Goal: Task Accomplishment & Management: Complete application form

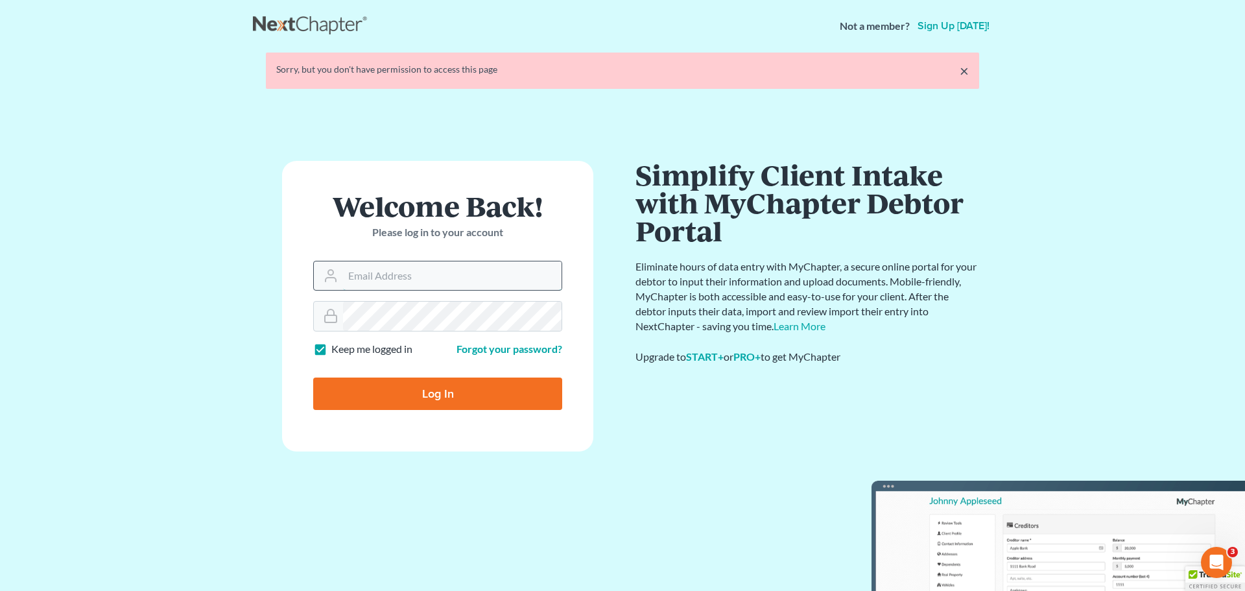
click at [372, 285] on input "Email Address" at bounding box center [452, 275] width 219 height 29
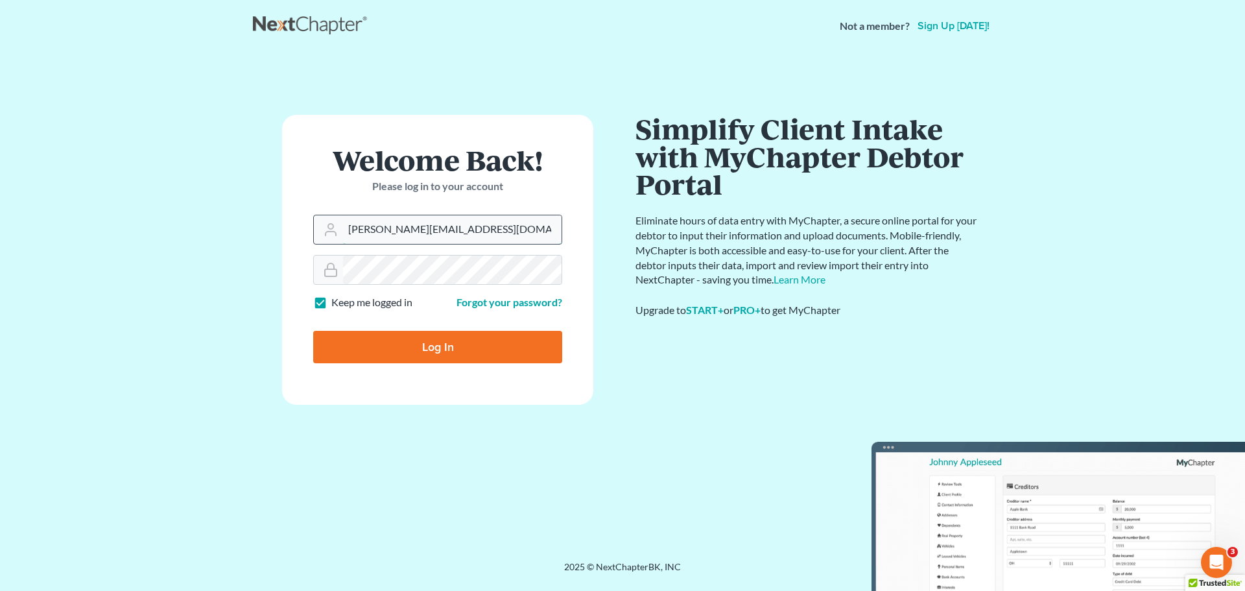
type input "[PERSON_NAME][EMAIL_ADDRESS][DOMAIN_NAME]"
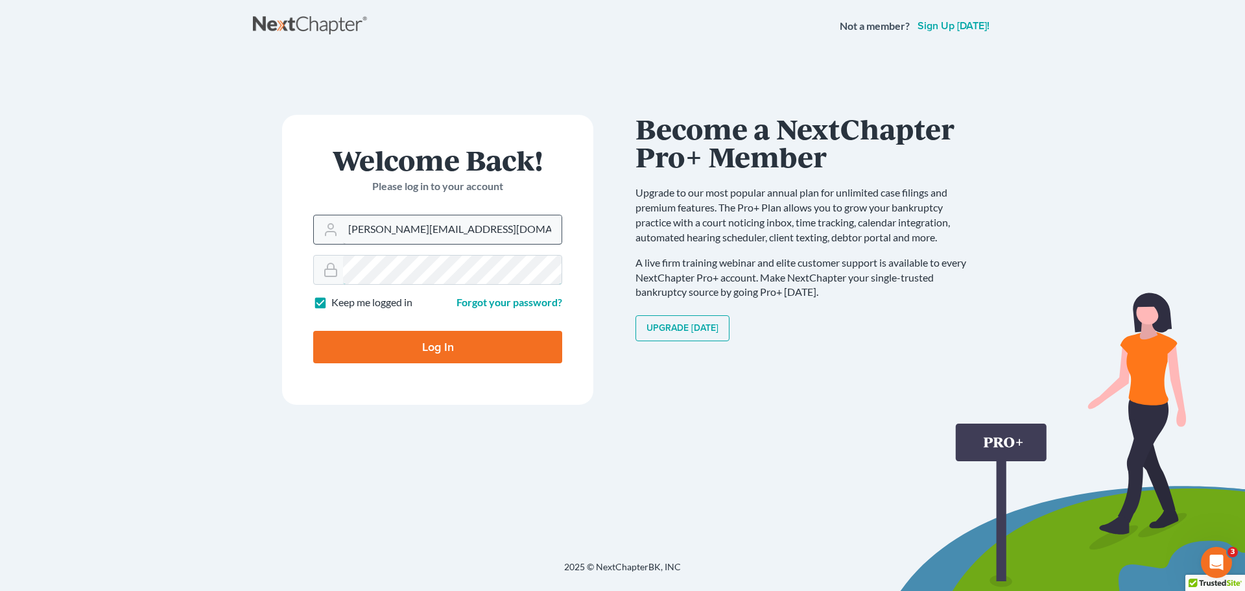
click at [313, 331] on input "Log In" at bounding box center [437, 347] width 249 height 32
type input "Thinking..."
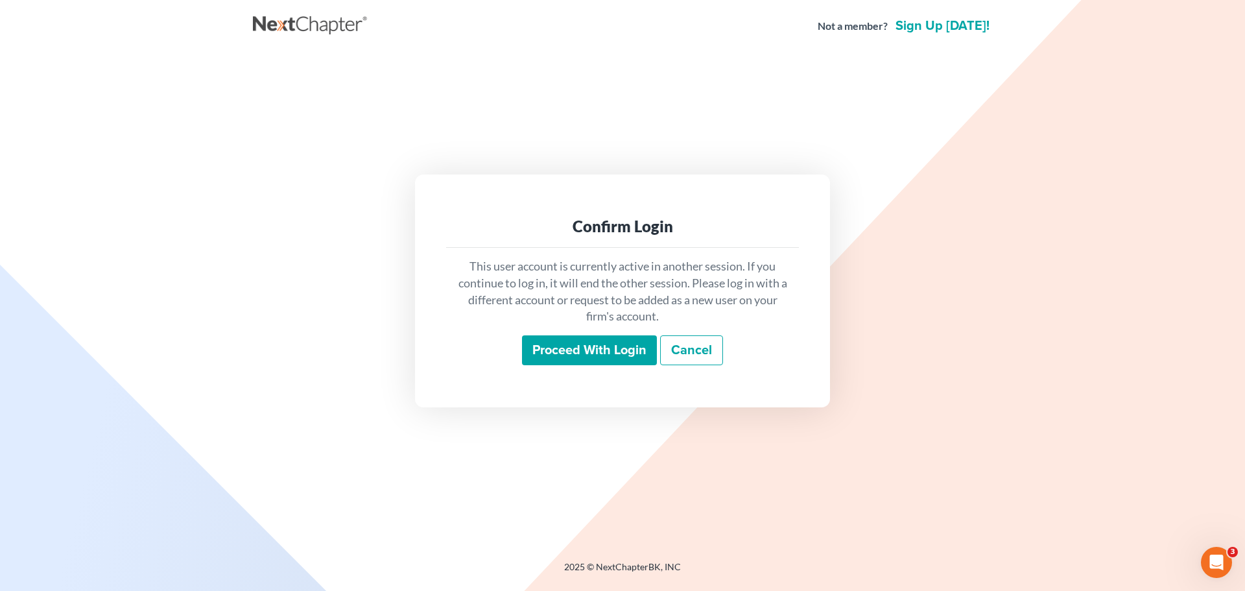
click at [566, 353] on input "Proceed with login" at bounding box center [589, 350] width 135 height 30
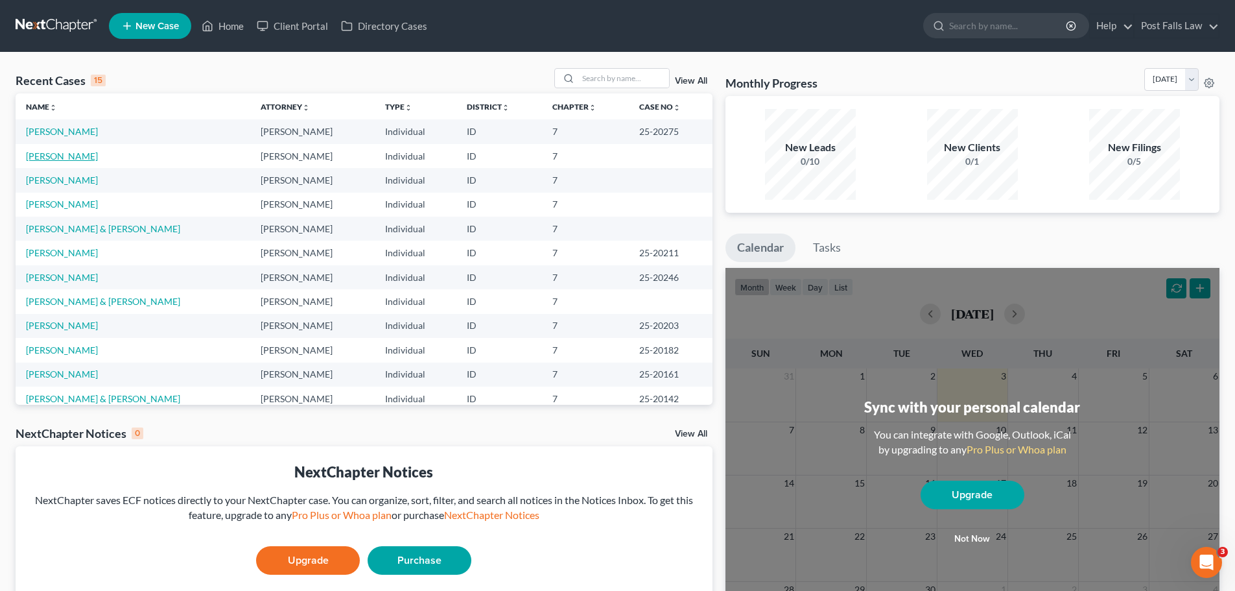
click at [62, 158] on link "[PERSON_NAME]" at bounding box center [62, 155] width 72 height 11
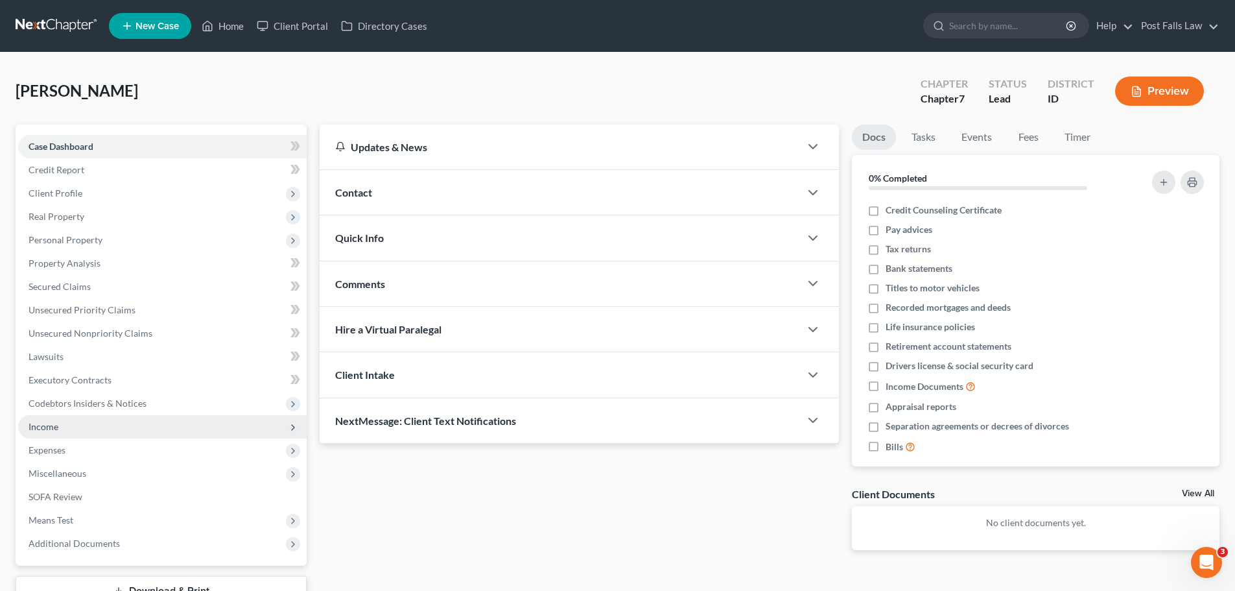
click at [54, 428] on span "Income" at bounding box center [44, 426] width 30 height 11
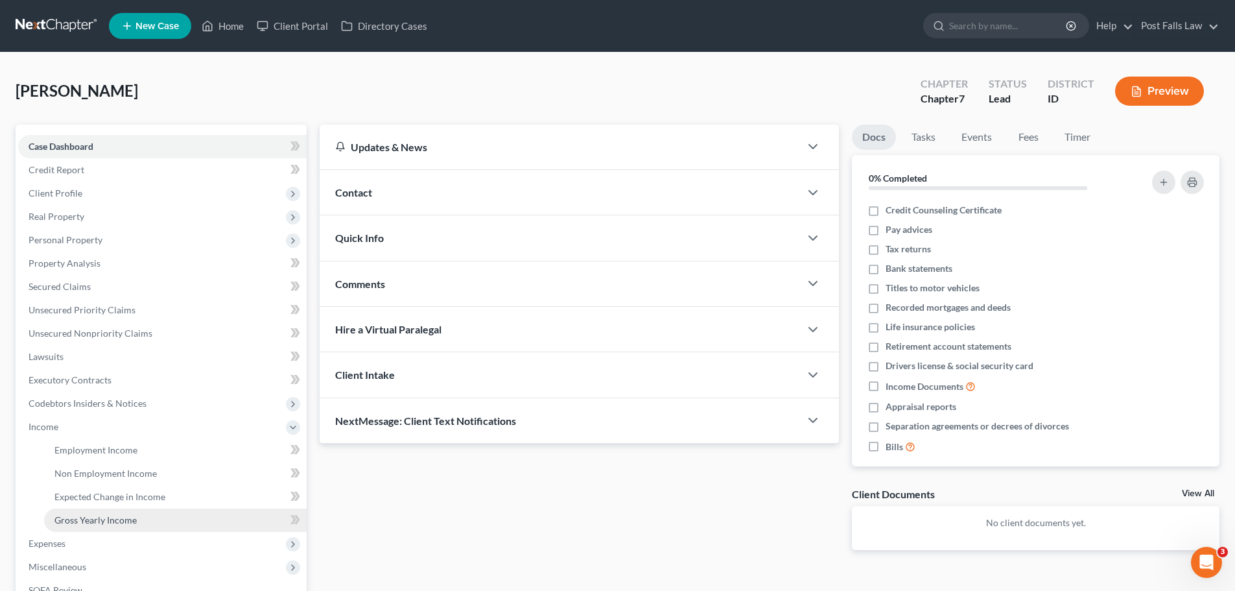
click at [84, 521] on span "Gross Yearly Income" at bounding box center [95, 519] width 82 height 11
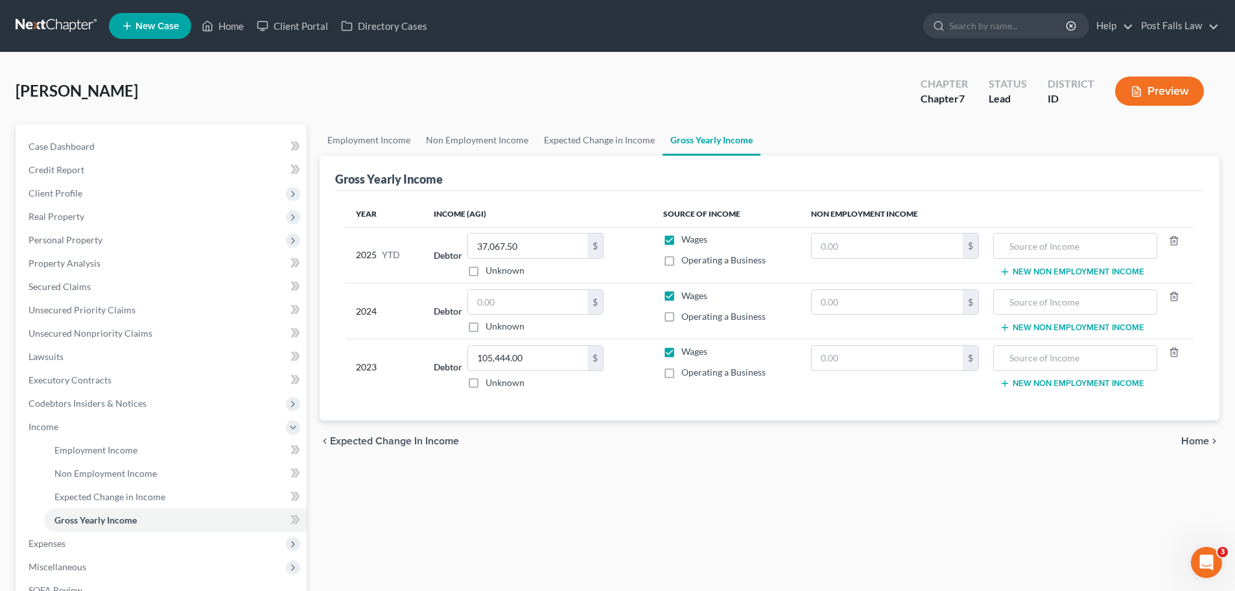
click at [682, 320] on label "Operating a Business" at bounding box center [724, 316] width 84 height 13
click at [687, 318] on input "Operating a Business" at bounding box center [691, 314] width 8 height 8
checkbox input "true"
click at [682, 296] on label "Wages" at bounding box center [695, 295] width 26 height 13
click at [687, 296] on input "Wages" at bounding box center [691, 293] width 8 height 8
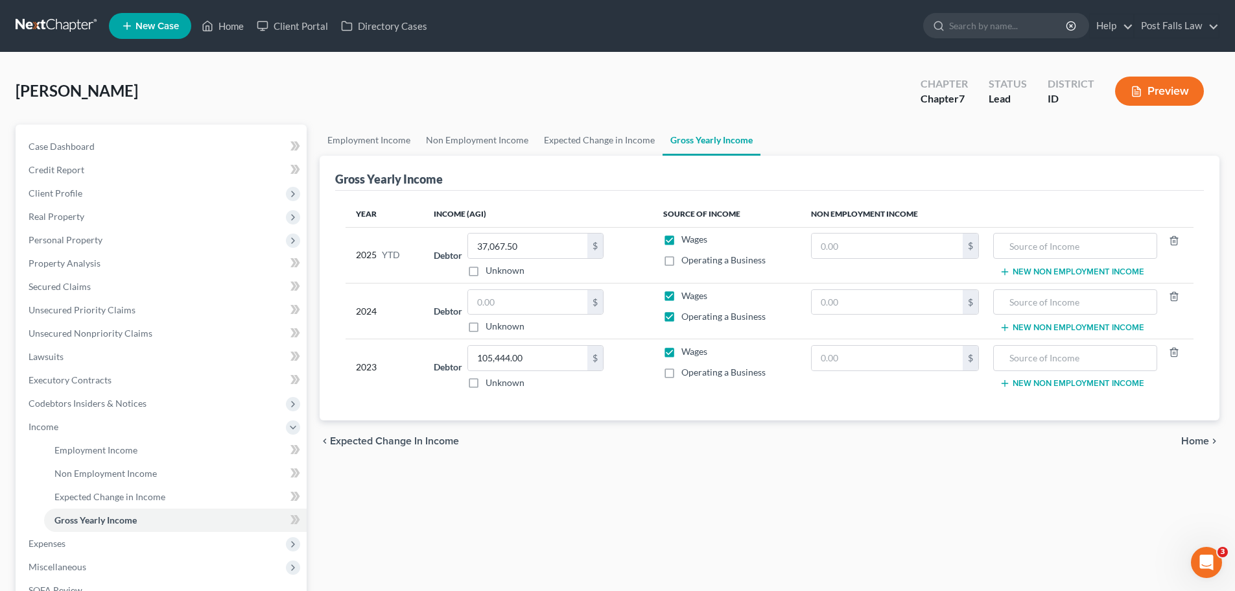
checkbox input "false"
click at [569, 305] on input "text" at bounding box center [527, 302] width 119 height 25
type input "10,161.00"
click at [598, 460] on div "chevron_left Expected Change in Income Home chevron_right" at bounding box center [770, 441] width 900 height 42
click at [406, 141] on link "Employment Income" at bounding box center [369, 140] width 99 height 31
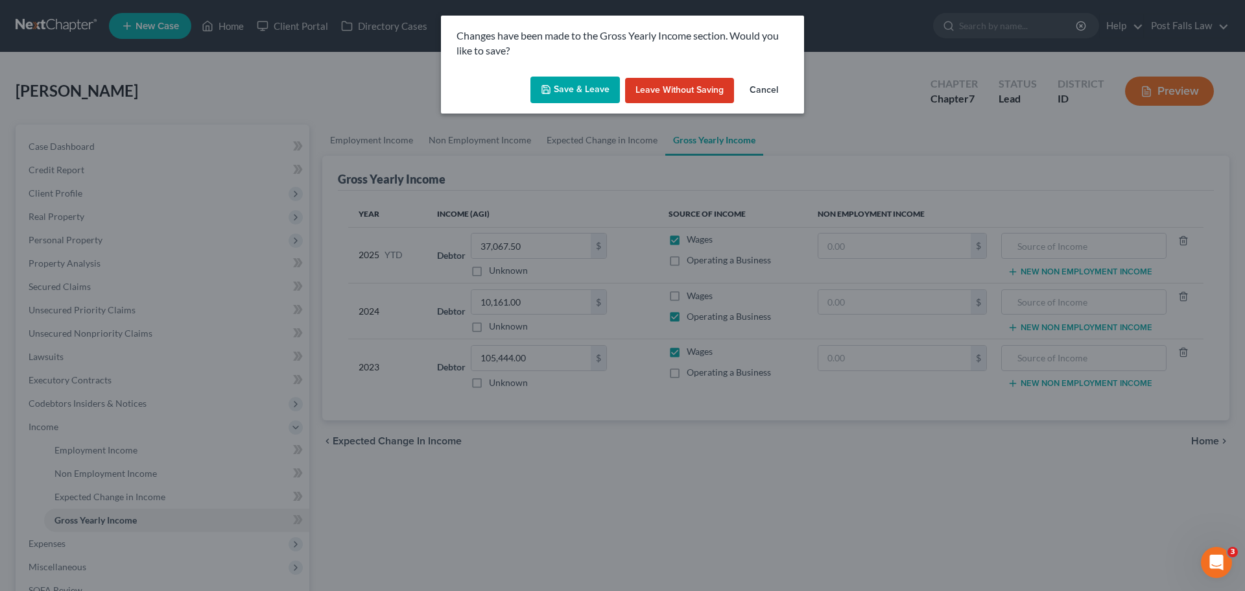
click at [561, 96] on button "Save & Leave" at bounding box center [574, 90] width 89 height 27
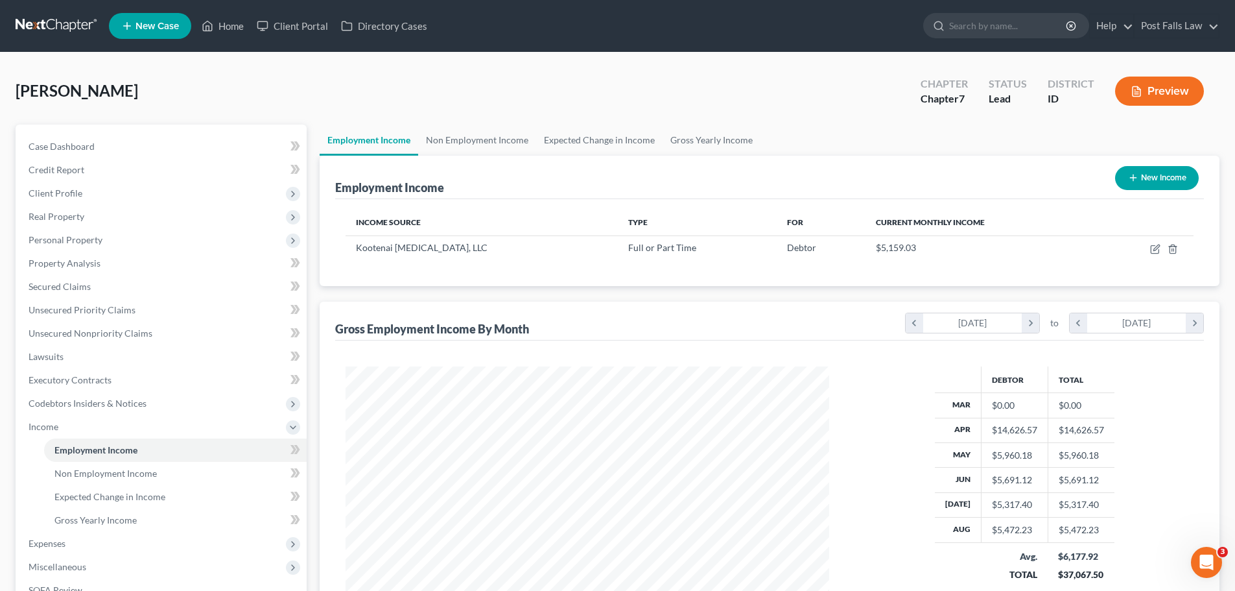
scroll to position [242, 510]
click at [82, 22] on link at bounding box center [57, 25] width 83 height 23
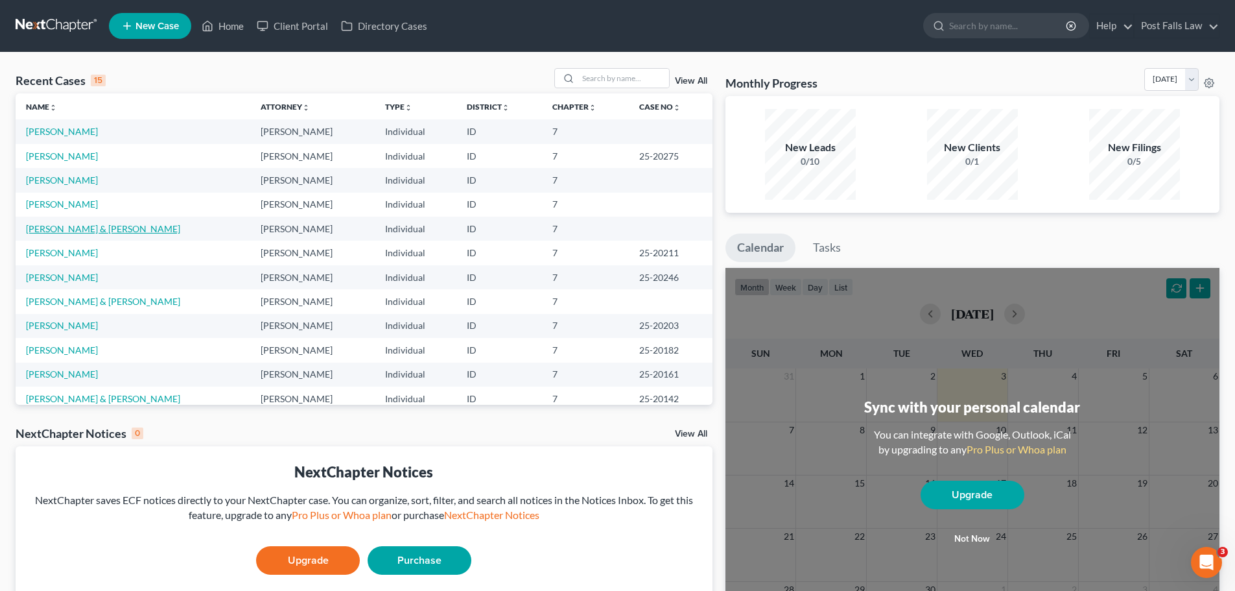
click at [65, 230] on link "[PERSON_NAME] & [PERSON_NAME]" at bounding box center [103, 228] width 154 height 11
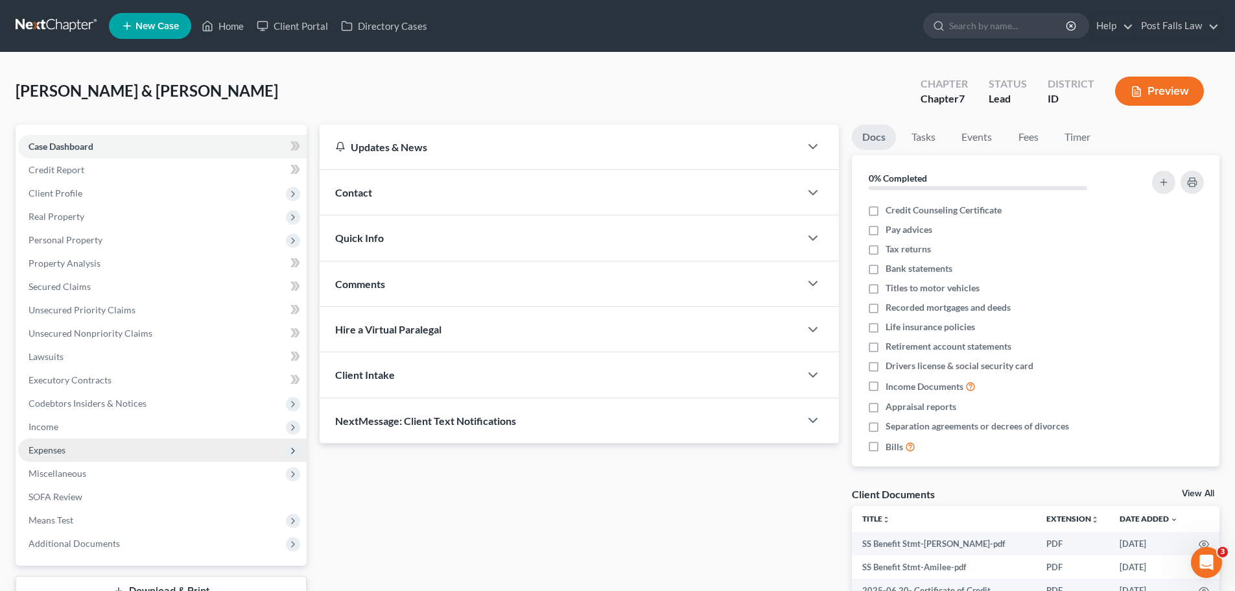
click at [58, 447] on span "Expenses" at bounding box center [47, 449] width 37 height 11
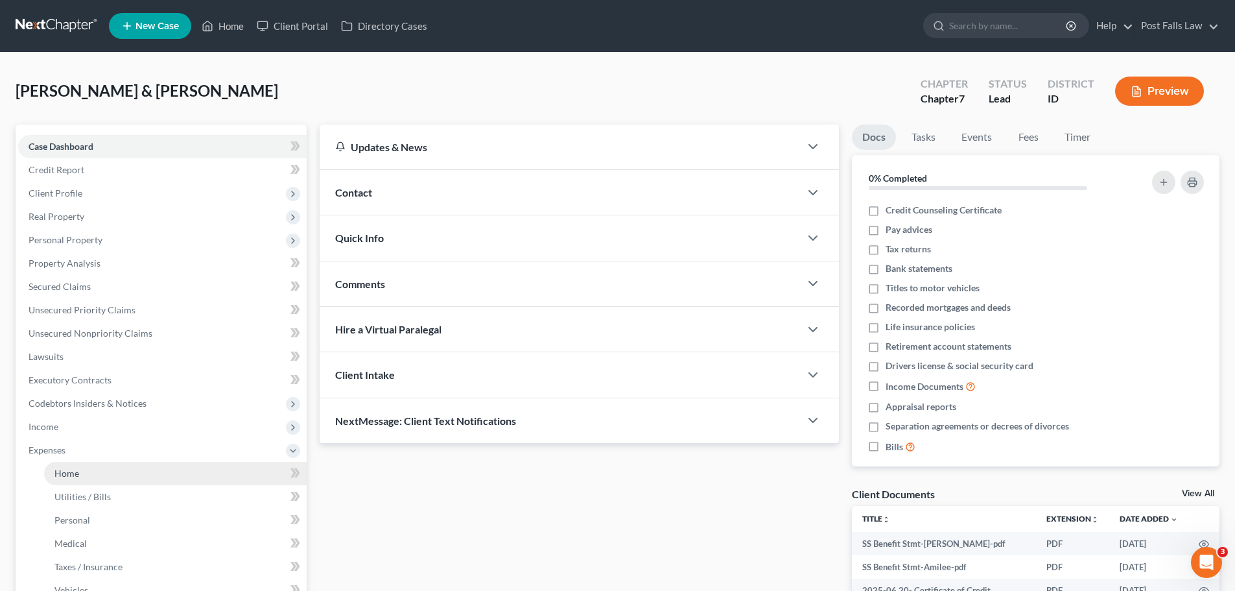
click at [64, 468] on span "Home" at bounding box center [66, 473] width 25 height 11
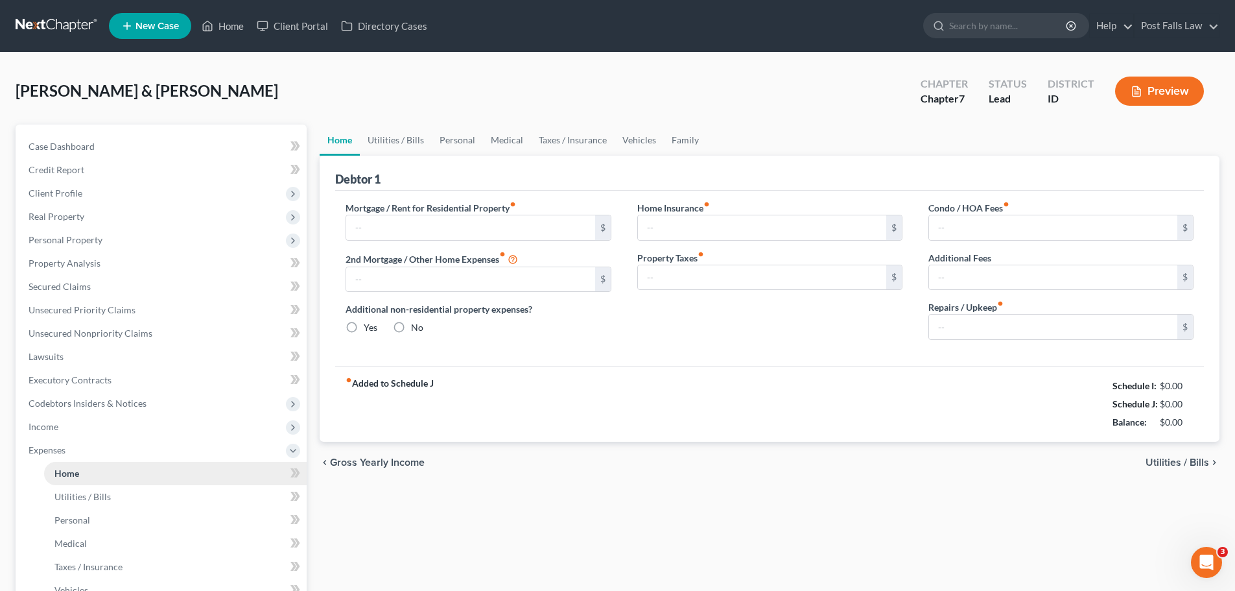
type input "2,080.00"
type input "0.00"
radio input "true"
type input "0.00"
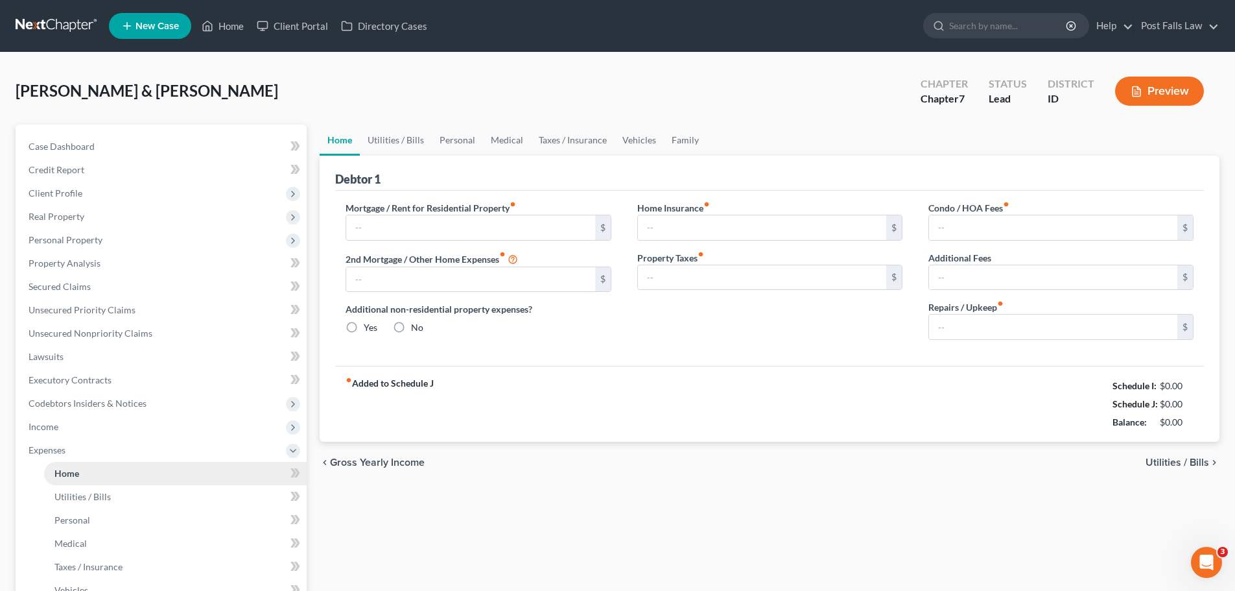
type input "0.00"
click at [396, 141] on link "Utilities / Bills" at bounding box center [396, 140] width 72 height 31
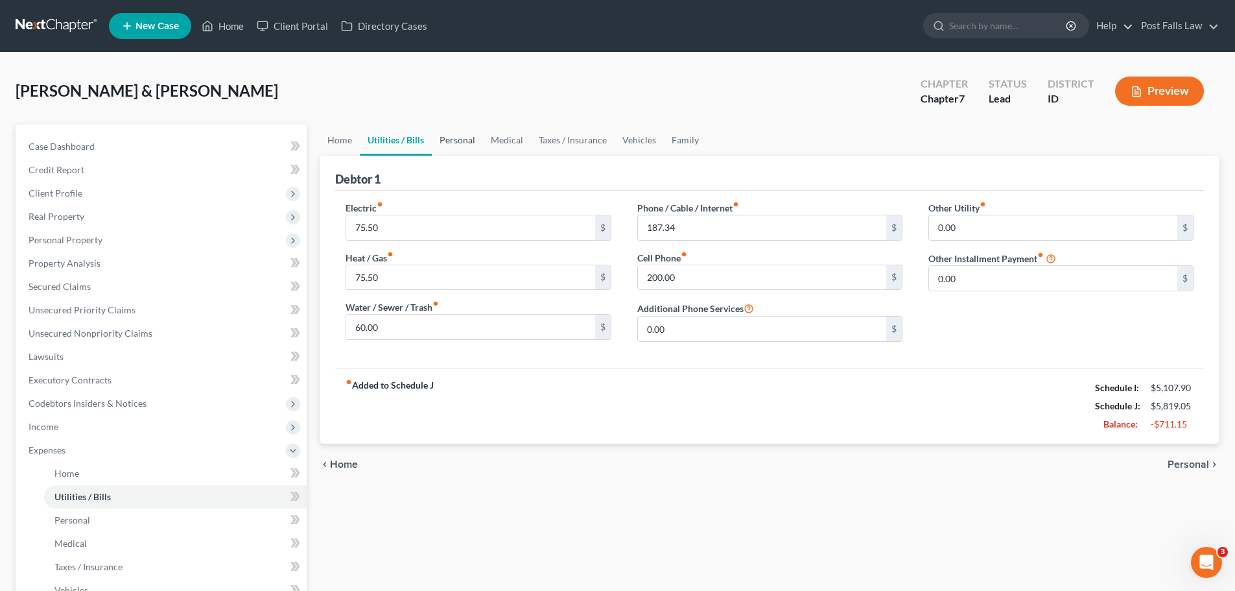
click at [442, 139] on link "Personal" at bounding box center [457, 140] width 51 height 31
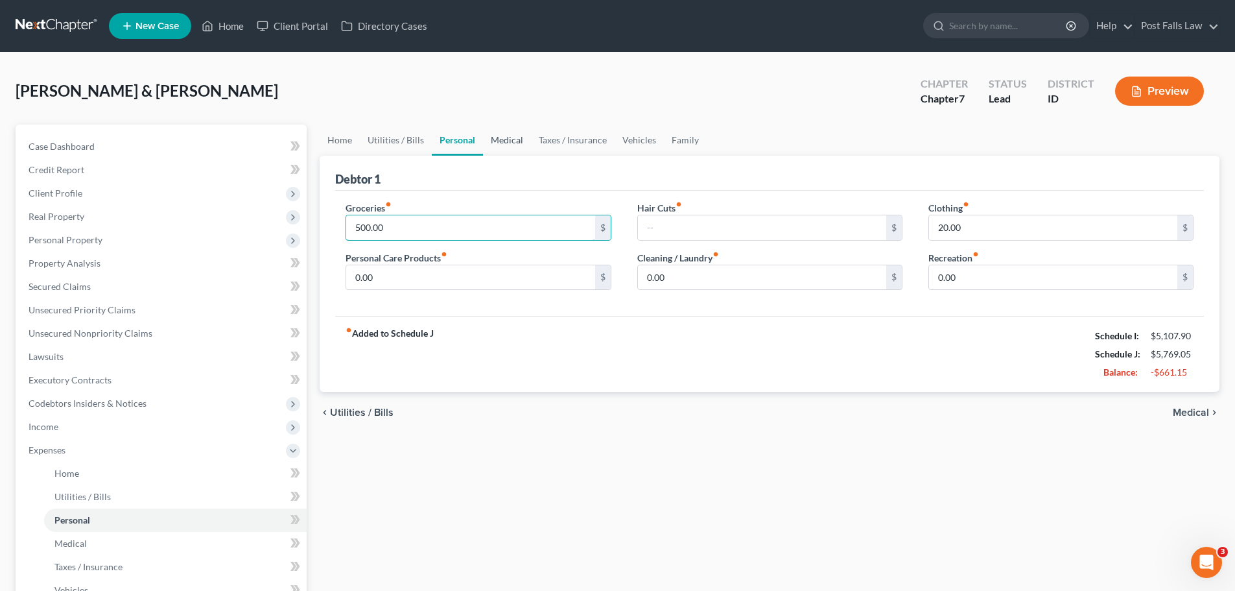
type input "500.00"
click at [506, 137] on link "Medical" at bounding box center [507, 140] width 48 height 31
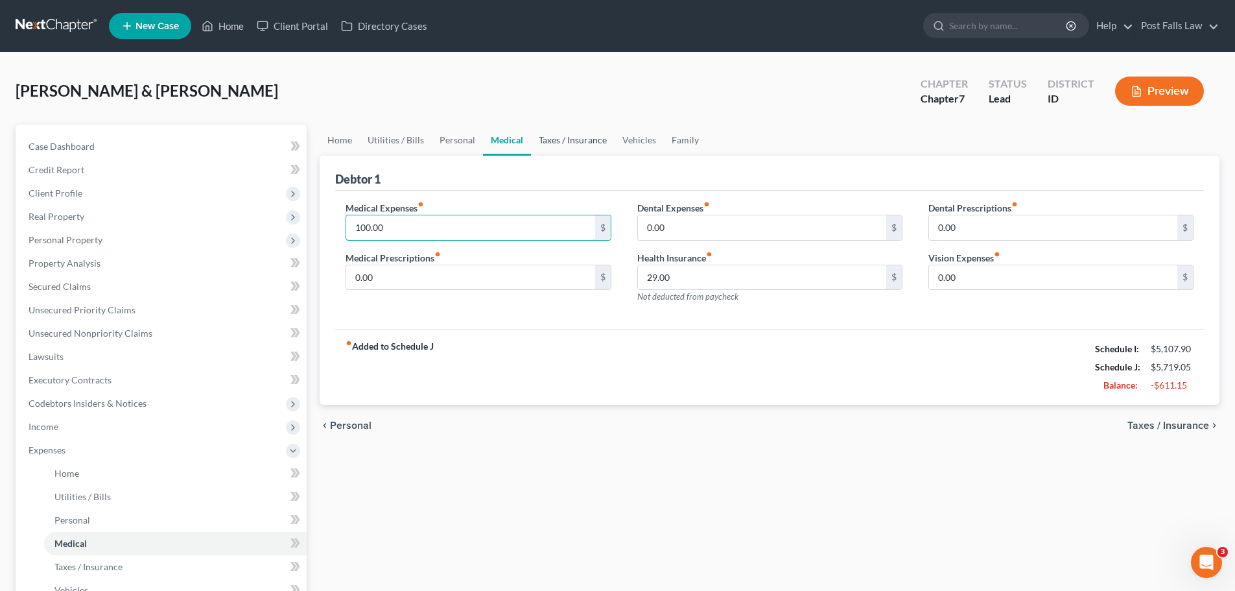
type input "100.00"
click at [590, 149] on link "Taxes / Insurance" at bounding box center [573, 140] width 84 height 31
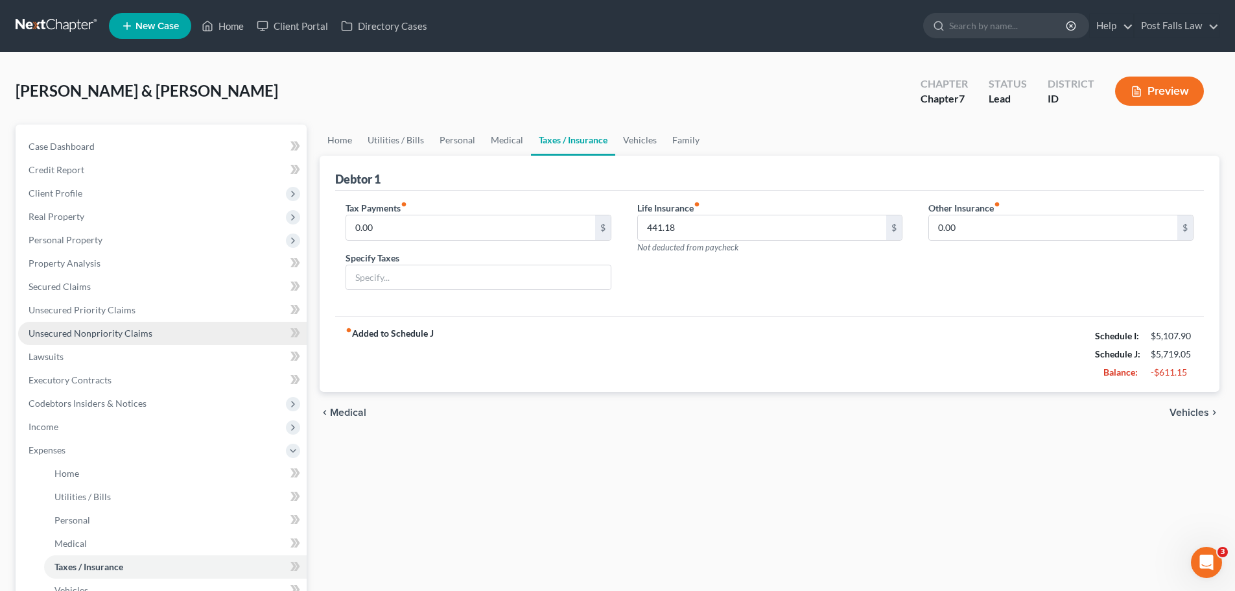
click at [78, 326] on link "Unsecured Nonpriority Claims" at bounding box center [162, 333] width 289 height 23
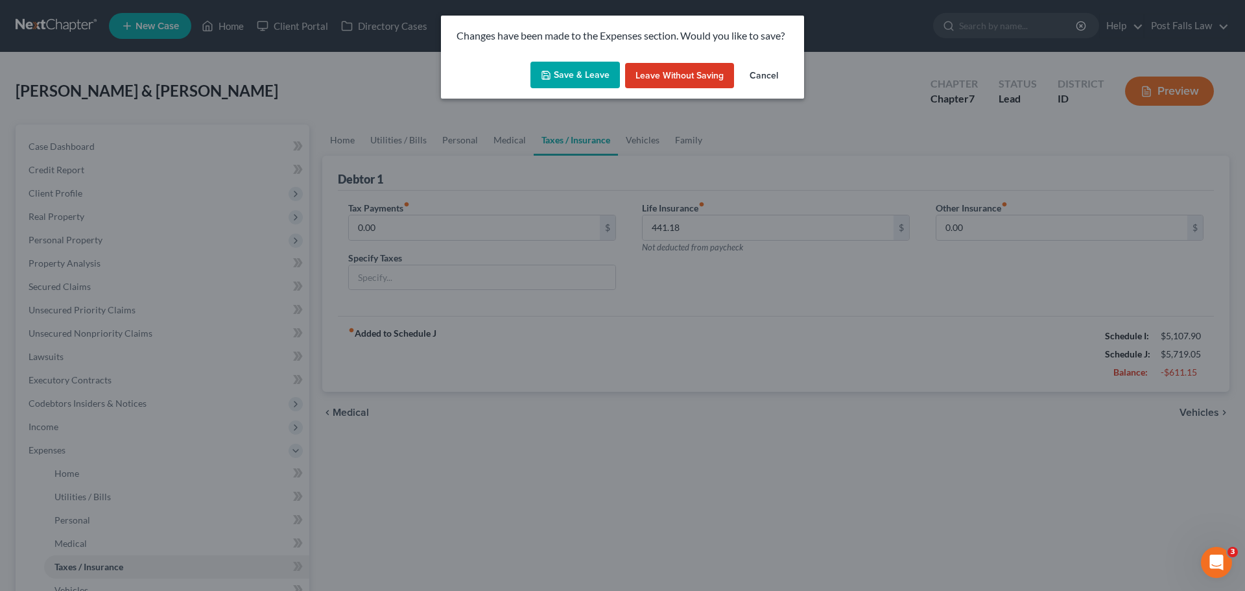
click at [576, 82] on button "Save & Leave" at bounding box center [574, 75] width 89 height 27
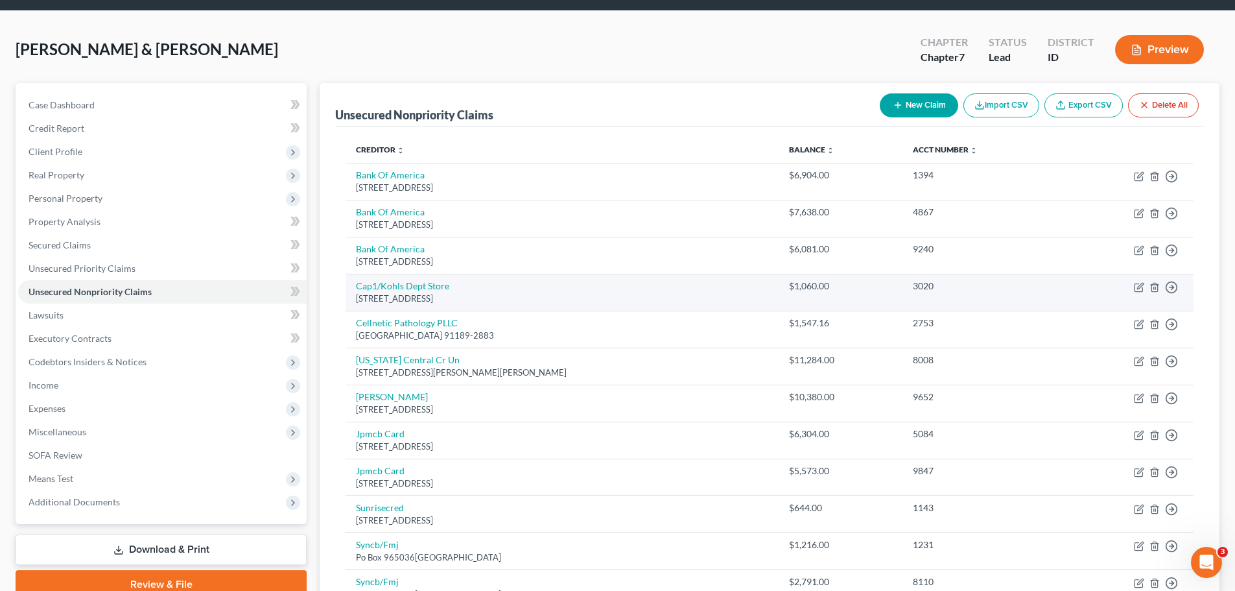
scroll to position [40, 0]
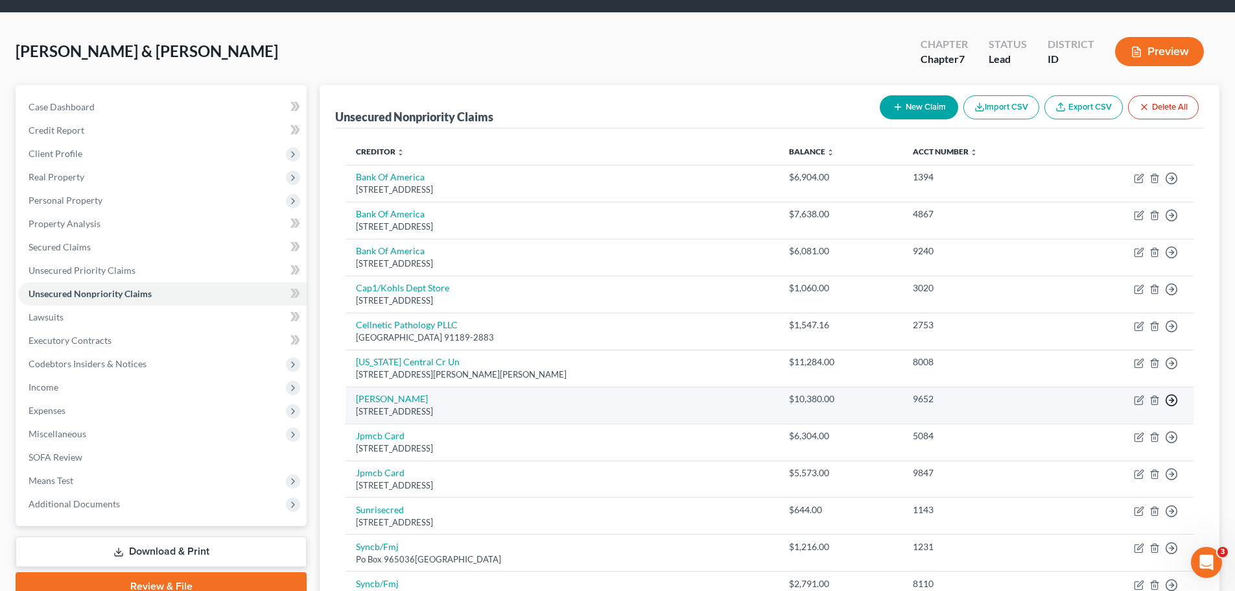
click at [1171, 178] on line "button" at bounding box center [1172, 178] width 5 height 0
click at [1098, 413] on link "Move to D" at bounding box center [1112, 409] width 108 height 22
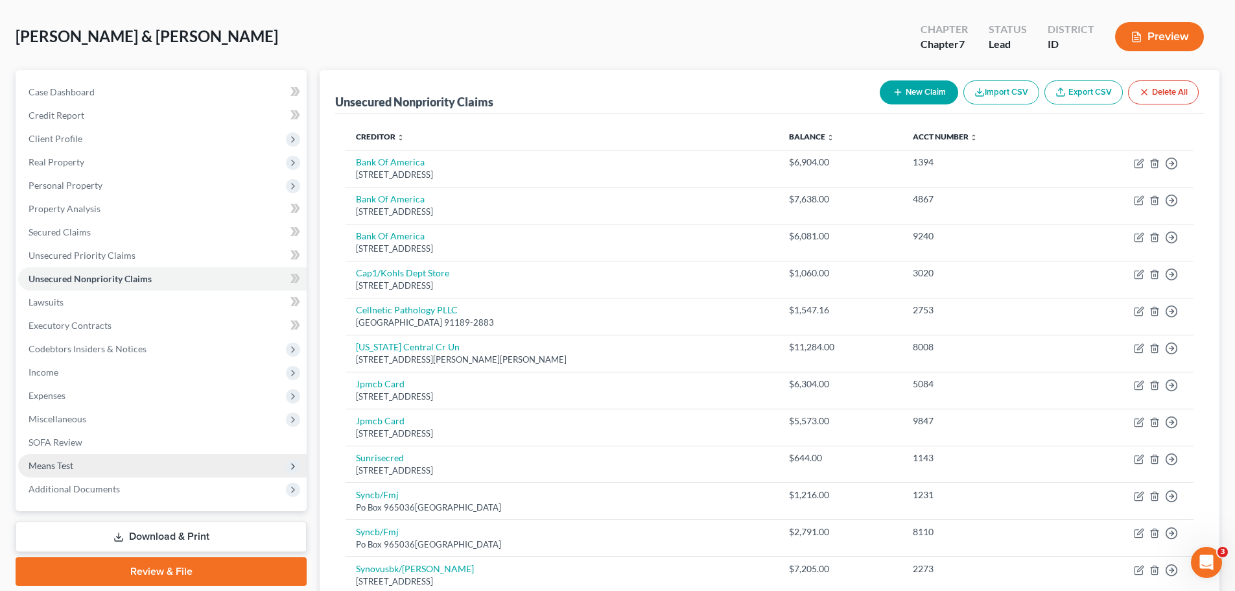
scroll to position [0, 0]
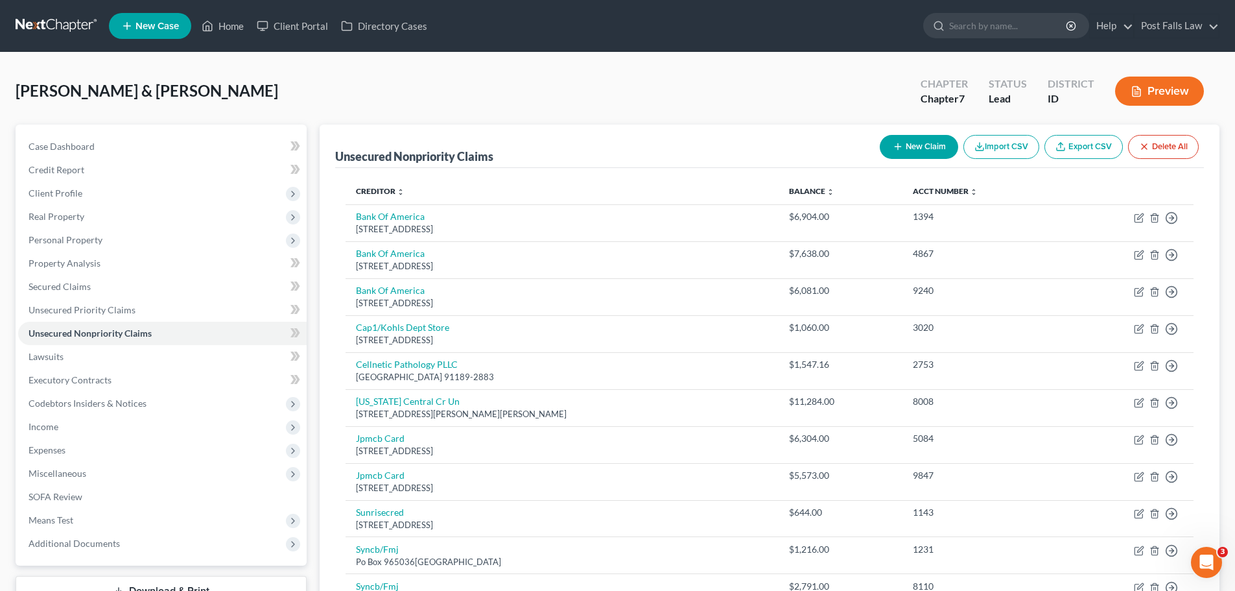
click at [42, 27] on link at bounding box center [57, 25] width 83 height 23
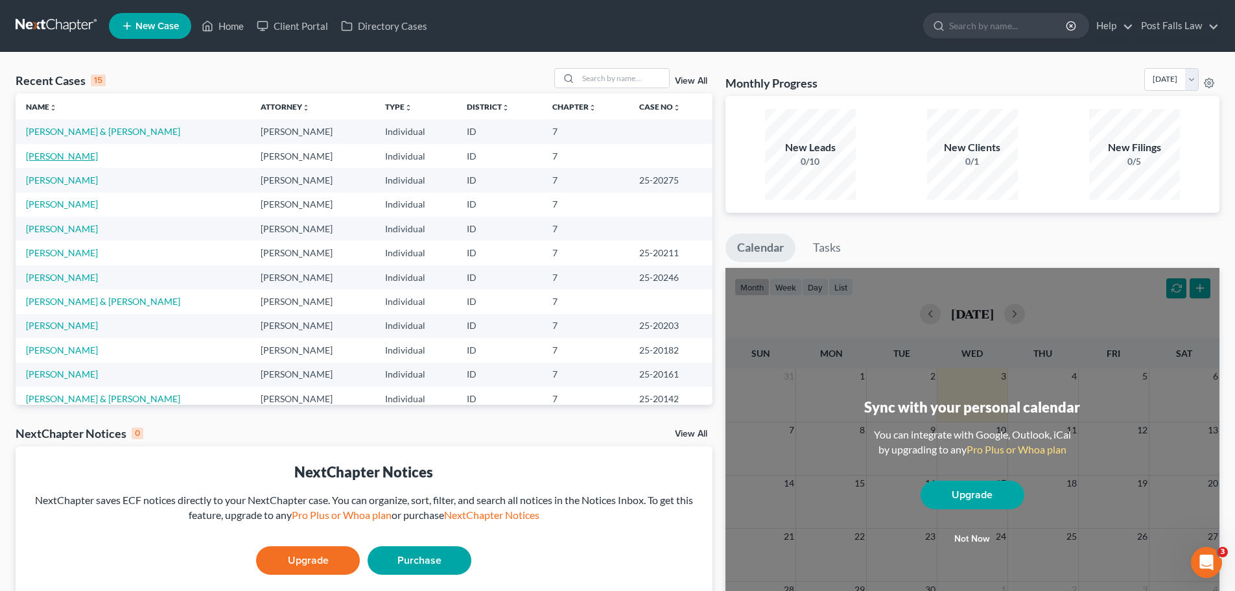
click at [48, 154] on link "[PERSON_NAME]" at bounding box center [62, 155] width 72 height 11
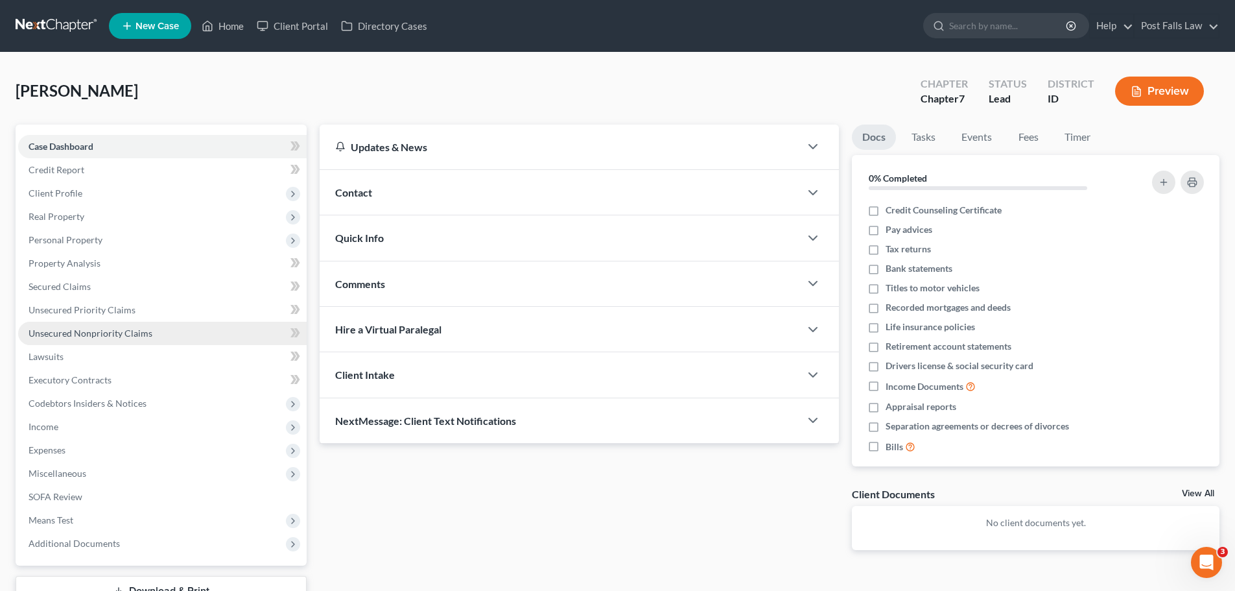
click at [77, 336] on span "Unsecured Nonpriority Claims" at bounding box center [91, 332] width 124 height 11
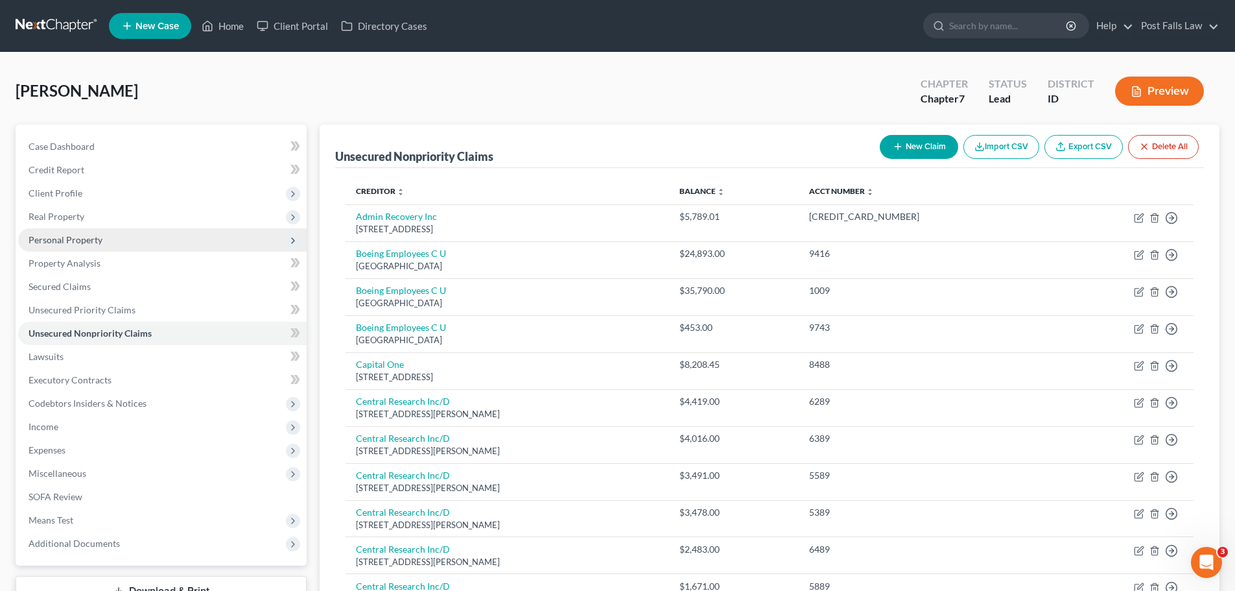
click at [74, 240] on span "Personal Property" at bounding box center [66, 239] width 74 height 11
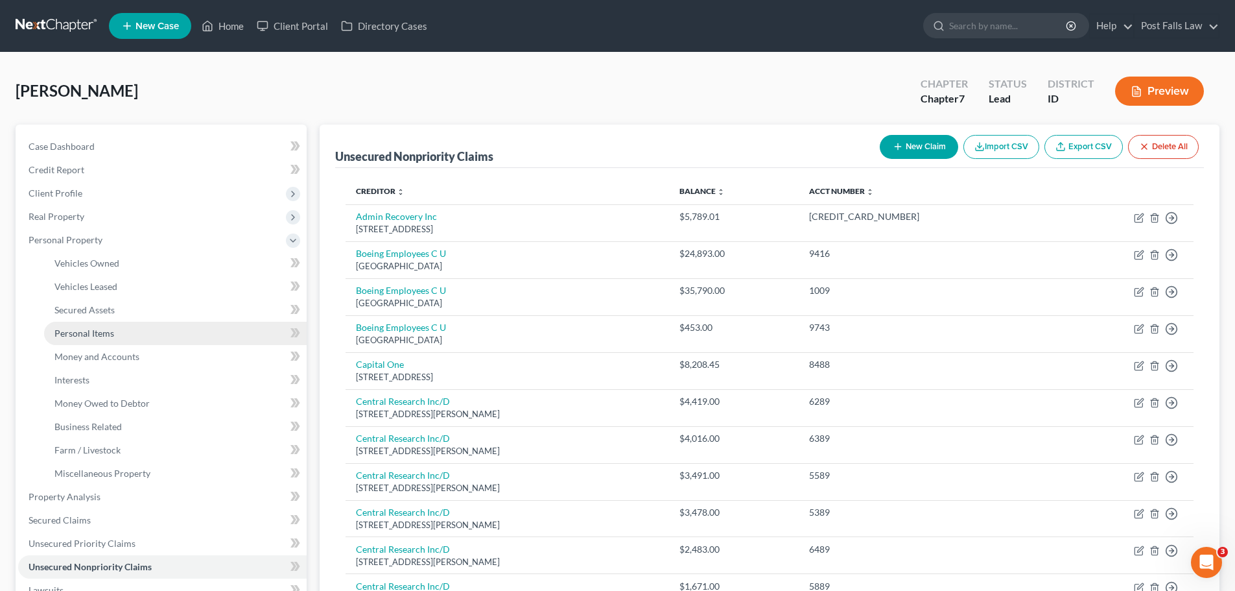
click at [81, 331] on span "Personal Items" at bounding box center [84, 332] width 60 height 11
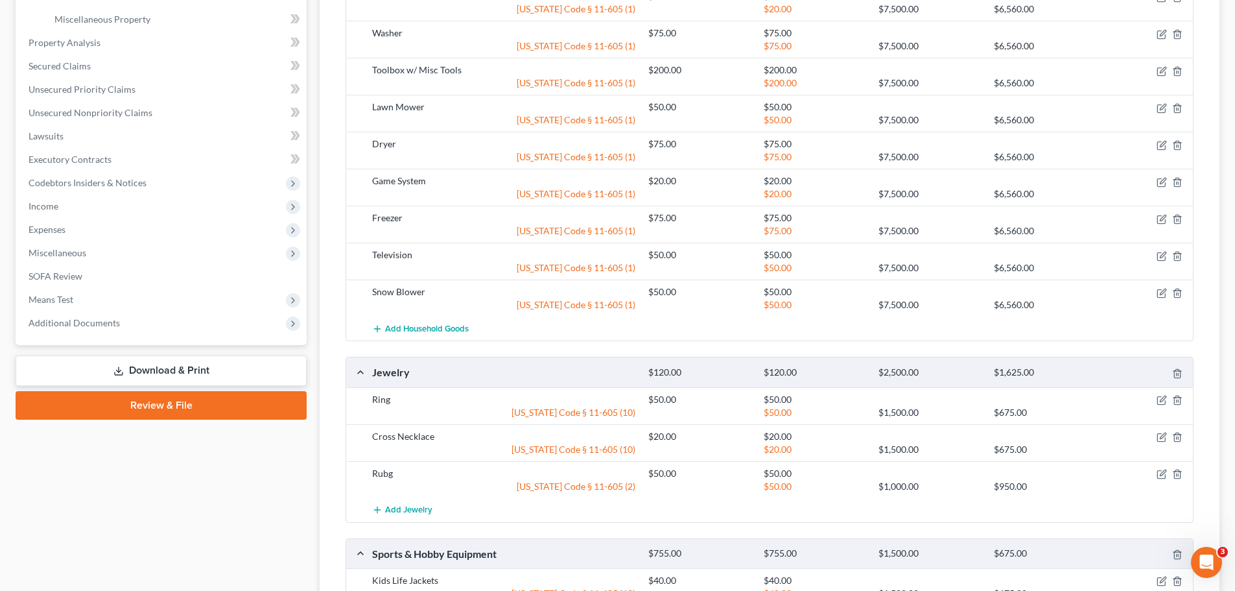
scroll to position [763, 0]
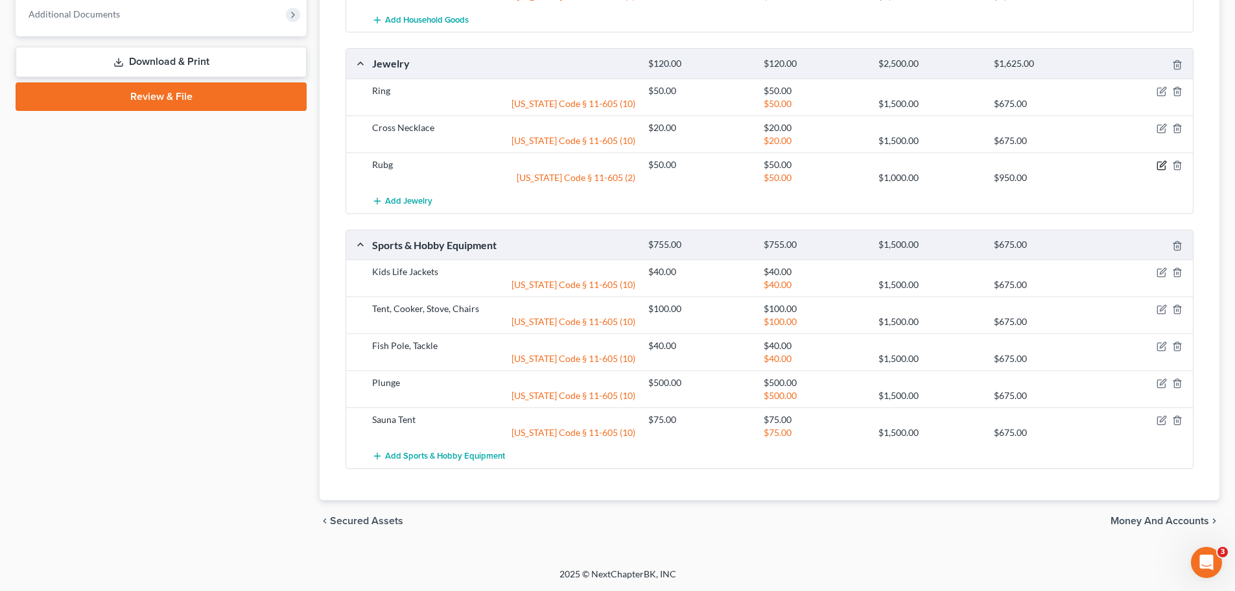
click at [1163, 170] on icon "button" at bounding box center [1162, 166] width 8 height 8
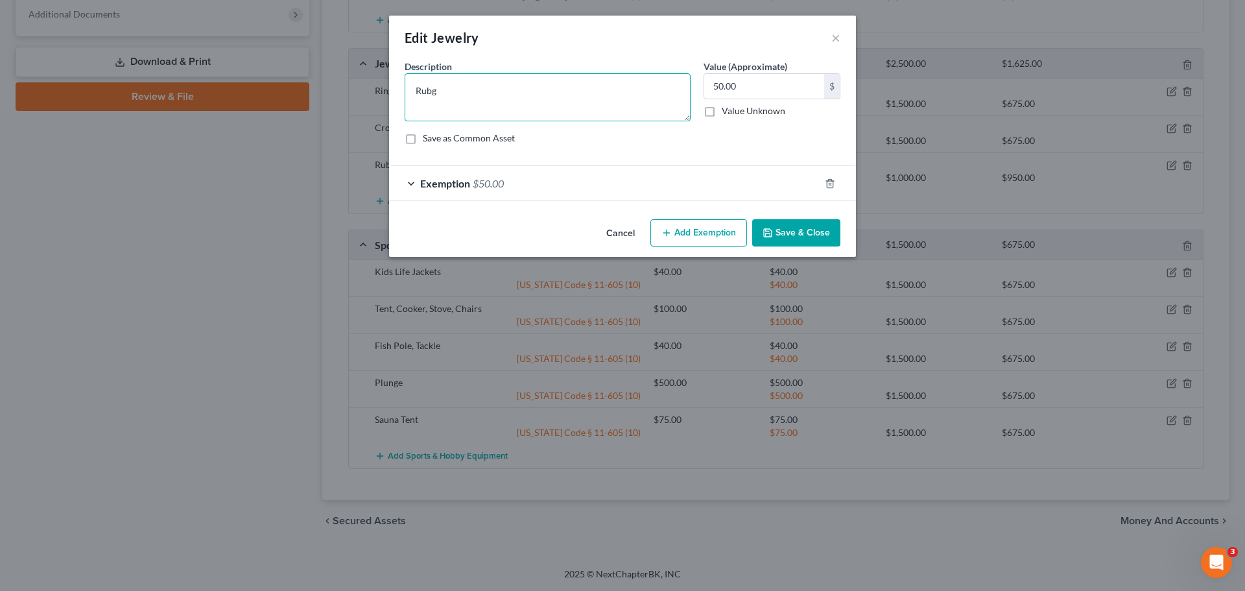
click at [483, 103] on textarea "Rubg" at bounding box center [548, 97] width 286 height 48
type textarea "Ring"
click at [806, 233] on button "Save & Close" at bounding box center [796, 232] width 88 height 27
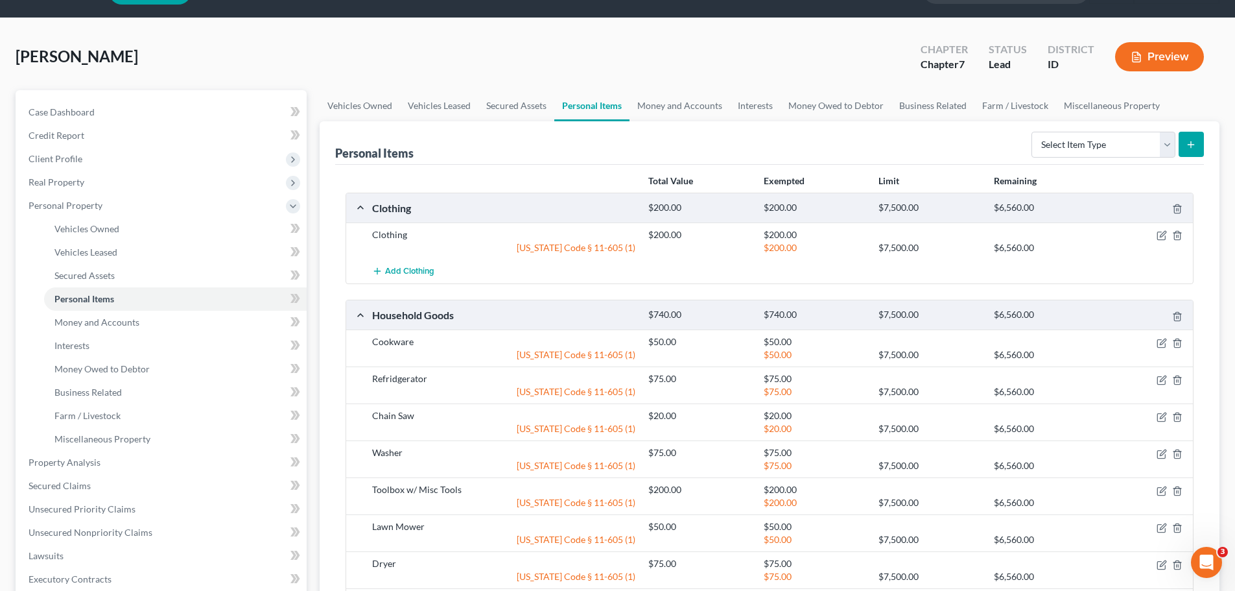
scroll to position [0, 0]
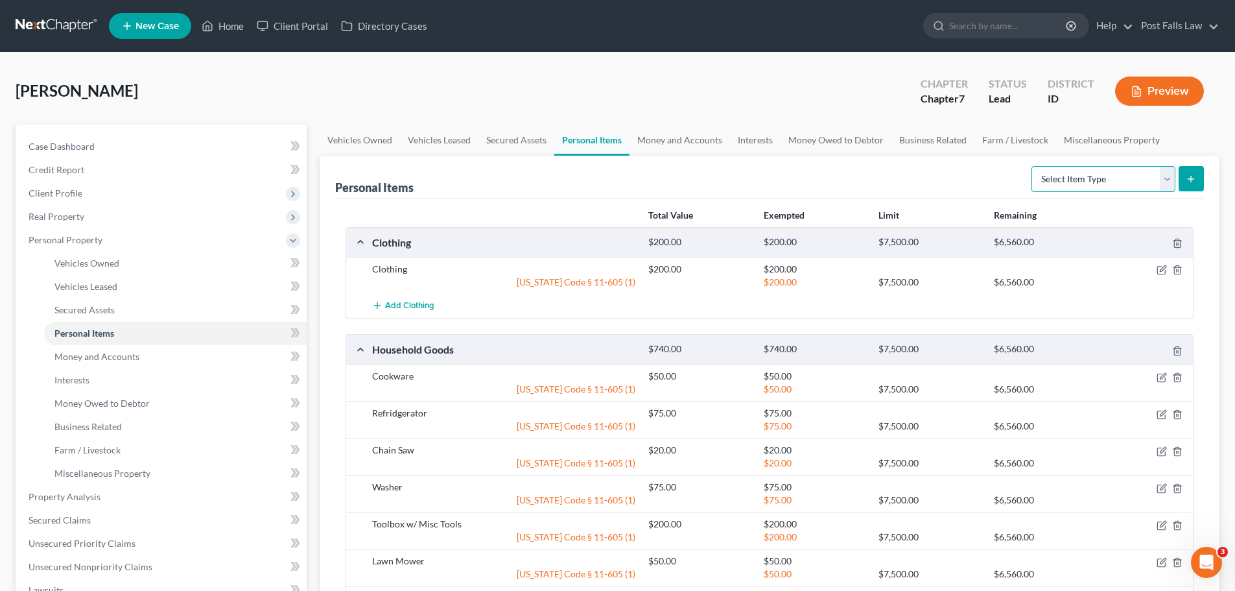
click at [1162, 180] on select "Select Item Type Clothing Collectibles Of Value Electronics Firearms Household …" at bounding box center [1104, 179] width 144 height 26
select select "household_goods"
click at [1033, 166] on select "Select Item Type Clothing Collectibles Of Value Electronics Firearms Household …" at bounding box center [1104, 179] width 144 height 26
click at [1198, 184] on button "submit" at bounding box center [1191, 178] width 25 height 25
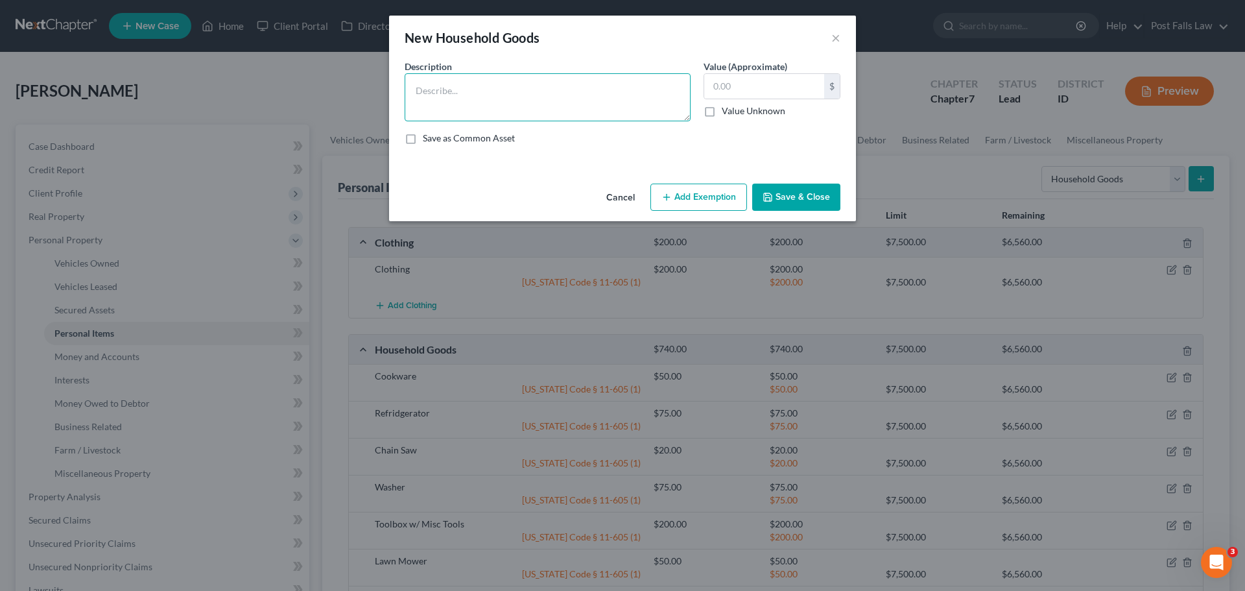
click at [566, 111] on textarea at bounding box center [548, 97] width 286 height 48
type textarea "C"
type textarea "2 Counches"
type input "2"
type input "400.00"
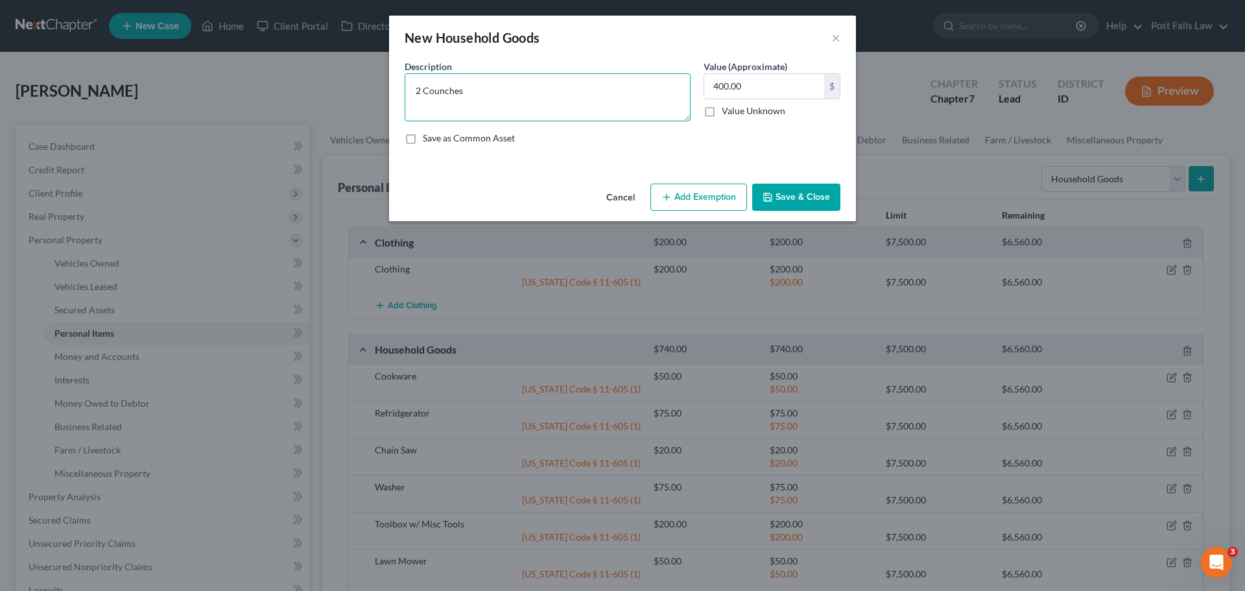
click at [444, 84] on textarea "2 Counches" at bounding box center [548, 97] width 286 height 48
type textarea "2 Couches"
click at [696, 202] on button "Add Exemption" at bounding box center [698, 197] width 97 height 27
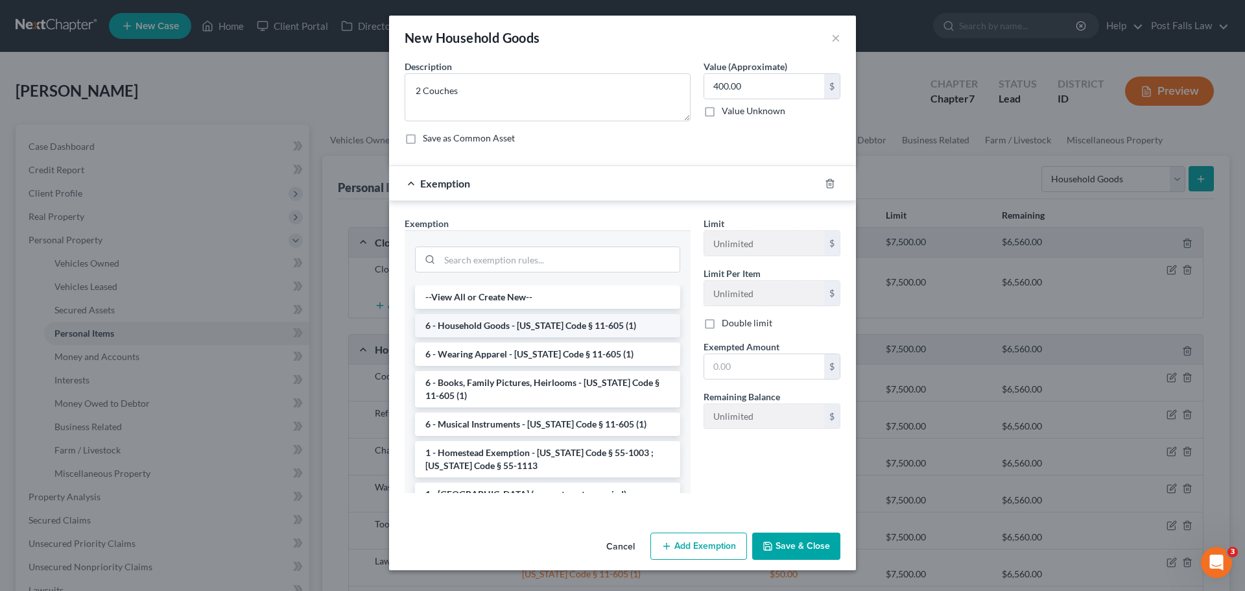
click at [485, 322] on li "6 - Household Goods - [US_STATE] Code § 11-605 (1)" at bounding box center [547, 325] width 265 height 23
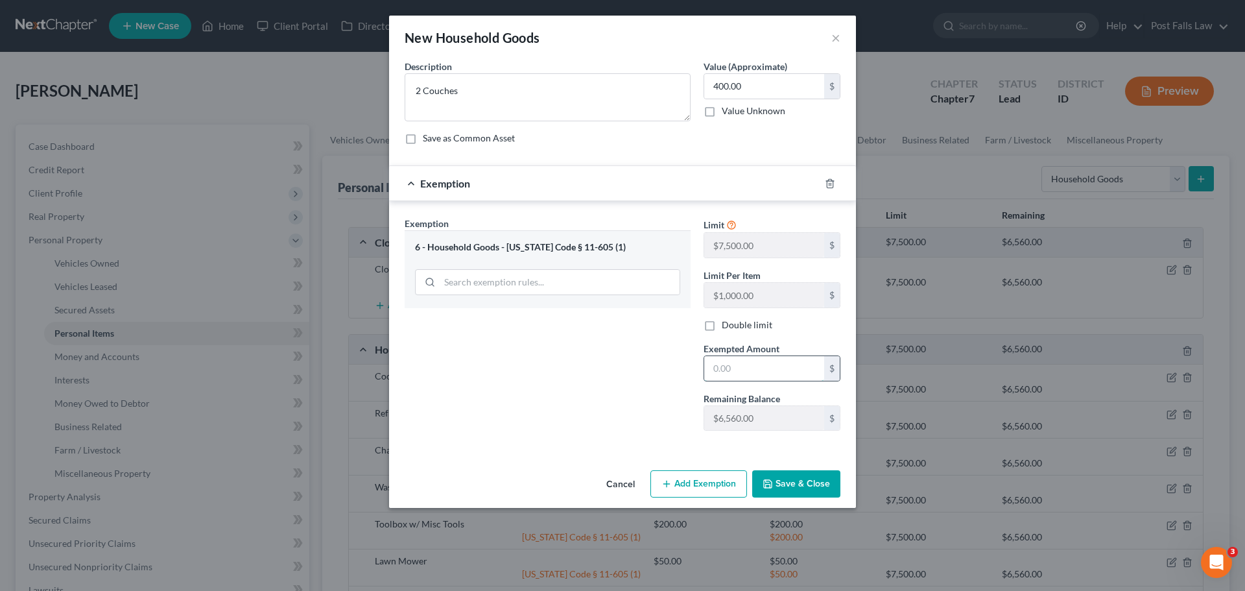
click at [737, 366] on input "text" at bounding box center [764, 368] width 120 height 25
type input "400.00"
click at [782, 499] on div "Cancel Add Exemption Save & Close" at bounding box center [622, 486] width 467 height 43
click at [789, 490] on button "Save & Close" at bounding box center [796, 483] width 88 height 27
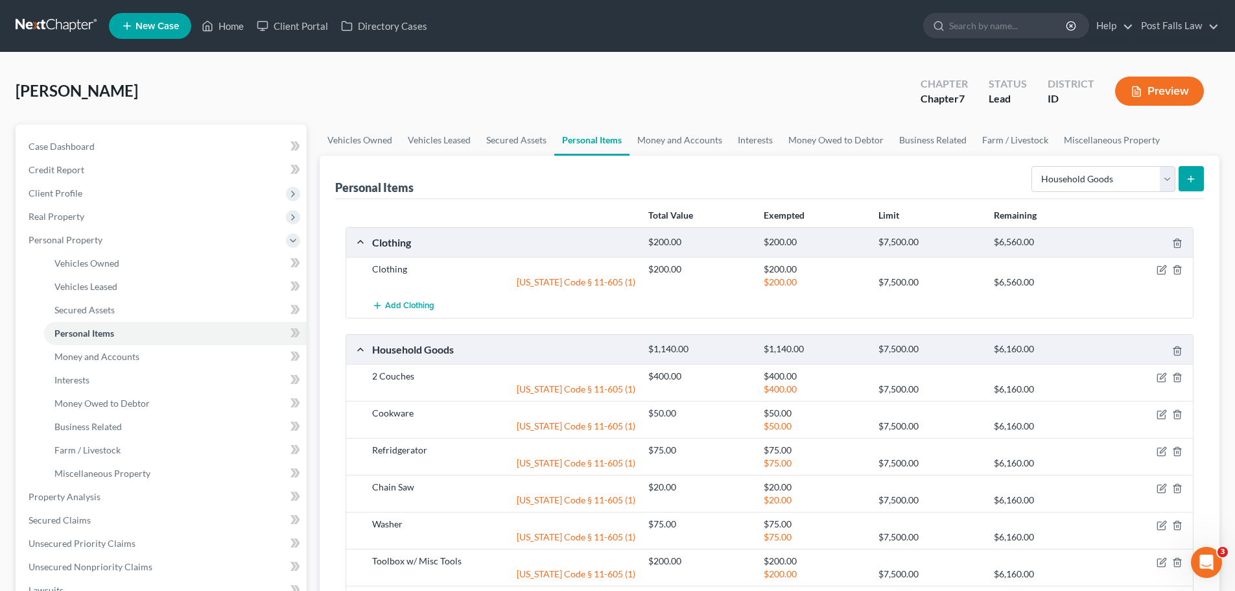
click at [1189, 184] on button "submit" at bounding box center [1191, 178] width 25 height 25
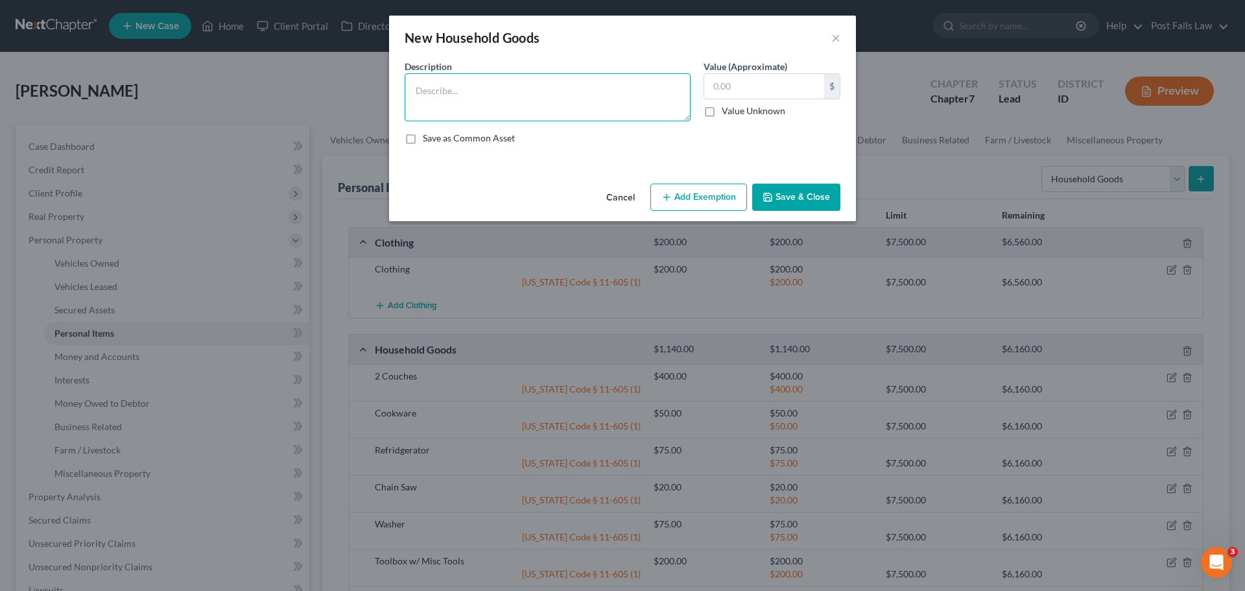
click at [545, 98] on textarea at bounding box center [548, 97] width 286 height 48
type textarea "3 End Tables"
type input "100.00"
click at [669, 183] on div "Cancel Add Exemption Save & Close" at bounding box center [622, 199] width 467 height 43
click at [669, 192] on icon "button" at bounding box center [666, 197] width 10 height 10
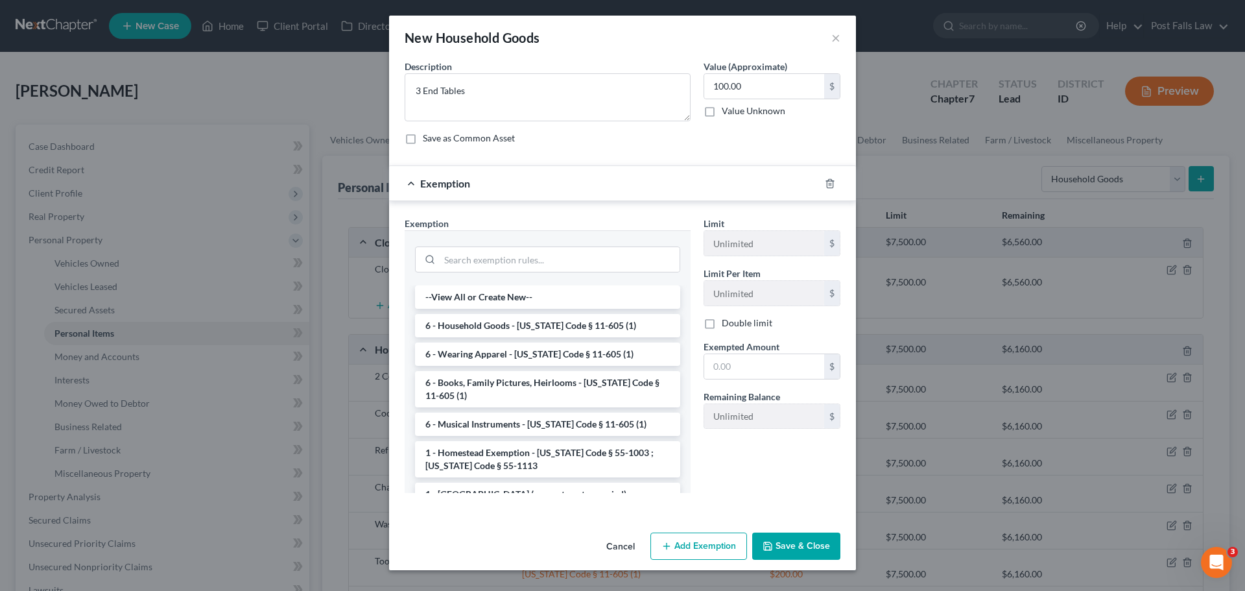
drag, startPoint x: 495, startPoint y: 322, endPoint x: 538, endPoint y: 342, distance: 47.6
click at [495, 323] on li "6 - Household Goods - [US_STATE] Code § 11-605 (1)" at bounding box center [547, 325] width 265 height 23
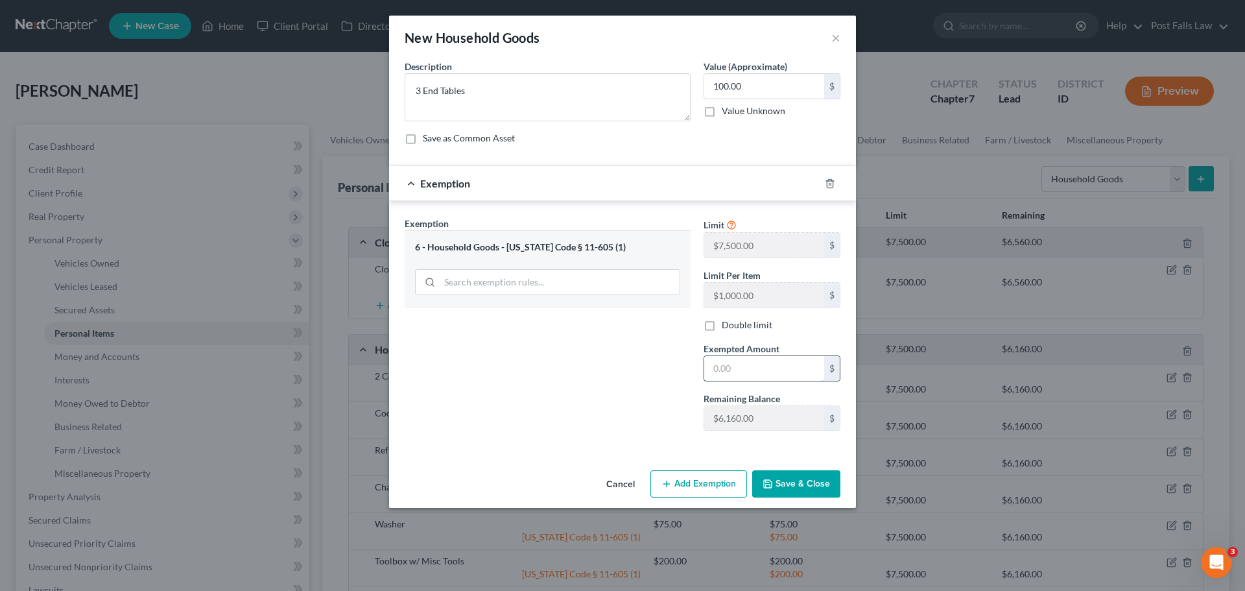
click at [724, 368] on input "text" at bounding box center [764, 368] width 120 height 25
type input "100.00"
click at [783, 481] on button "Save & Close" at bounding box center [796, 483] width 88 height 27
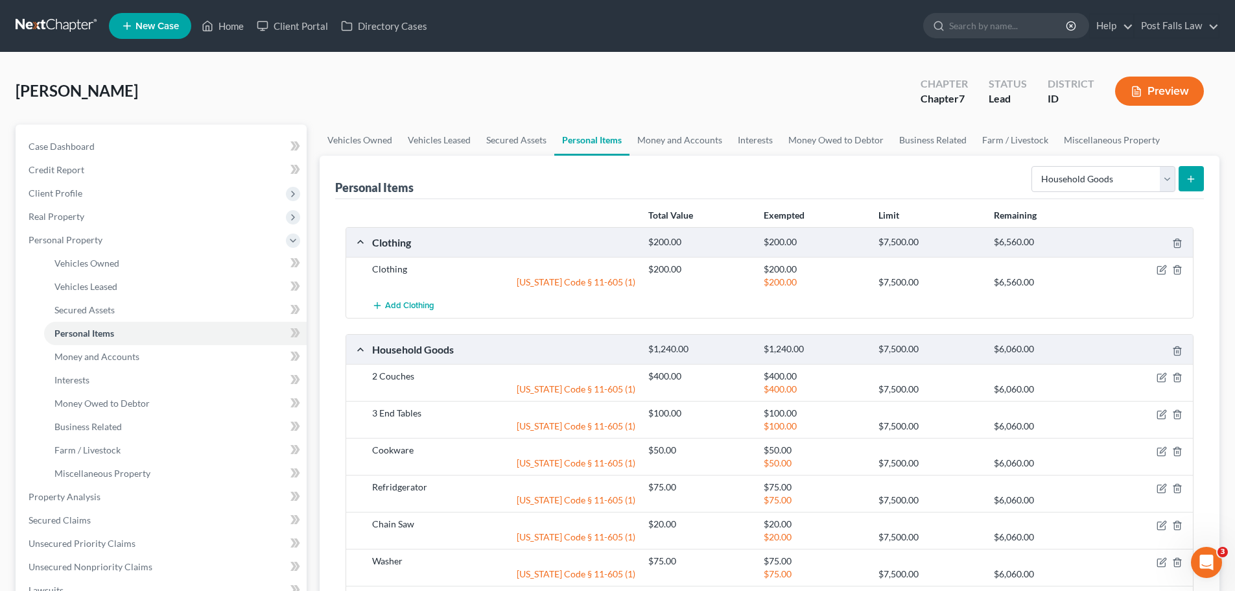
click at [1191, 176] on icon "submit" at bounding box center [1191, 179] width 10 height 10
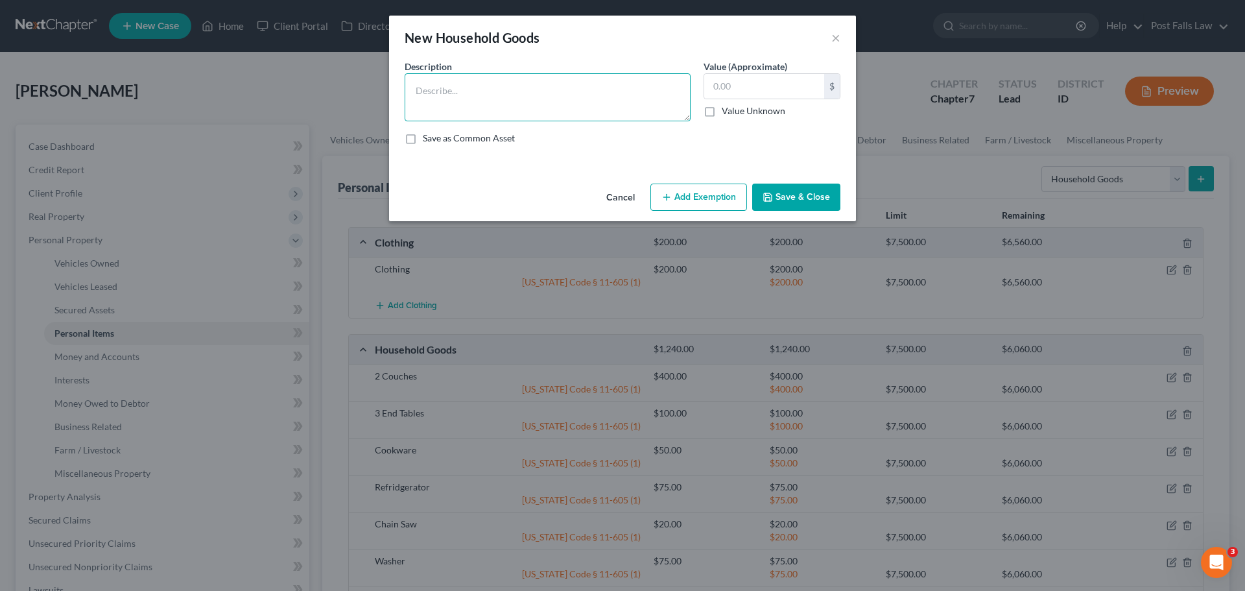
click at [552, 99] on textarea at bounding box center [548, 97] width 286 height 48
type textarea "5 Beds"
type input "300.00"
click at [700, 196] on button "Add Exemption" at bounding box center [698, 197] width 97 height 27
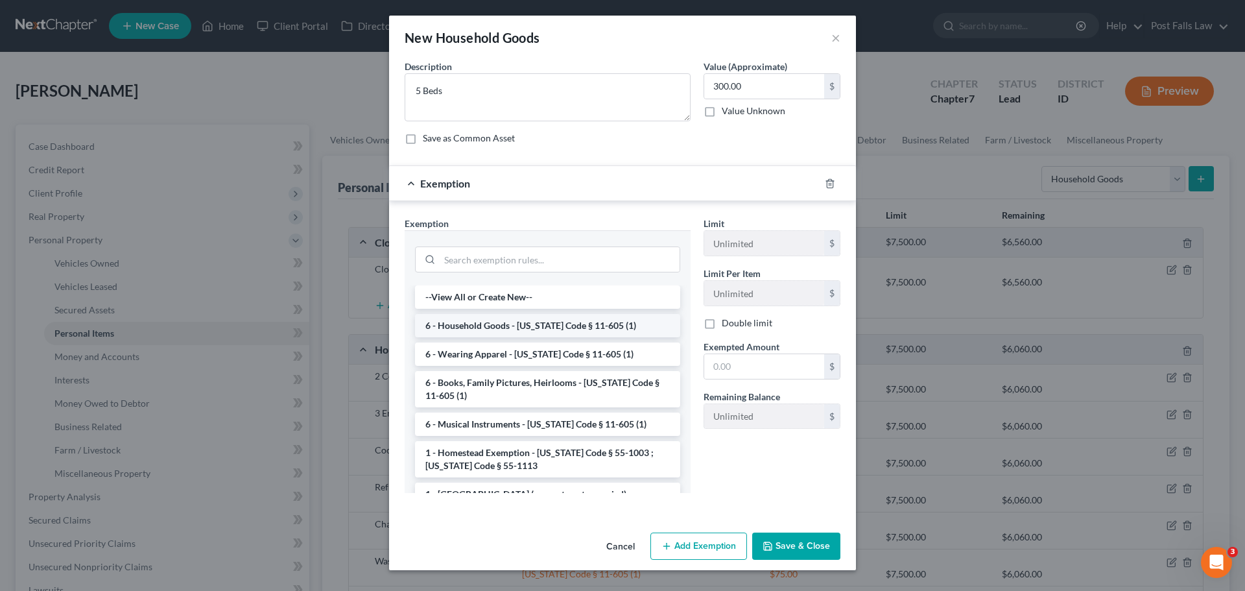
click at [508, 328] on li "6 - Household Goods - [US_STATE] Code § 11-605 (1)" at bounding box center [547, 325] width 265 height 23
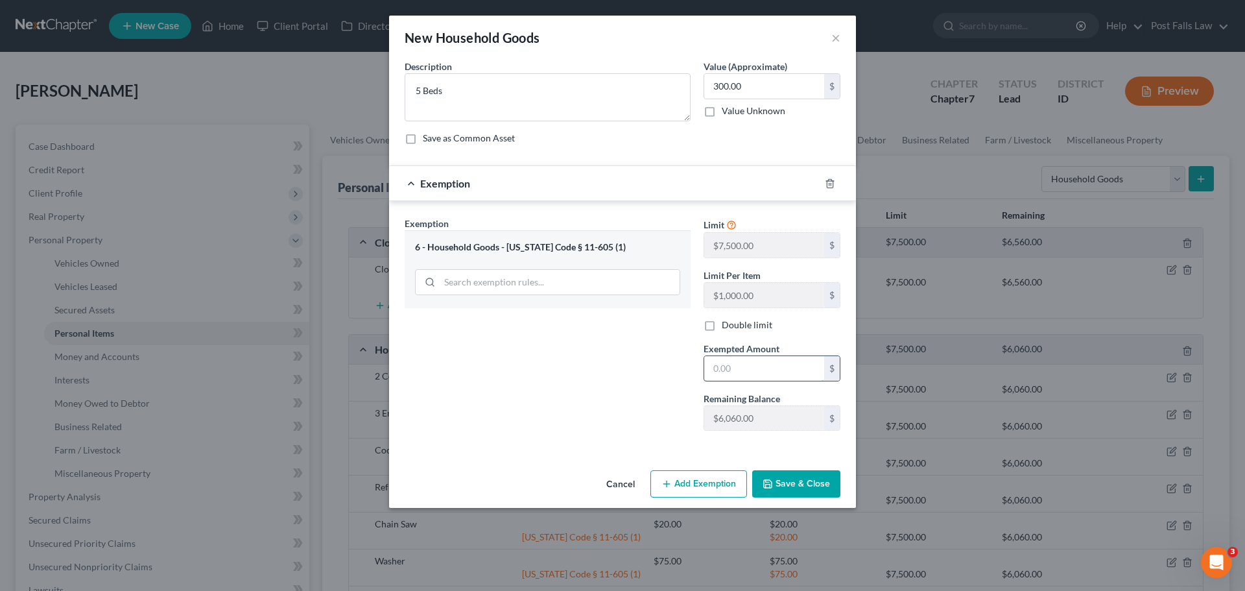
click at [743, 366] on input "text" at bounding box center [764, 368] width 120 height 25
type input "300.00"
click at [789, 491] on button "Save & Close" at bounding box center [796, 483] width 88 height 27
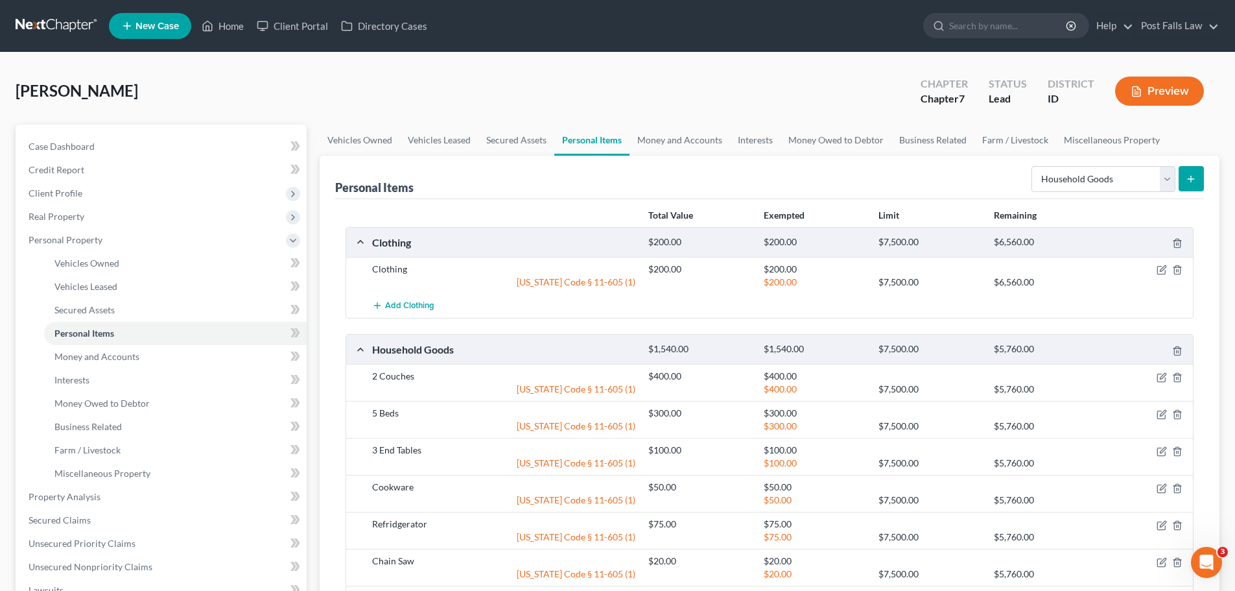
click at [1191, 182] on line "submit" at bounding box center [1191, 179] width 0 height 6
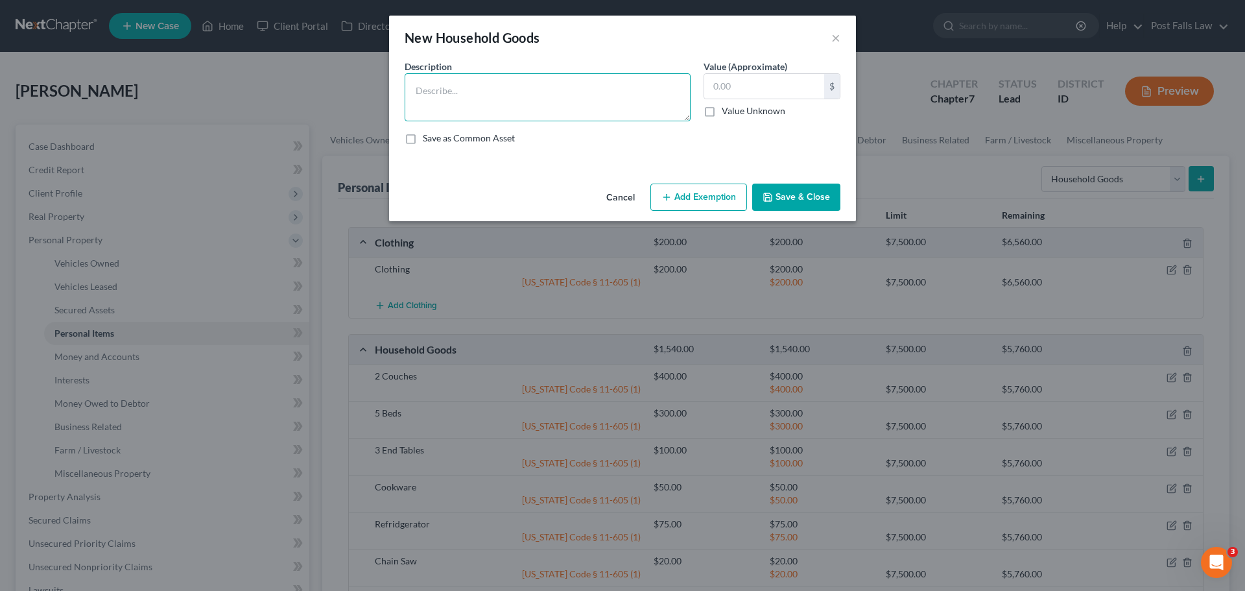
click at [586, 104] on textarea at bounding box center [548, 97] width 286 height 48
type textarea "Bookshelf"
type input "50.00"
click at [691, 194] on button "Add Exemption" at bounding box center [698, 197] width 97 height 27
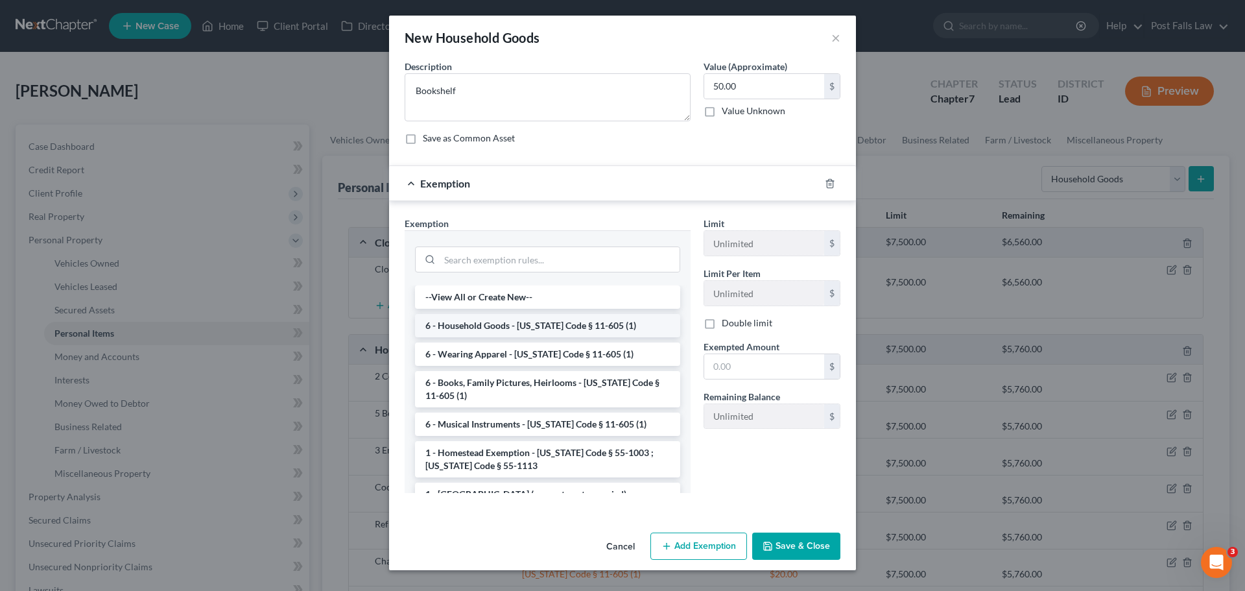
click at [523, 319] on li "6 - Household Goods - [US_STATE] Code § 11-605 (1)" at bounding box center [547, 325] width 265 height 23
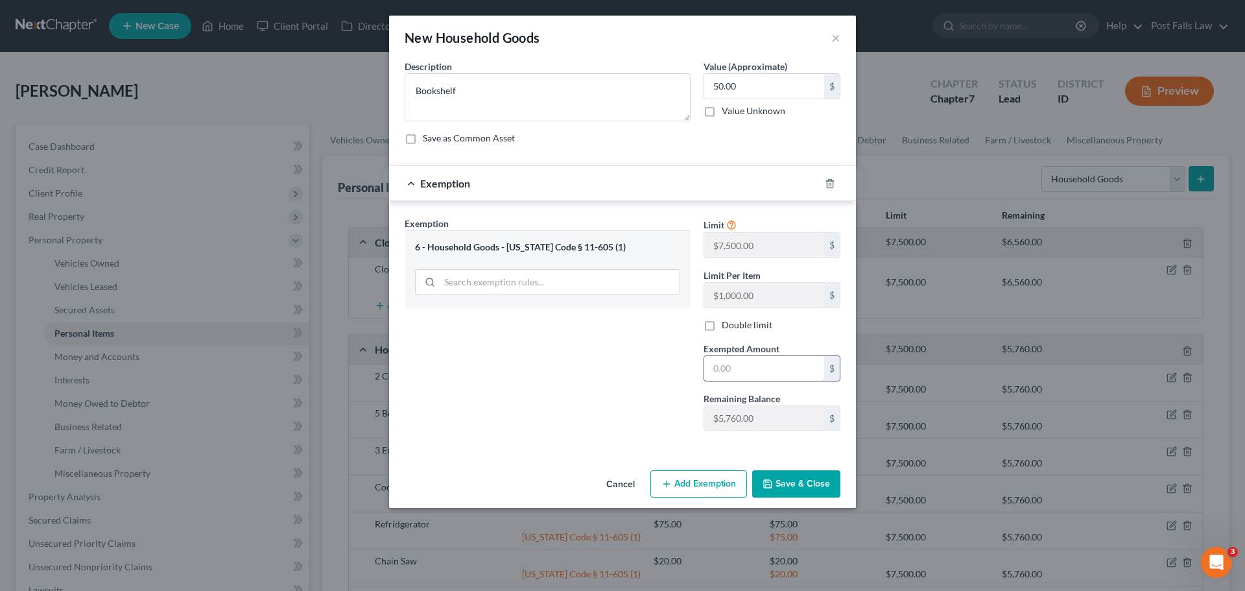
click at [724, 367] on input "text" at bounding box center [764, 368] width 120 height 25
type input "50.00"
click at [796, 496] on button "Save & Close" at bounding box center [796, 483] width 88 height 27
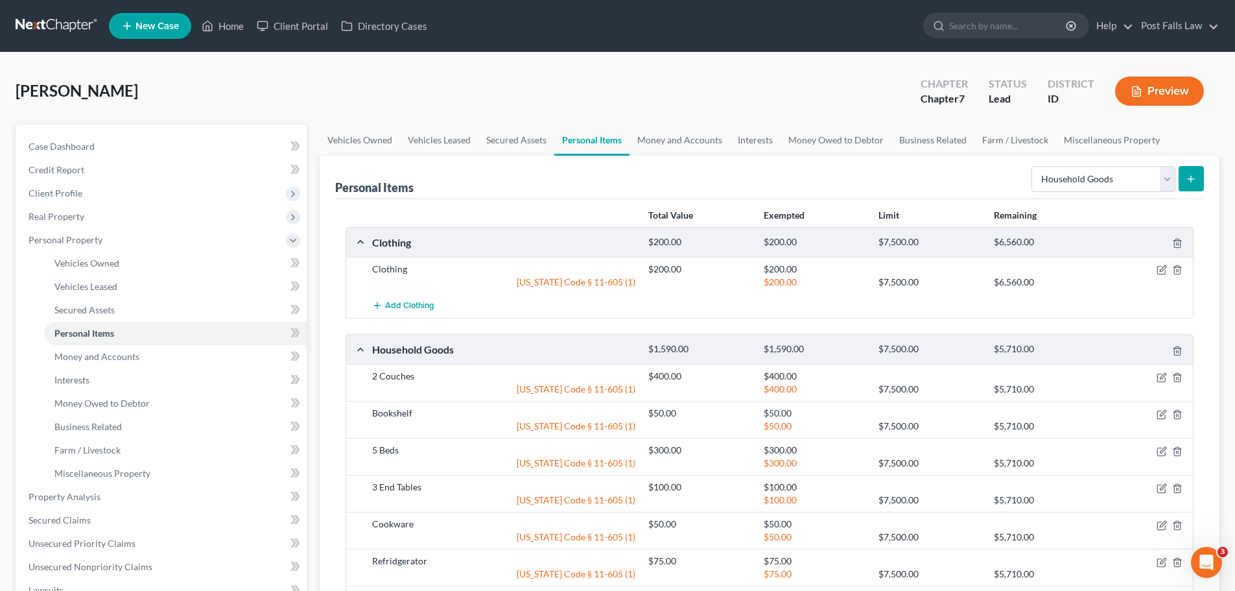
click at [1189, 176] on icon "submit" at bounding box center [1191, 179] width 10 height 10
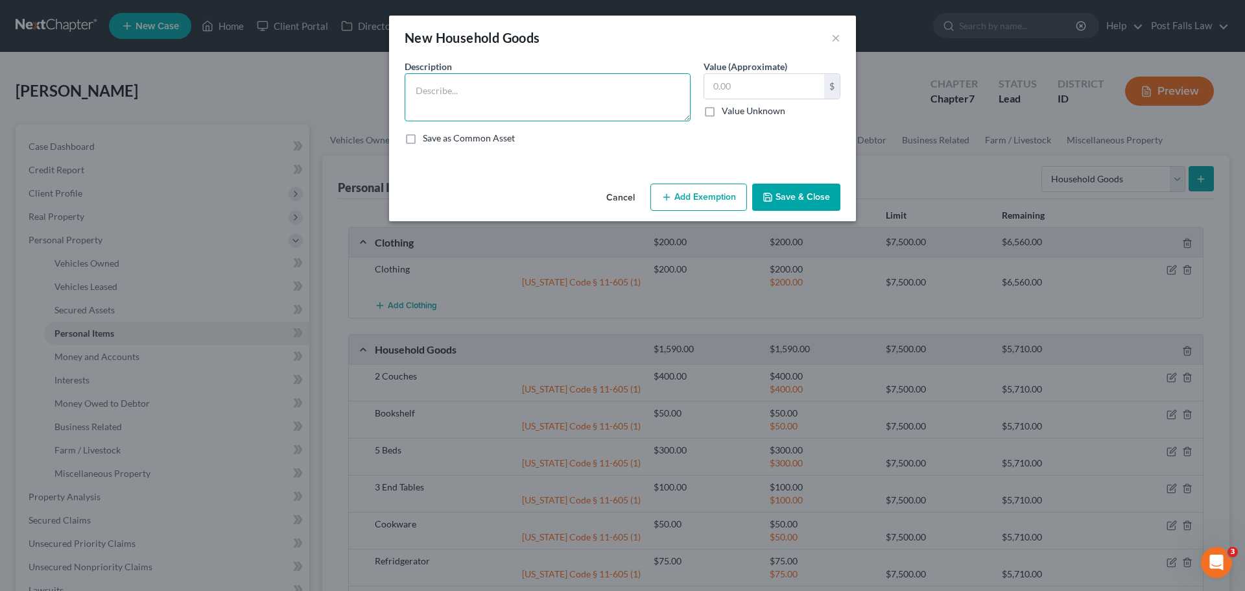
click at [514, 94] on textarea at bounding box center [548, 97] width 286 height 48
type textarea "12 Chairs"
type input "100.00"
click at [685, 201] on button "Add Exemption" at bounding box center [698, 197] width 97 height 27
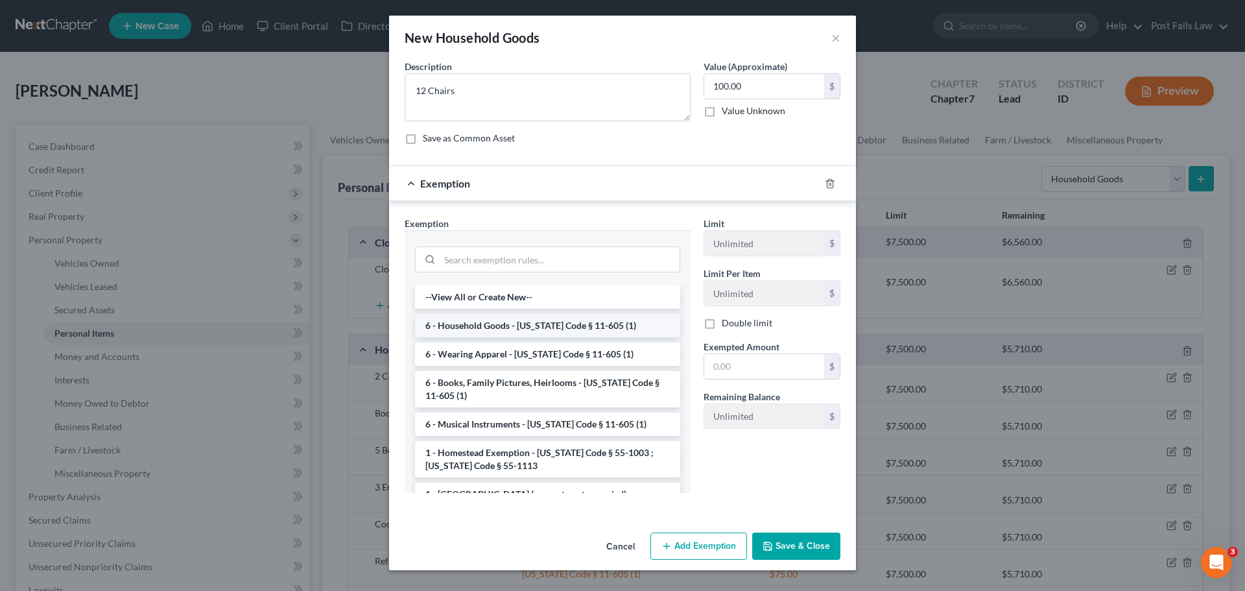
click at [482, 324] on li "6 - Household Goods - [US_STATE] Code § 11-605 (1)" at bounding box center [547, 325] width 265 height 23
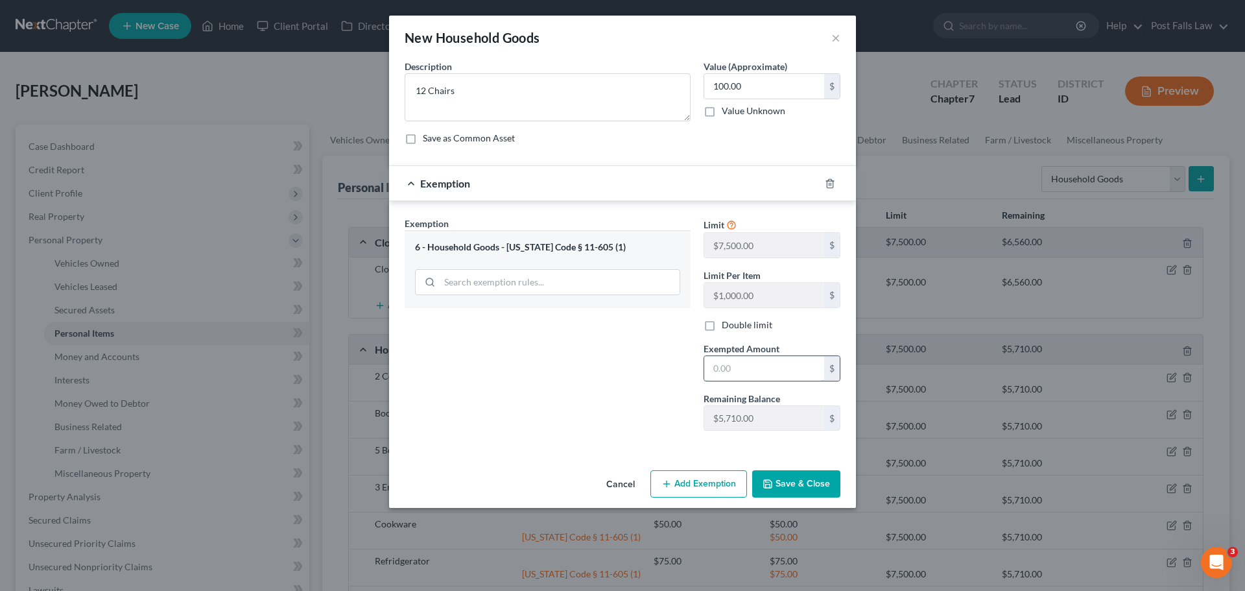
click at [750, 363] on input "text" at bounding box center [764, 368] width 120 height 25
type input "100.00"
click at [775, 476] on button "Save & Close" at bounding box center [796, 483] width 88 height 27
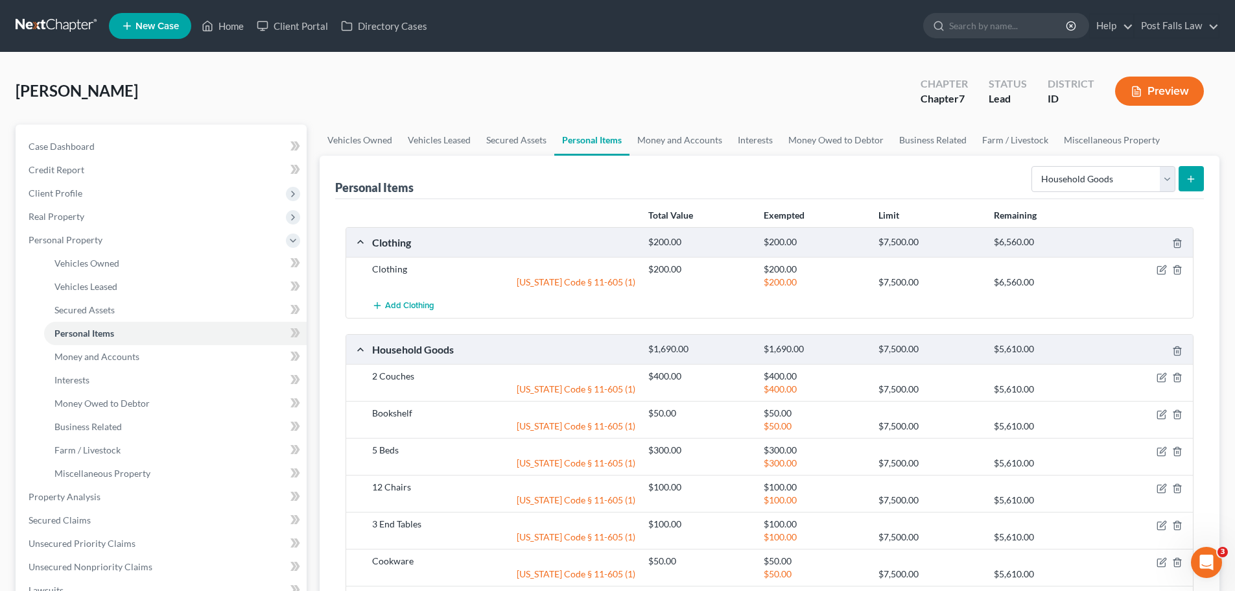
click at [1189, 187] on button "submit" at bounding box center [1191, 178] width 25 height 25
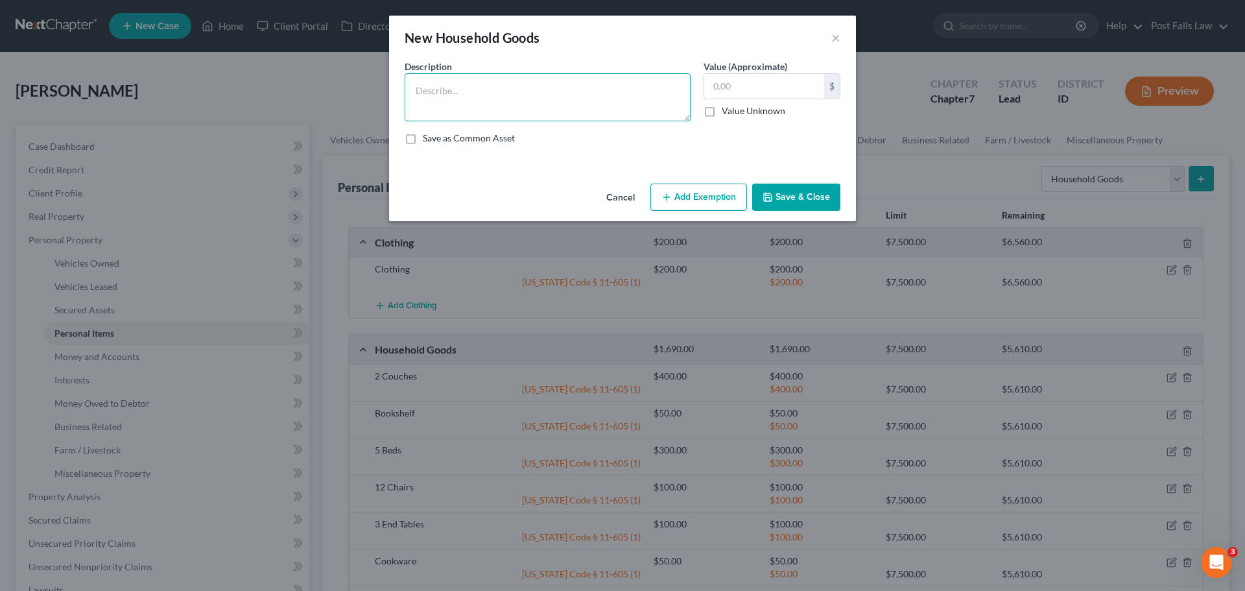
click at [550, 94] on textarea at bounding box center [548, 97] width 286 height 48
type textarea "i"
type textarea "Dinette"
type input "100.00"
click at [687, 196] on button "Add Exemption" at bounding box center [698, 197] width 97 height 27
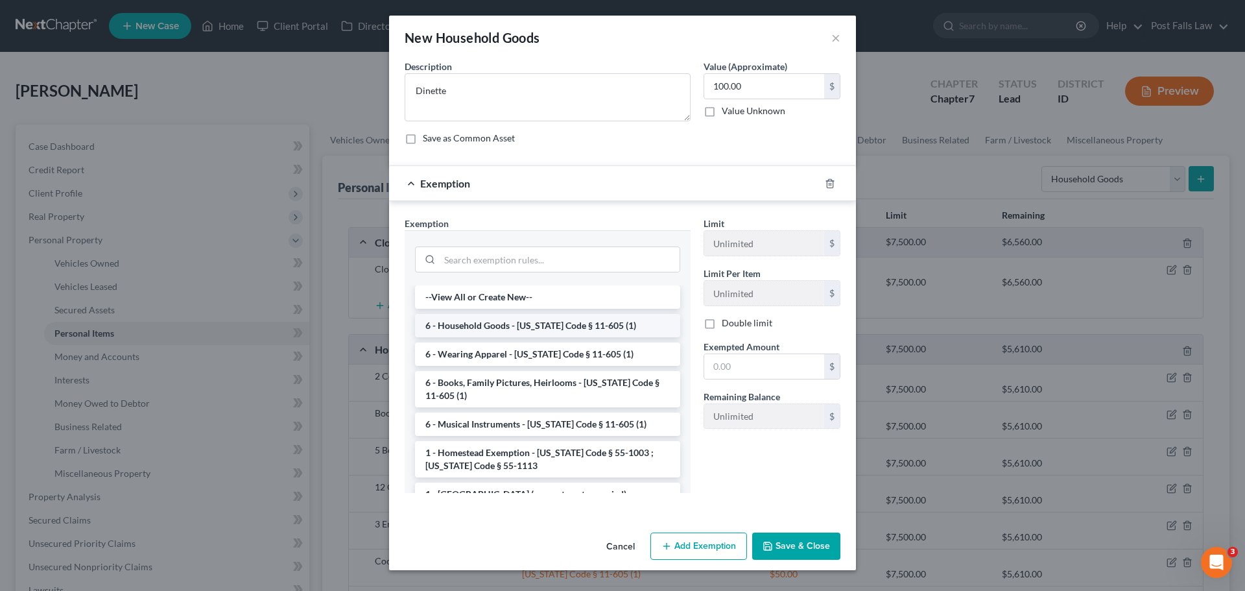
click at [542, 327] on li "6 - Household Goods - [US_STATE] Code § 11-605 (1)" at bounding box center [547, 325] width 265 height 23
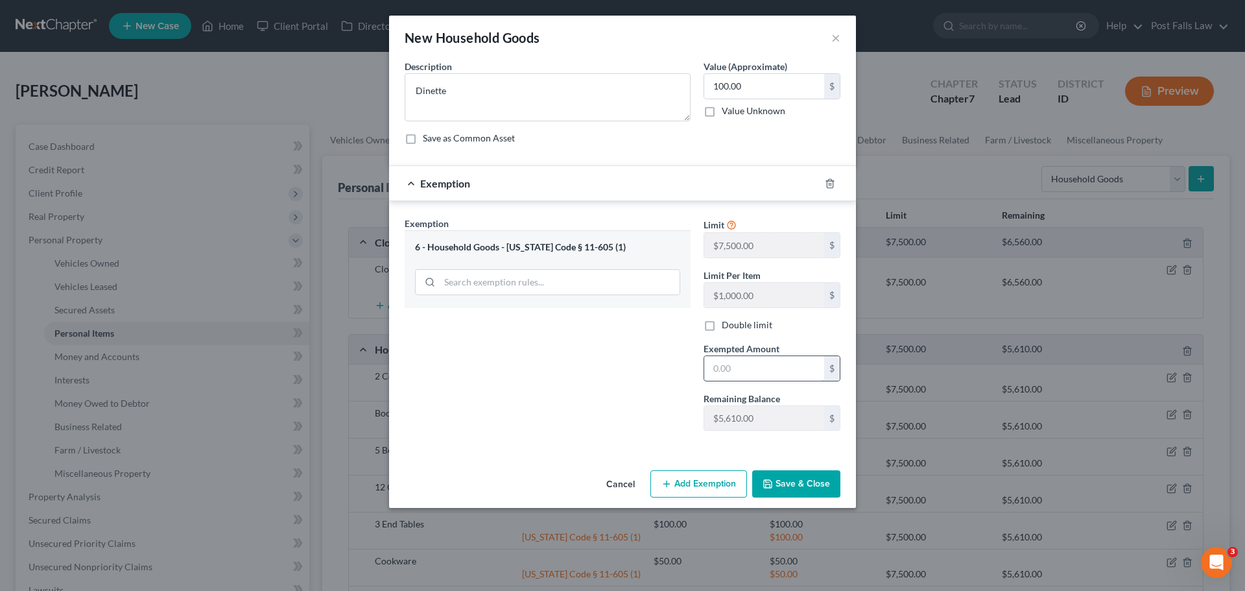
click at [726, 363] on input "text" at bounding box center [764, 368] width 120 height 25
type input "100.00"
click at [798, 487] on div "New Household Goods × An exemption set must first be selected from the Filing I…" at bounding box center [622, 262] width 467 height 492
click at [798, 486] on button "Save & Close" at bounding box center [796, 483] width 88 height 27
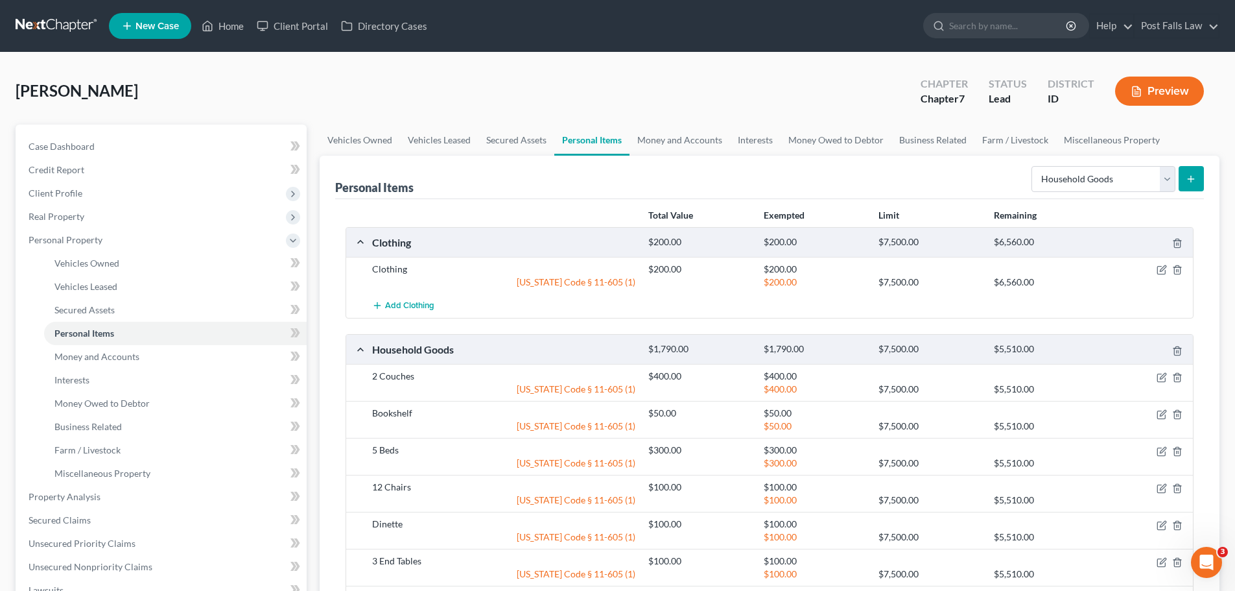
click at [1184, 192] on form "Select Item Type Clothing Collectibles Of Value Electronics Firearms Household …" at bounding box center [1118, 179] width 173 height 27
click at [1190, 182] on icon "submit" at bounding box center [1191, 179] width 10 height 10
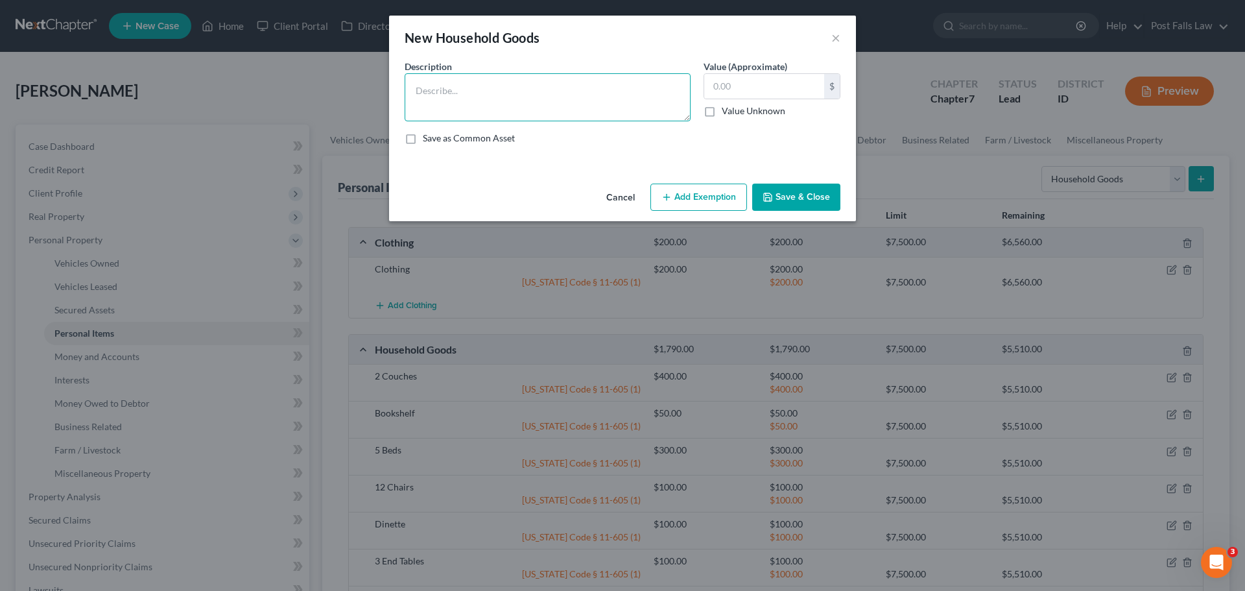
click at [524, 95] on textarea at bounding box center [548, 97] width 286 height 48
type textarea "Desk"
type input "50.00"
click at [698, 195] on button "Add Exemption" at bounding box center [698, 197] width 97 height 27
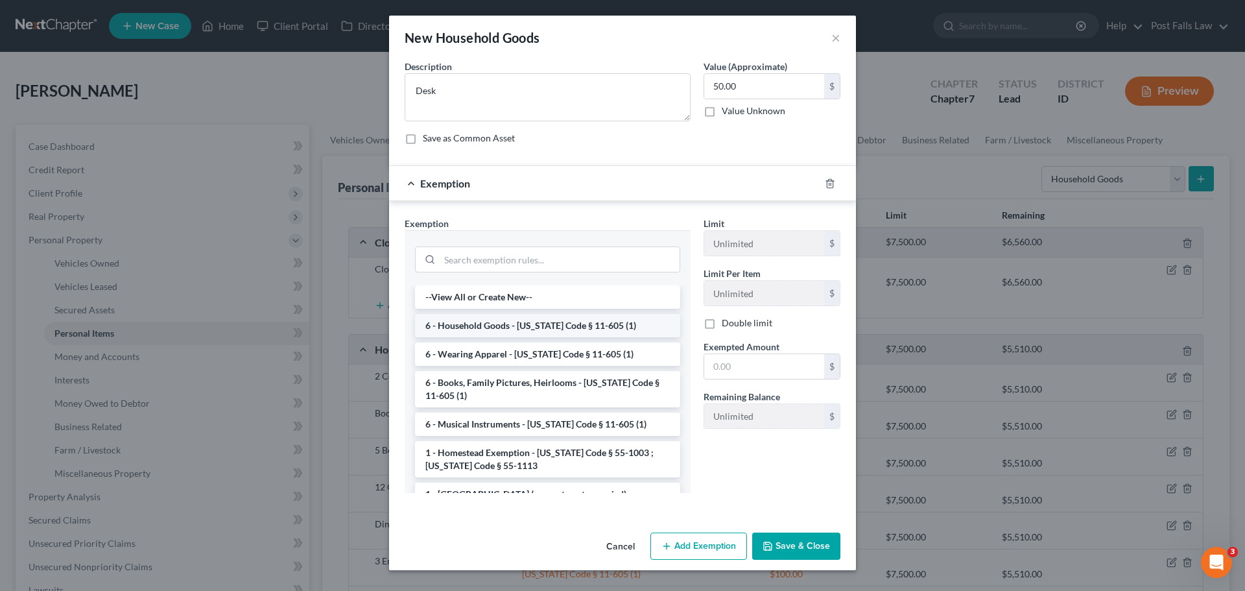
click at [506, 320] on li "6 - Household Goods - [US_STATE] Code § 11-605 (1)" at bounding box center [547, 325] width 265 height 23
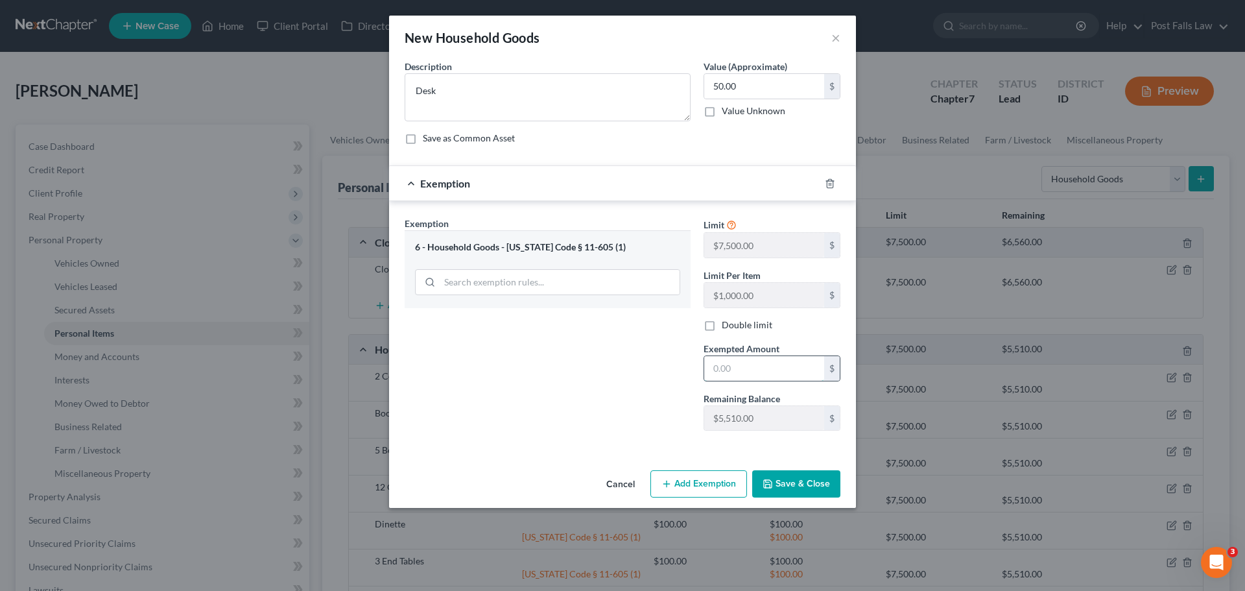
click at [743, 372] on input "text" at bounding box center [764, 368] width 120 height 25
type input "50.00"
click at [788, 473] on button "Save & Close" at bounding box center [796, 483] width 88 height 27
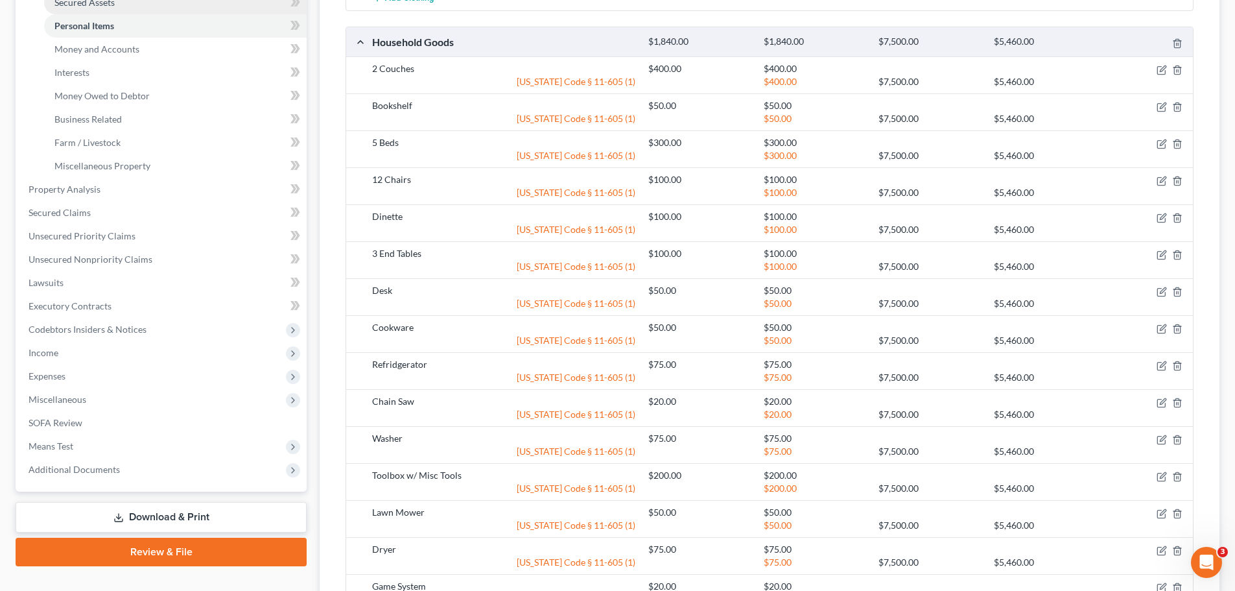
scroll to position [389, 0]
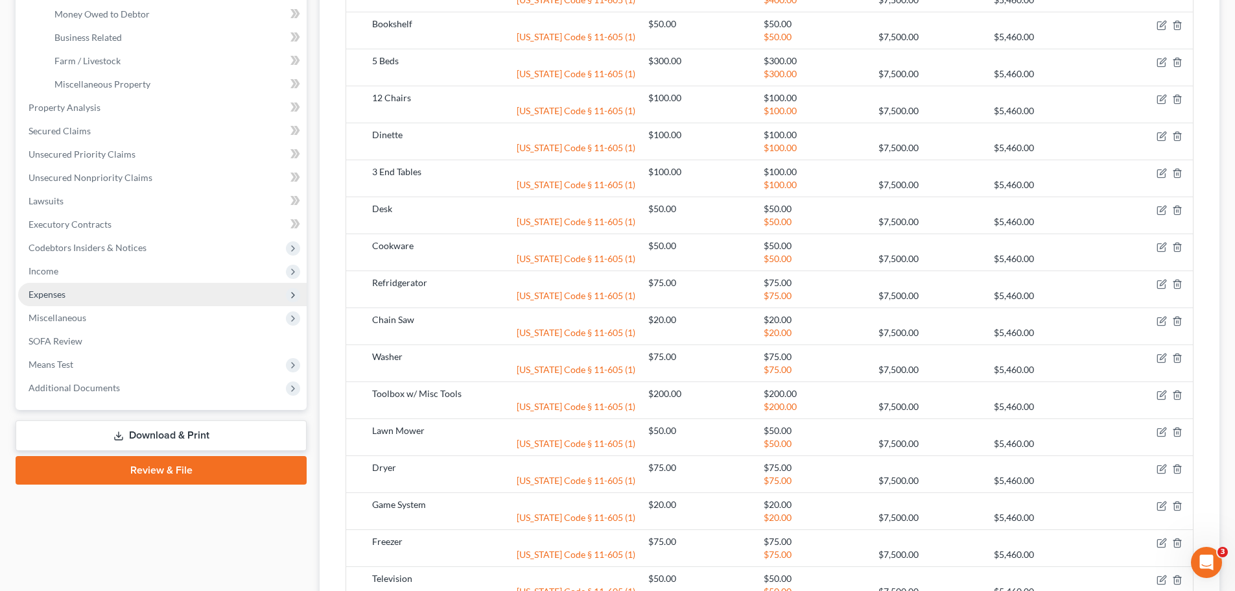
click at [69, 304] on span "Expenses" at bounding box center [162, 294] width 289 height 23
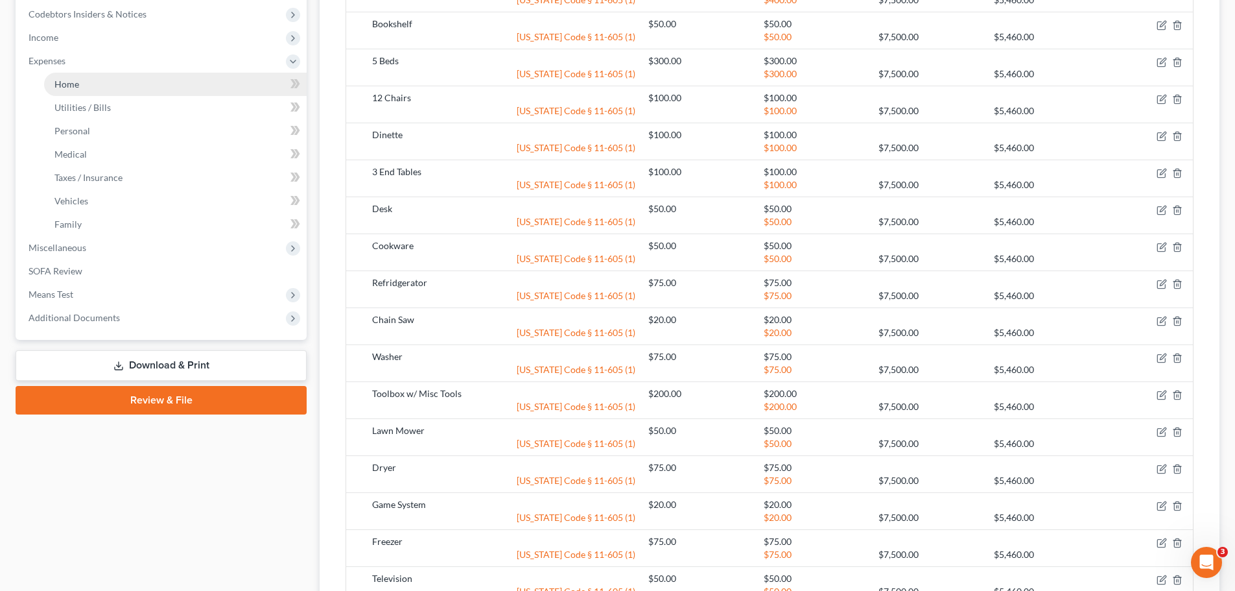
click at [87, 88] on link "Home" at bounding box center [175, 84] width 263 height 23
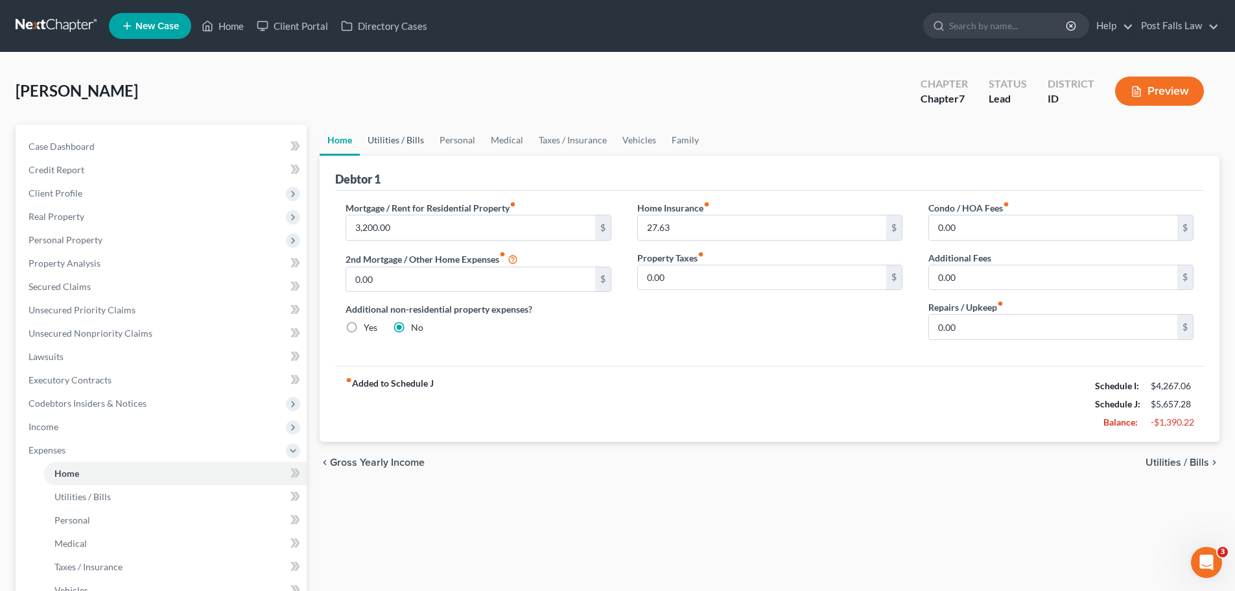
click at [395, 150] on link "Utilities / Bills" at bounding box center [396, 140] width 72 height 31
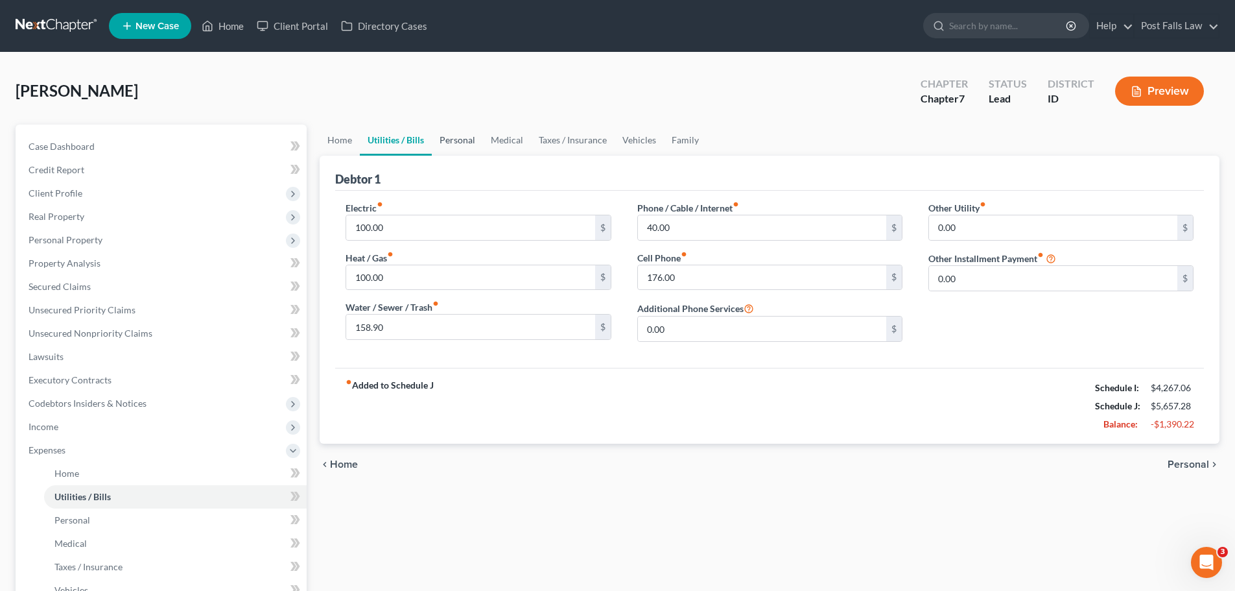
click at [457, 137] on link "Personal" at bounding box center [457, 140] width 51 height 31
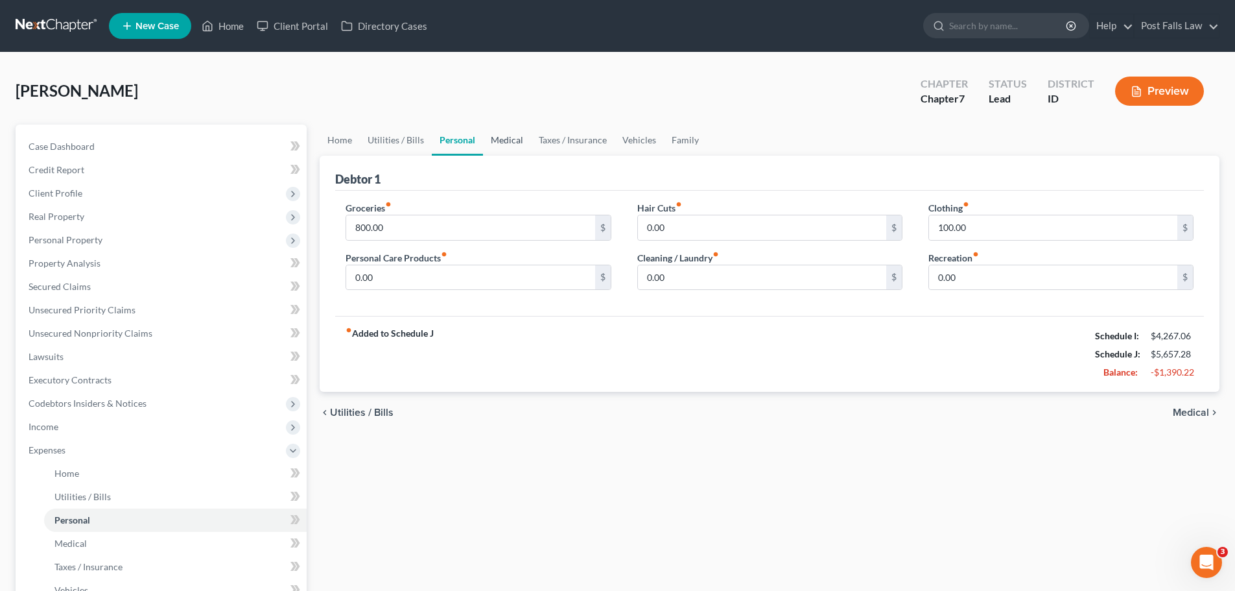
click at [508, 142] on link "Medical" at bounding box center [507, 140] width 48 height 31
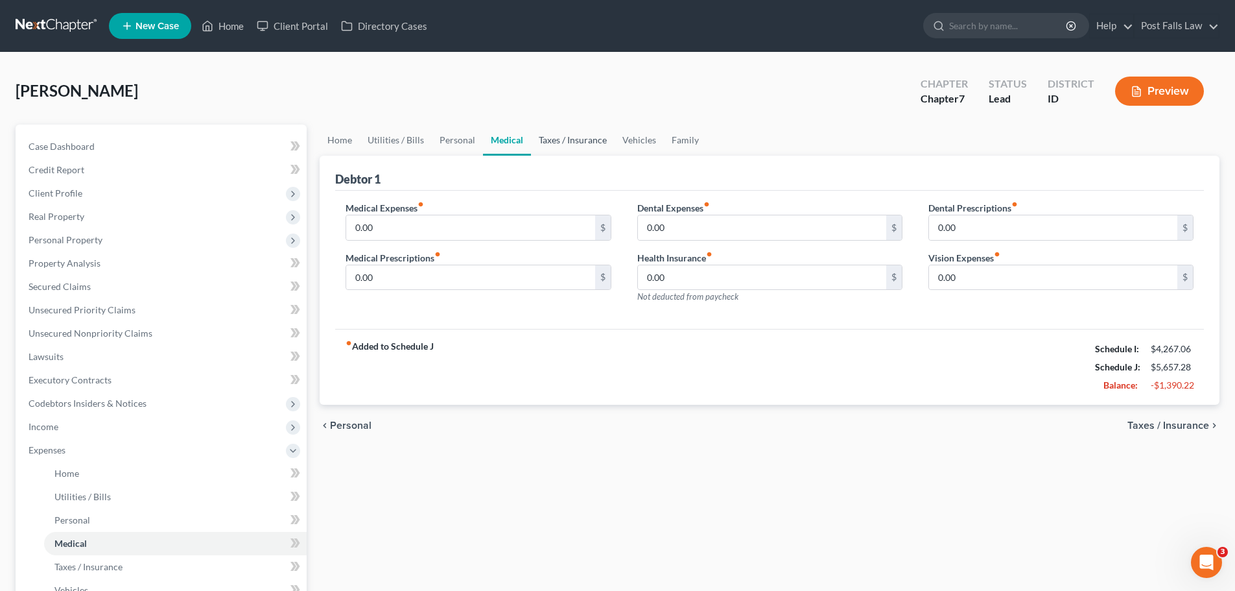
click at [550, 142] on link "Taxes / Insurance" at bounding box center [573, 140] width 84 height 31
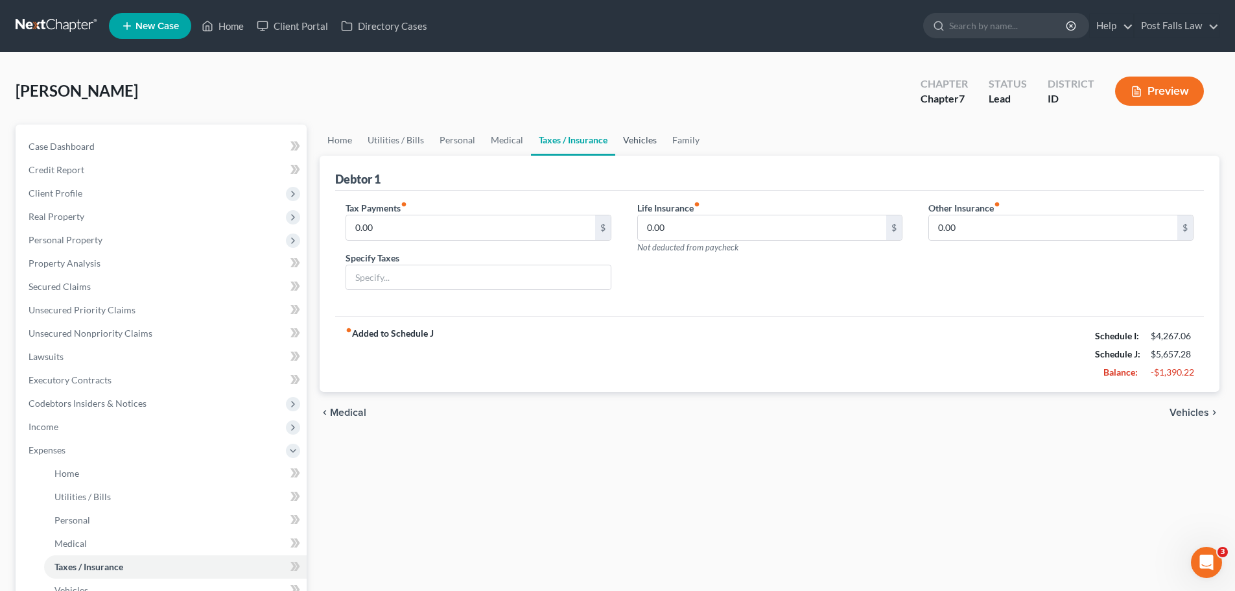
click at [640, 136] on link "Vehicles" at bounding box center [639, 140] width 49 height 31
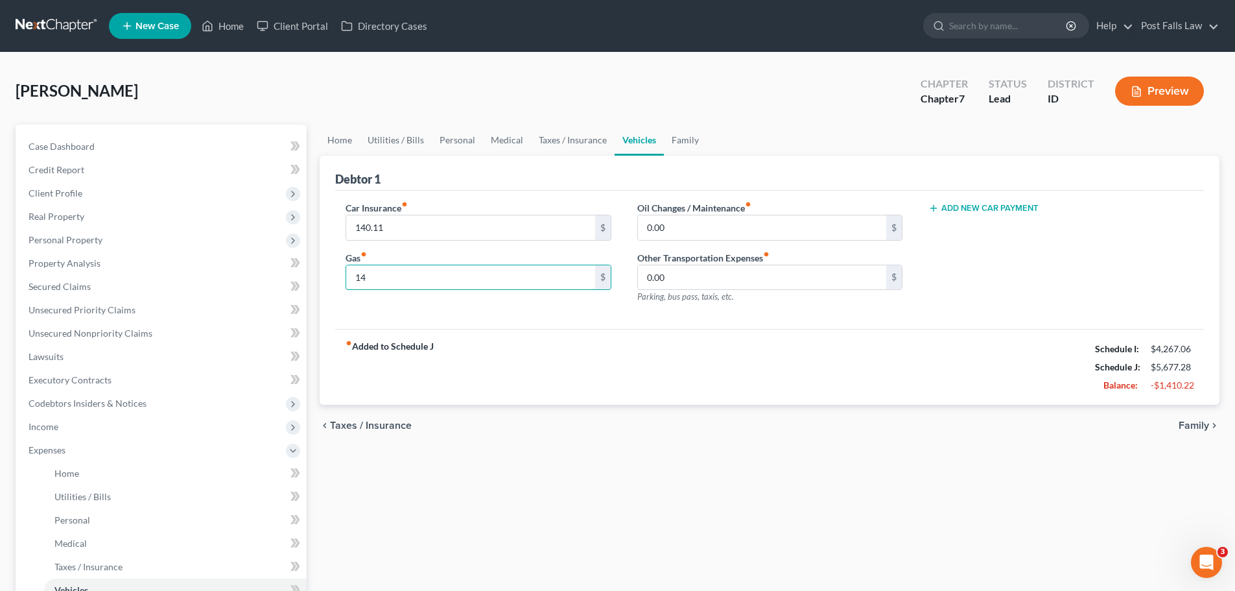
type input "1"
type input "120.00"
click at [682, 149] on link "Family" at bounding box center [685, 140] width 43 height 31
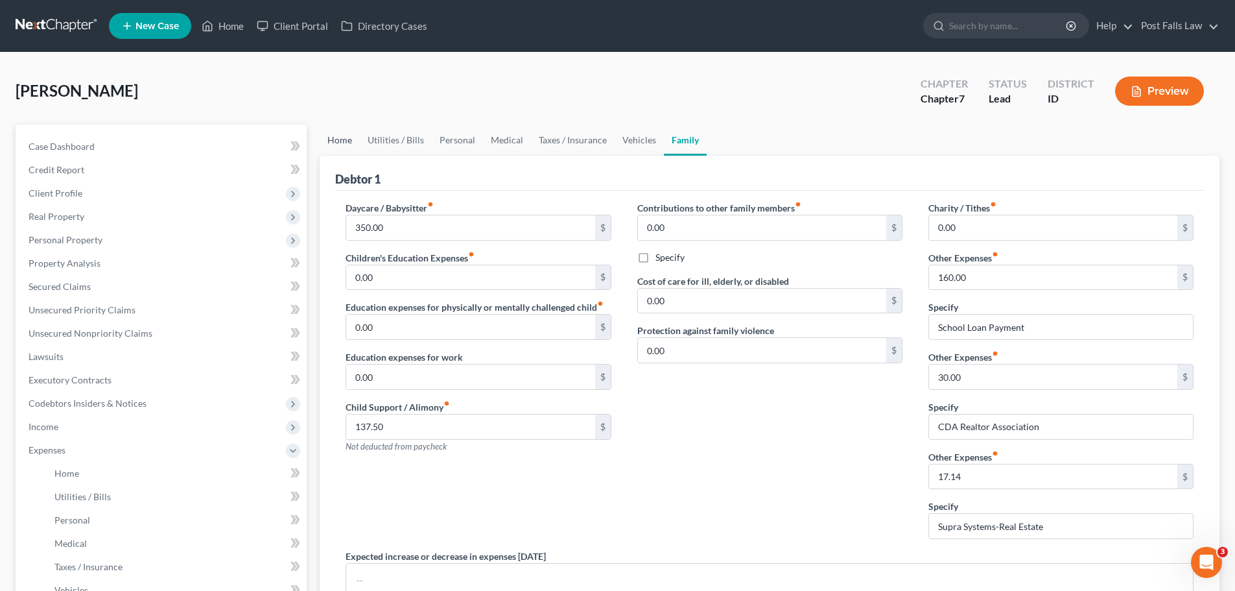
click at [329, 137] on link "Home" at bounding box center [340, 140] width 40 height 31
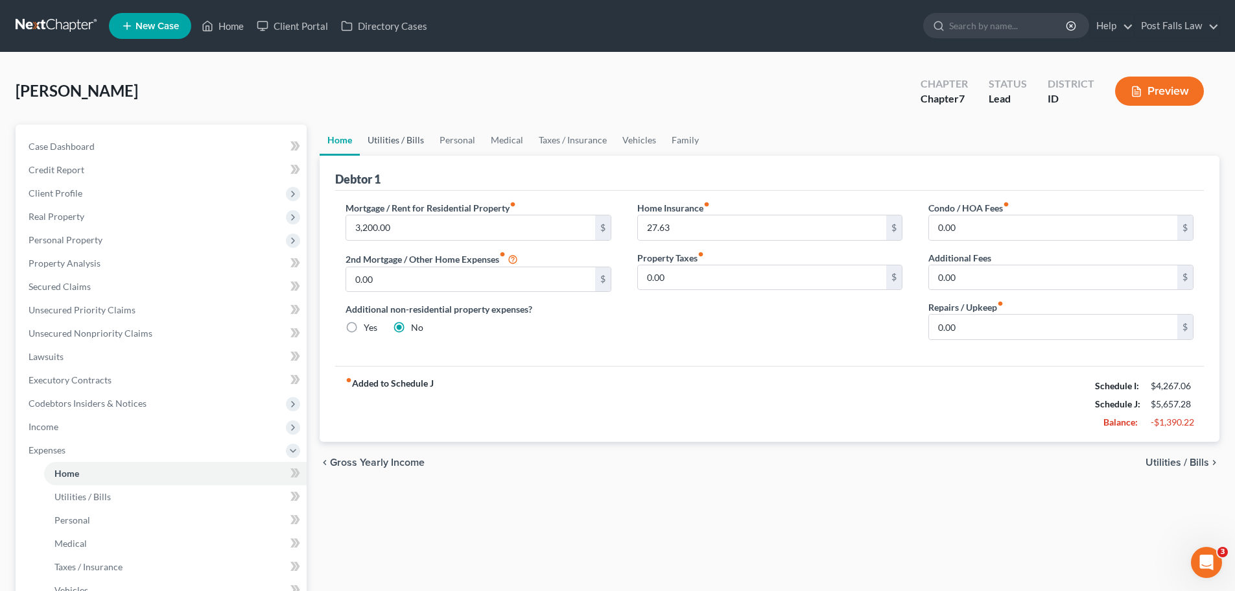
click at [395, 139] on link "Utilities / Bills" at bounding box center [396, 140] width 72 height 31
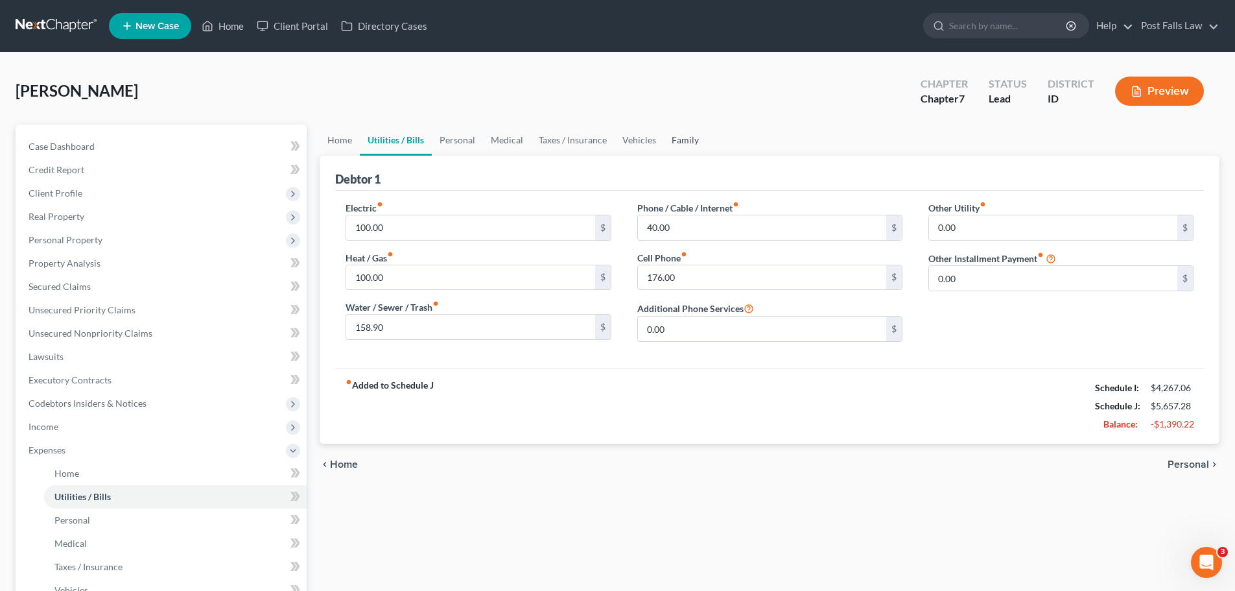
click at [680, 136] on link "Family" at bounding box center [685, 140] width 43 height 31
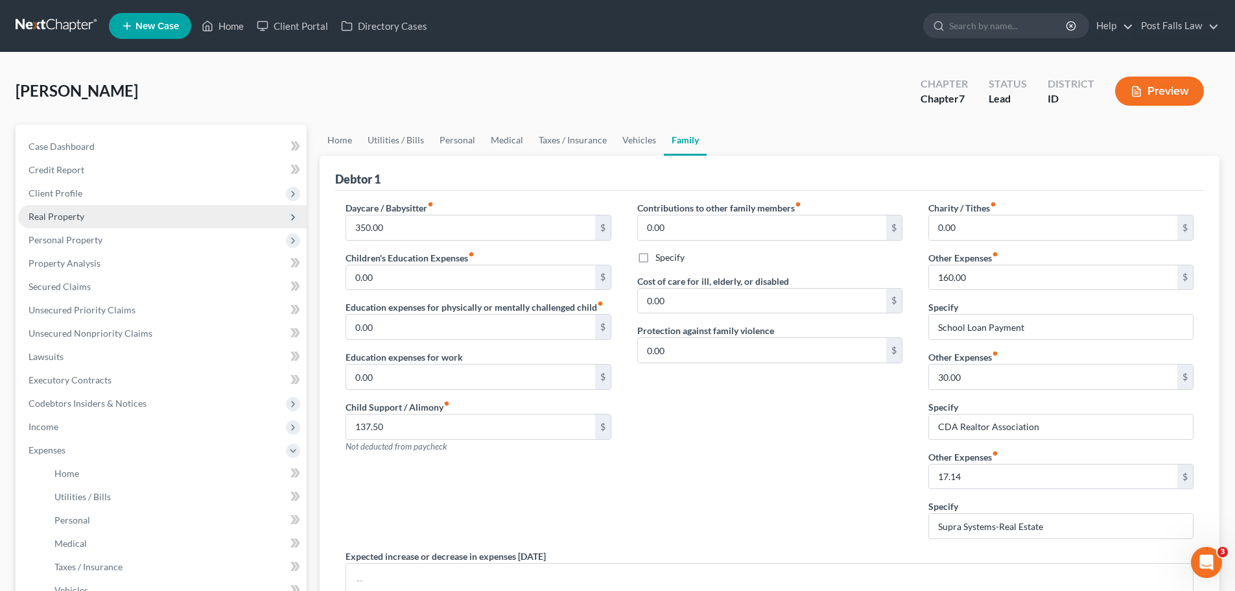
click at [46, 217] on span "Real Property" at bounding box center [57, 216] width 56 height 11
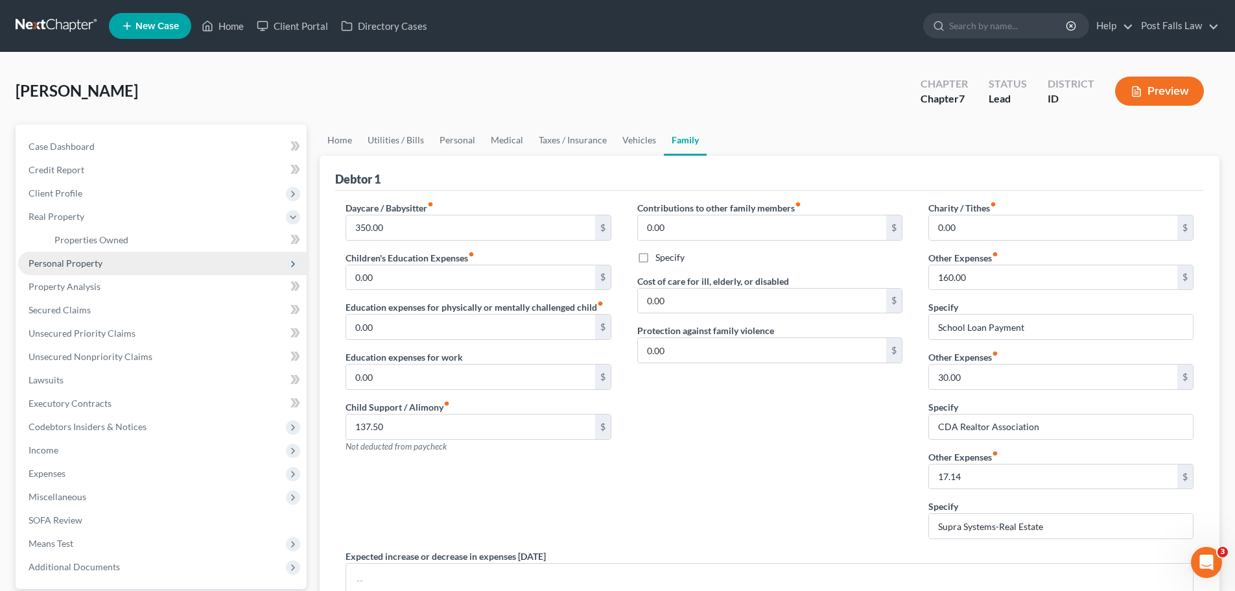
click at [55, 267] on span "Personal Property" at bounding box center [66, 262] width 74 height 11
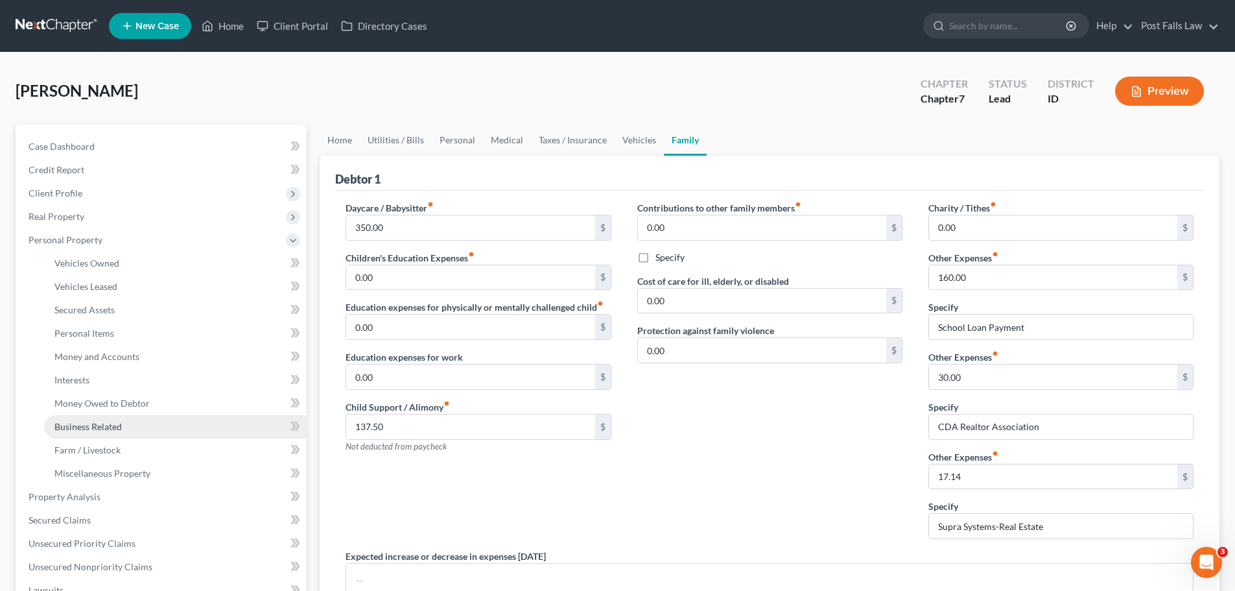
click at [72, 433] on link "Business Related" at bounding box center [175, 426] width 263 height 23
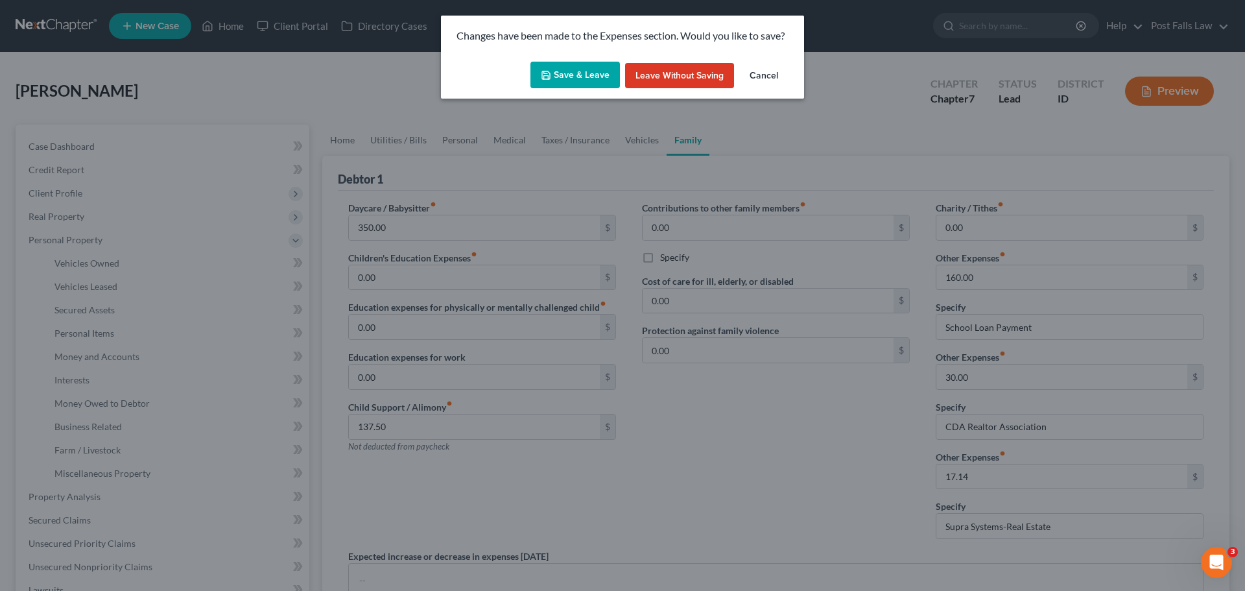
click at [597, 87] on button "Save & Leave" at bounding box center [574, 75] width 89 height 27
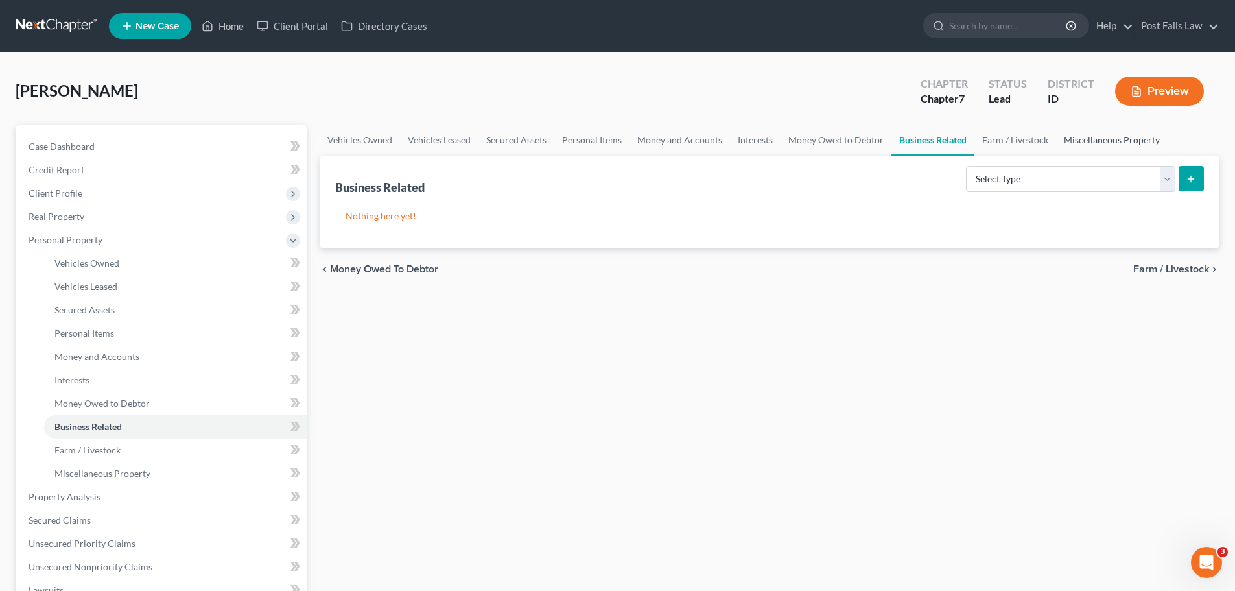
click at [1090, 139] on link "Miscellaneous Property" at bounding box center [1112, 140] width 112 height 31
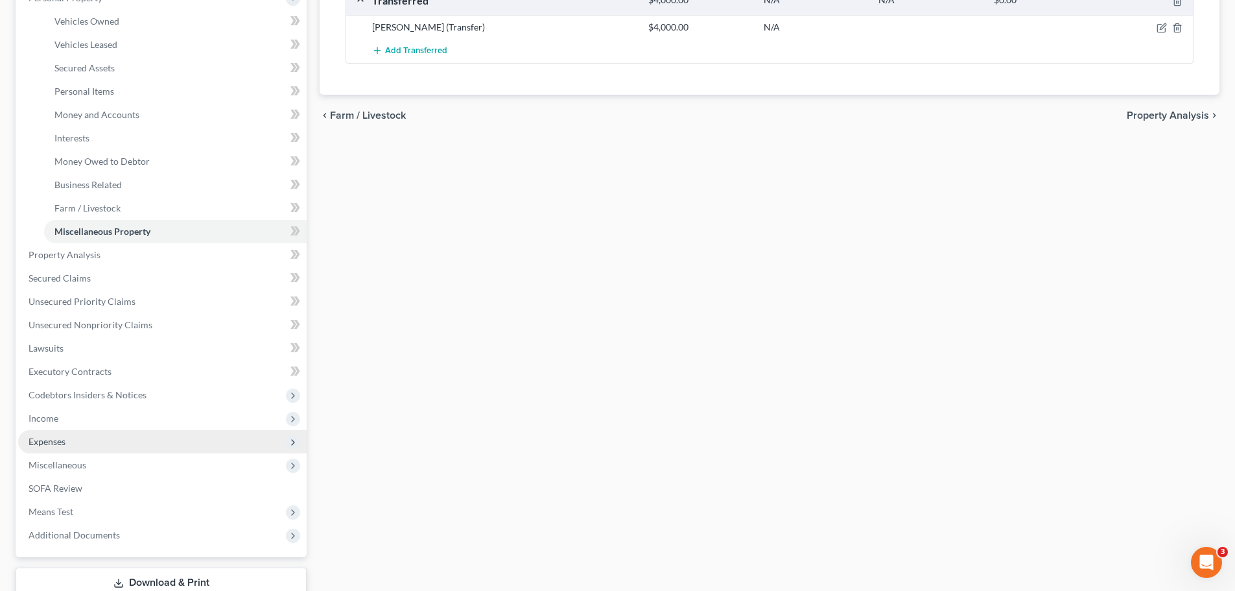
scroll to position [259, 0]
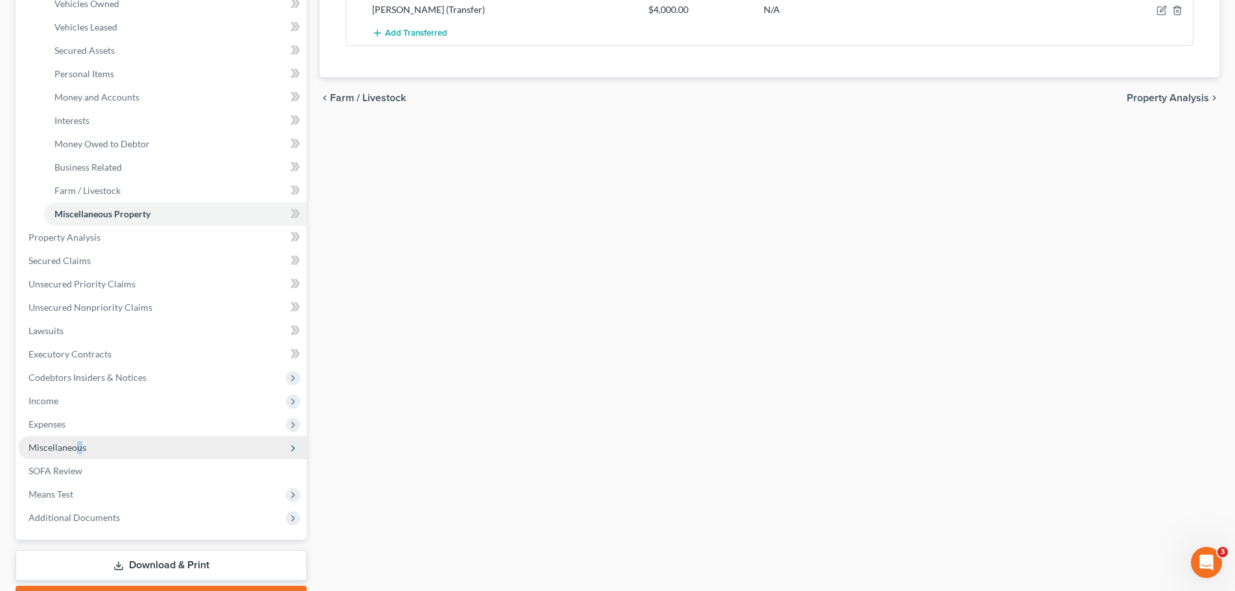
click at [79, 447] on span "Miscellaneous" at bounding box center [58, 447] width 58 height 11
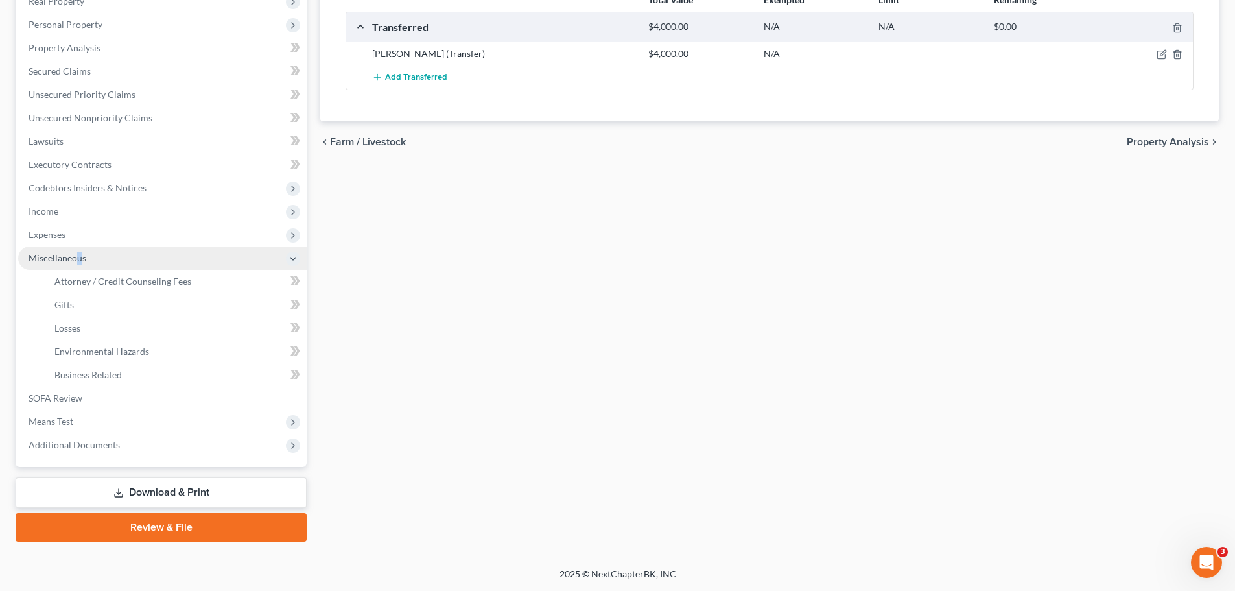
scroll to position [215, 0]
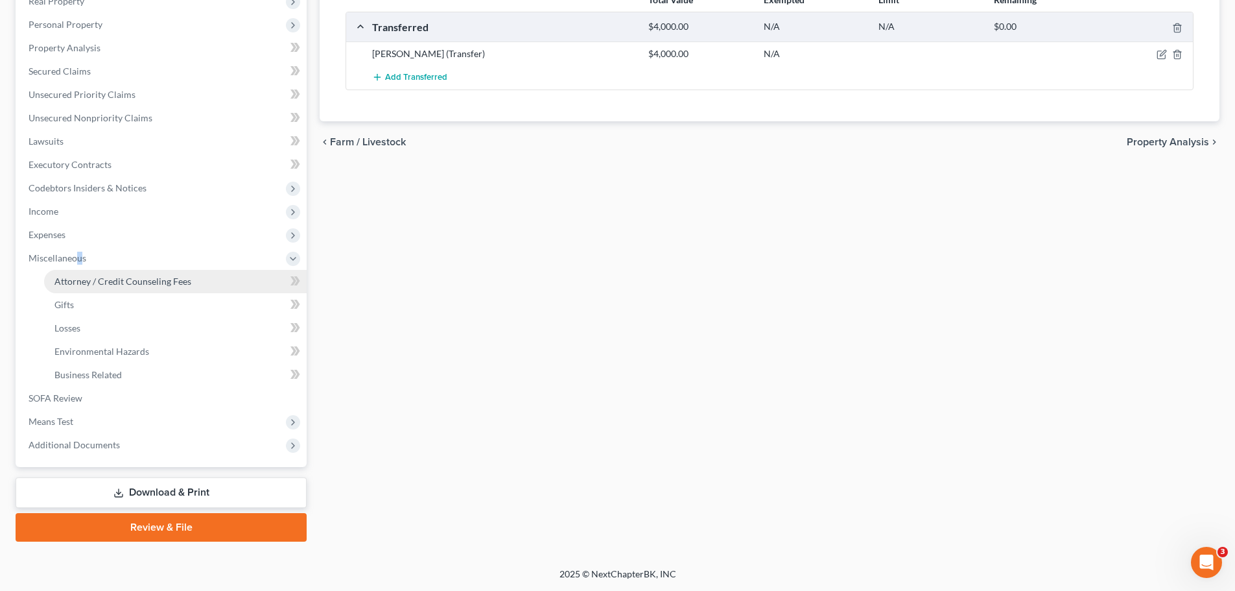
click at [148, 276] on span "Attorney / Credit Counseling Fees" at bounding box center [122, 281] width 137 height 11
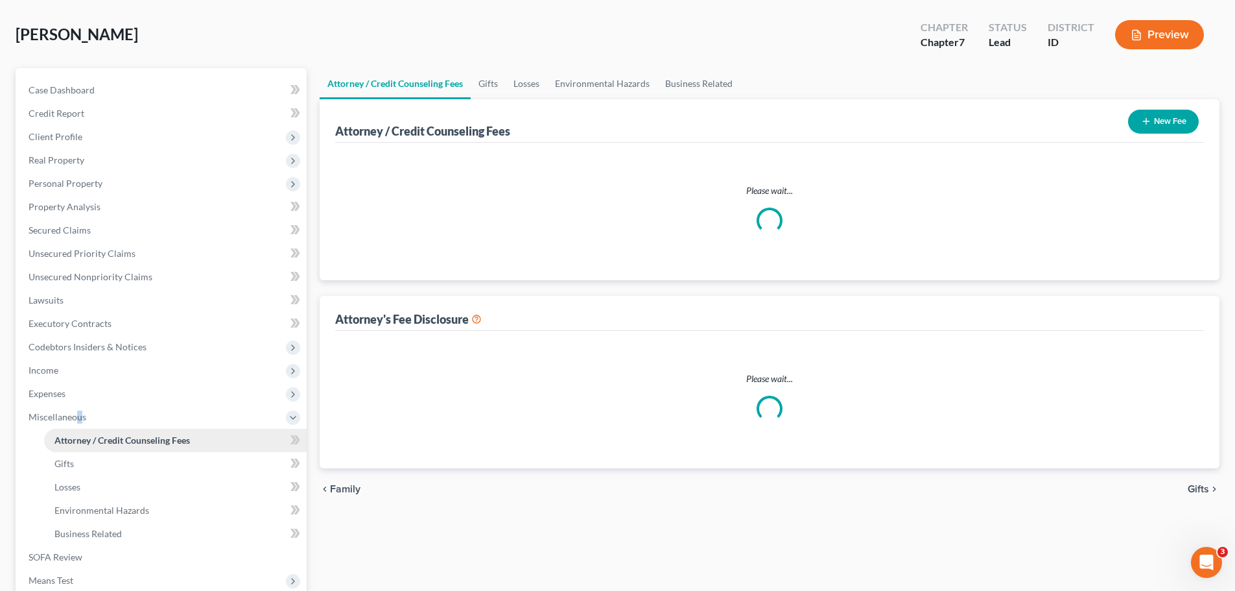
select select "0"
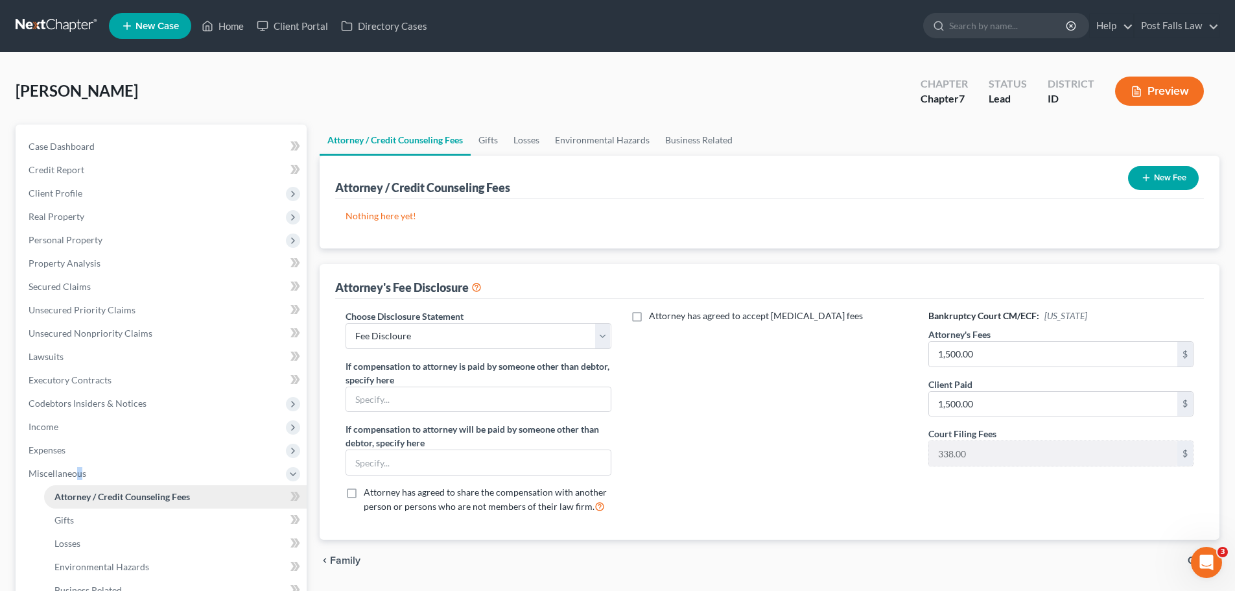
scroll to position [215, 0]
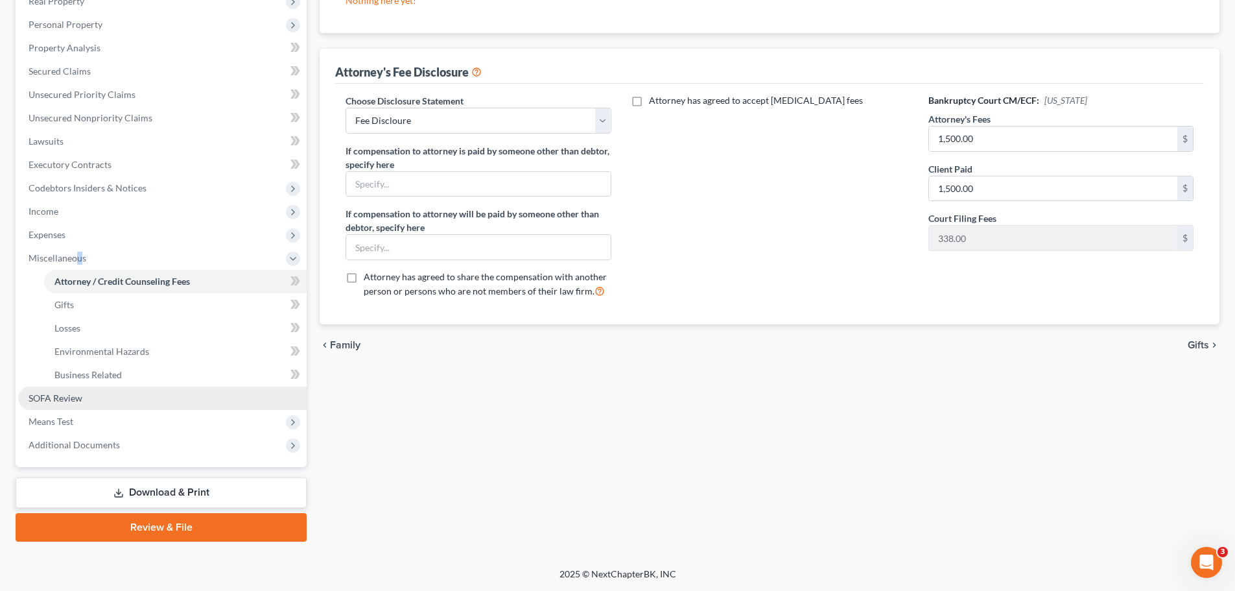
click at [74, 407] on link "SOFA Review" at bounding box center [162, 398] width 289 height 23
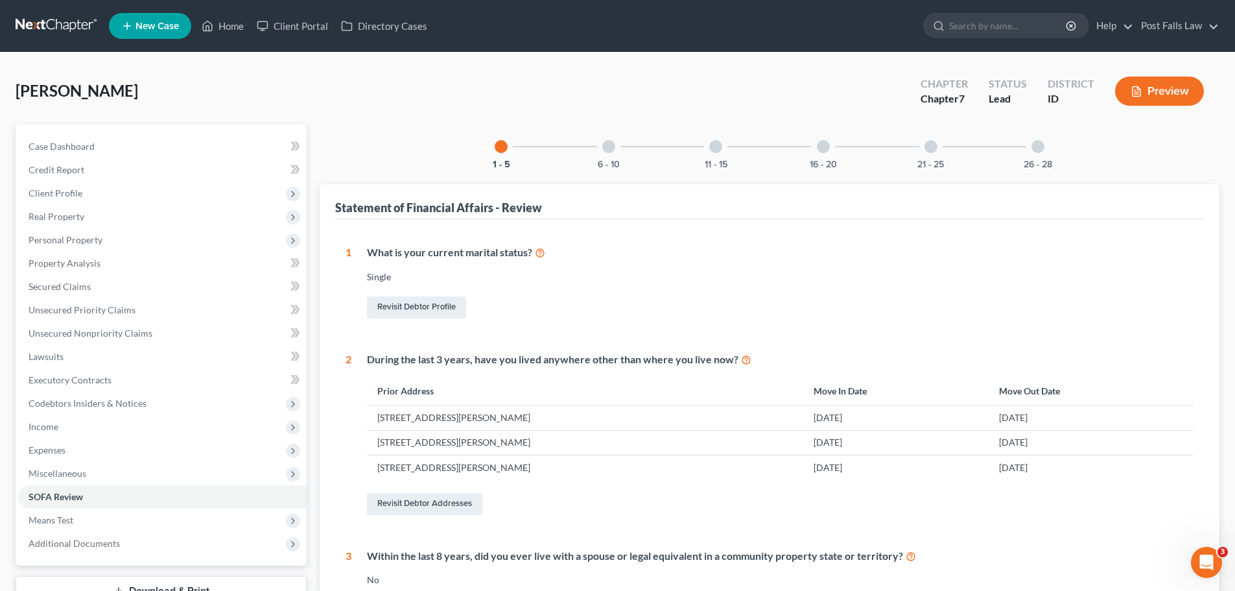
click at [610, 150] on div at bounding box center [608, 146] width 13 height 13
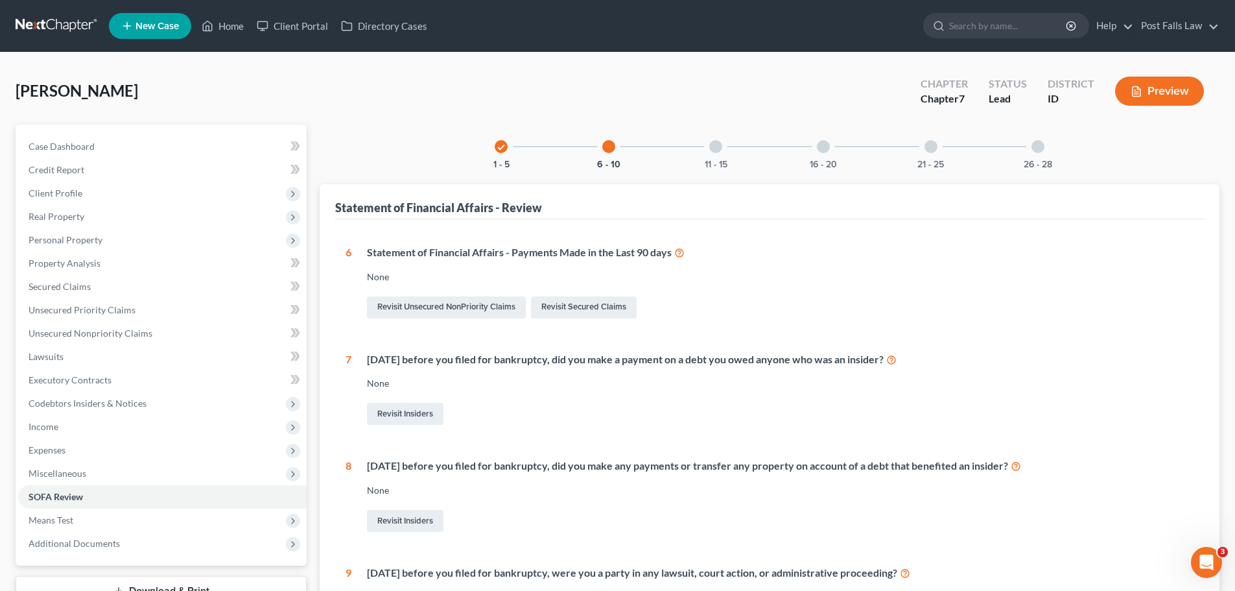
click at [719, 155] on div "11 - 15" at bounding box center [716, 147] width 44 height 44
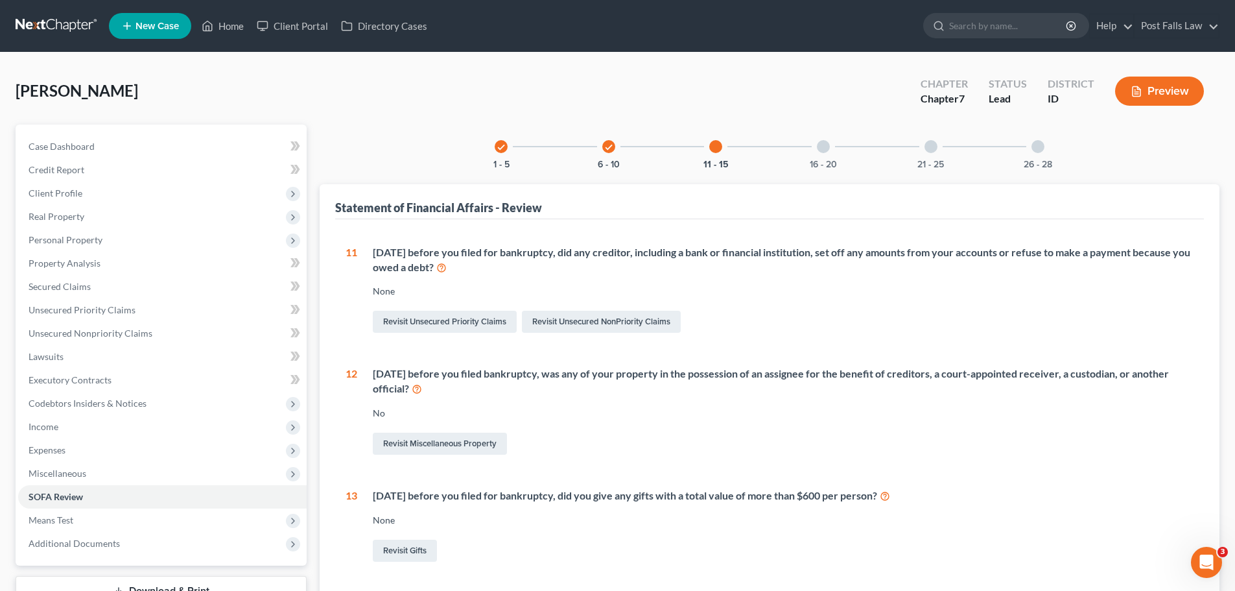
click at [818, 145] on div at bounding box center [823, 146] width 13 height 13
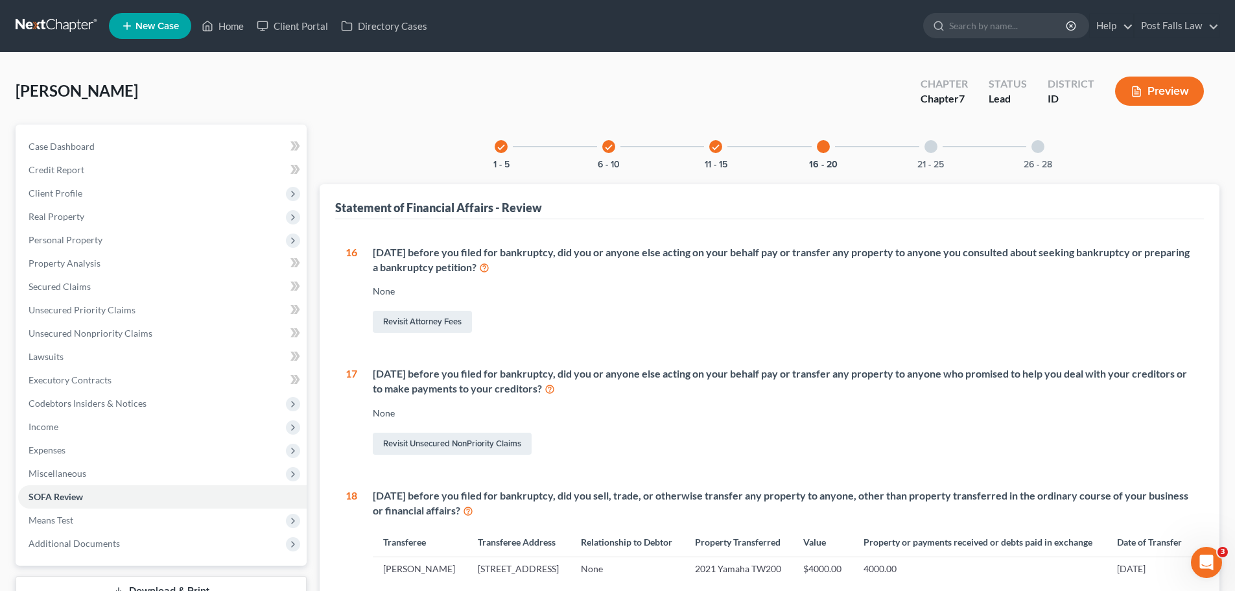
click at [927, 143] on div at bounding box center [931, 146] width 13 height 13
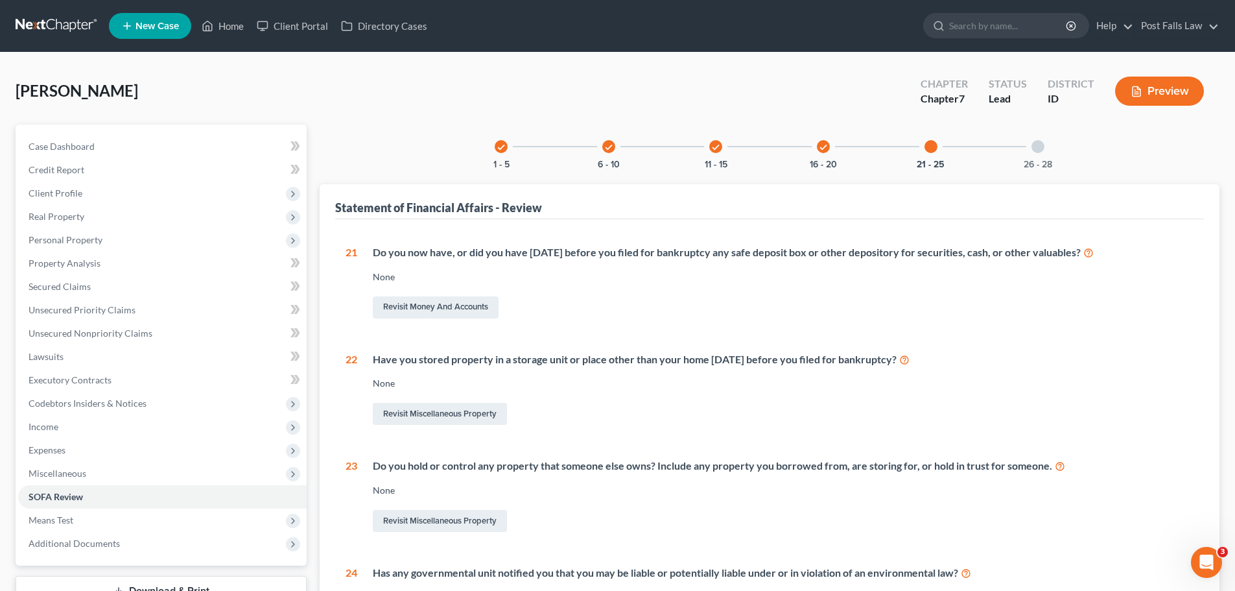
click at [1033, 145] on div at bounding box center [1038, 146] width 13 height 13
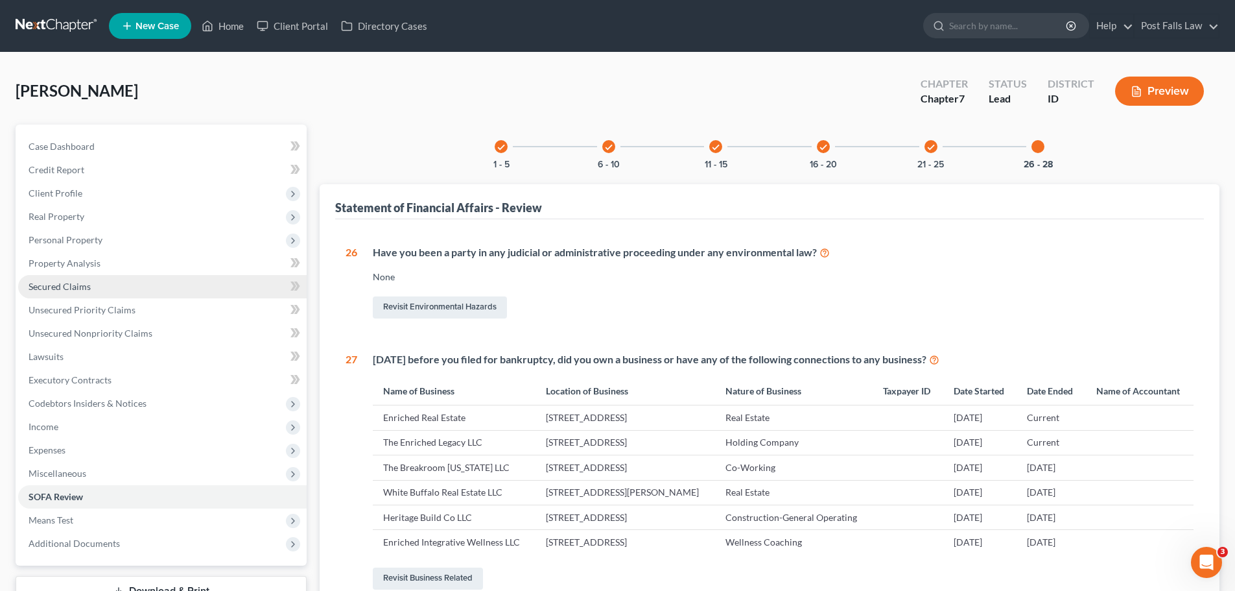
click at [67, 290] on span "Secured Claims" at bounding box center [60, 286] width 62 height 11
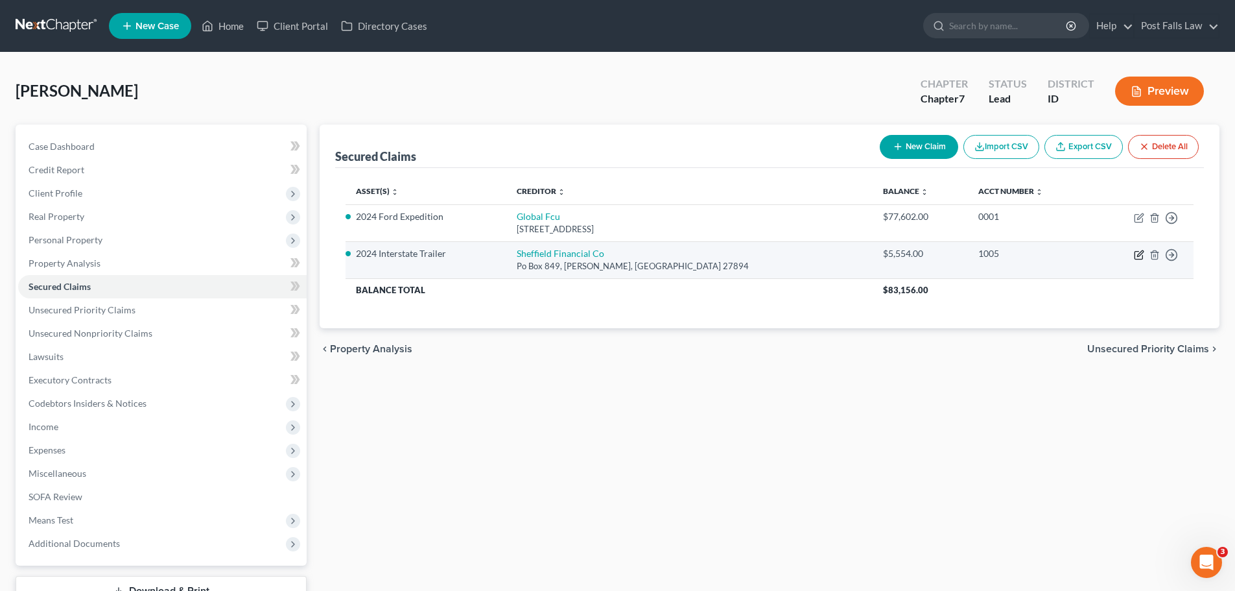
click at [1136, 256] on icon "button" at bounding box center [1139, 256] width 8 height 8
select select "28"
select select "0"
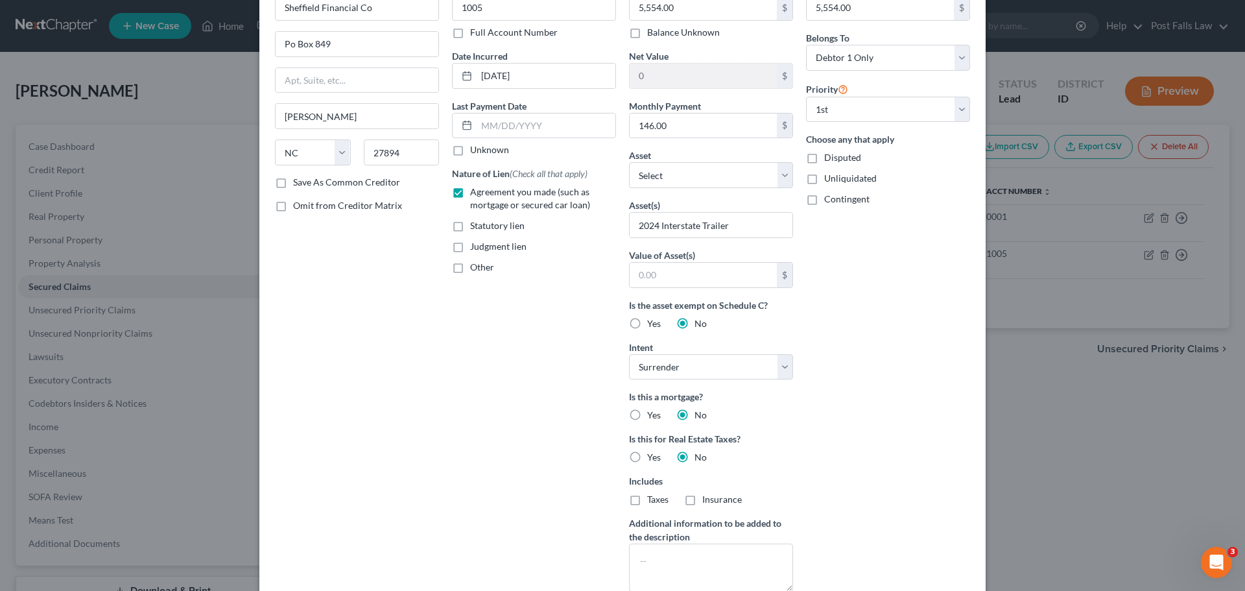
scroll to position [209, 0]
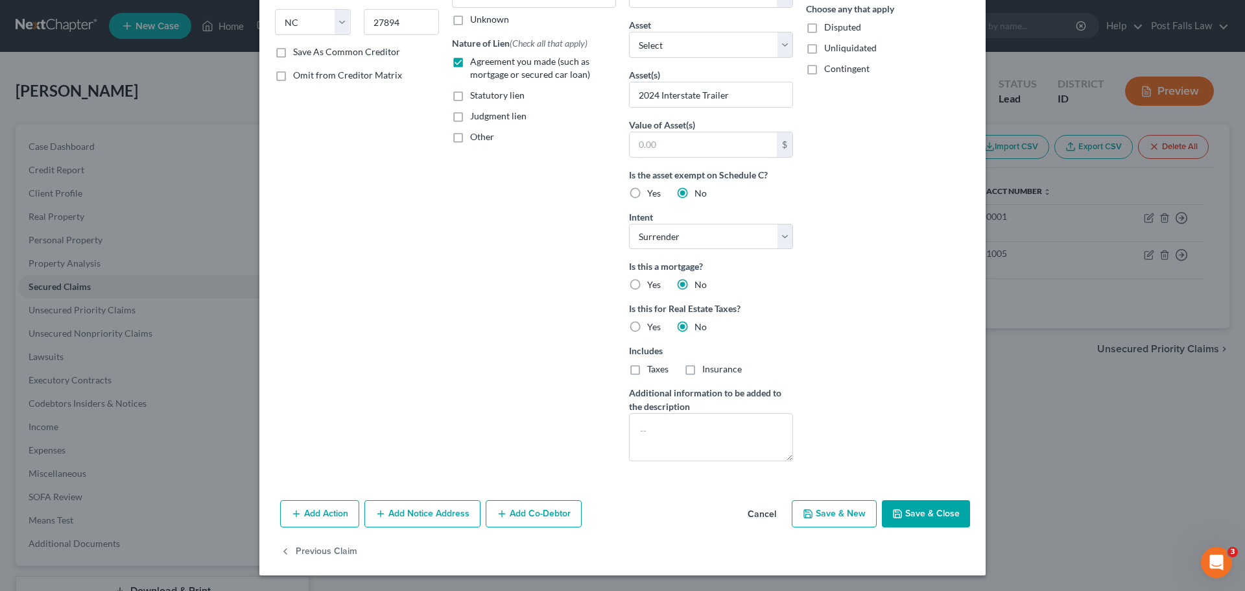
click at [748, 514] on button "Cancel" at bounding box center [761, 514] width 49 height 26
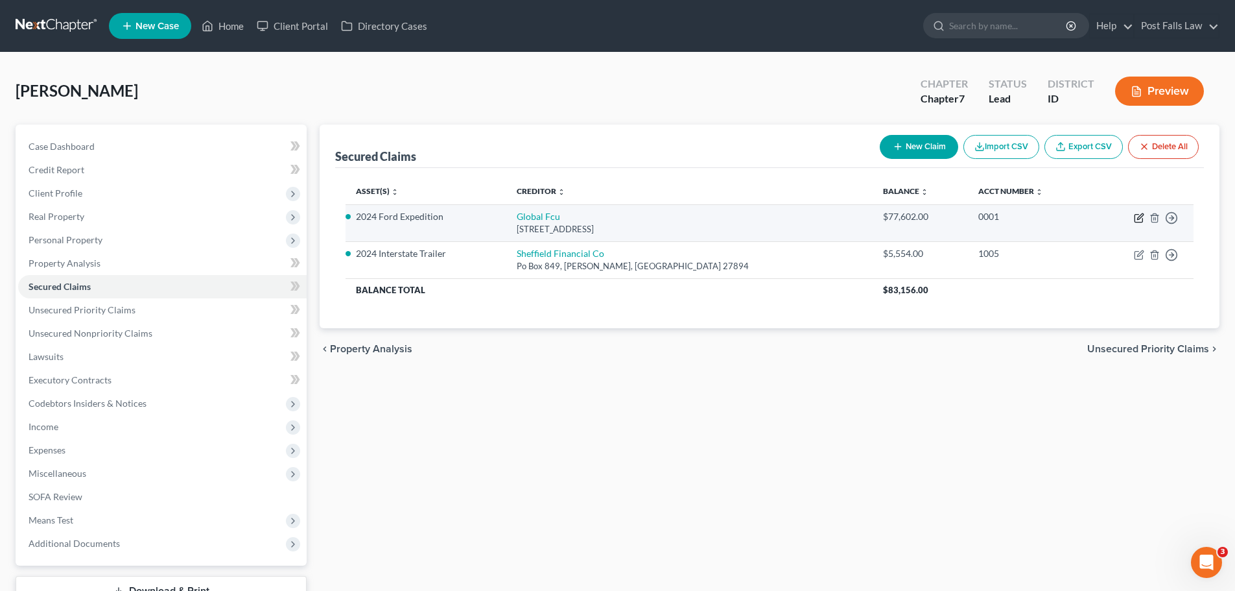
click at [1141, 218] on icon "button" at bounding box center [1139, 218] width 10 height 10
select select "1"
select select "12"
select select "0"
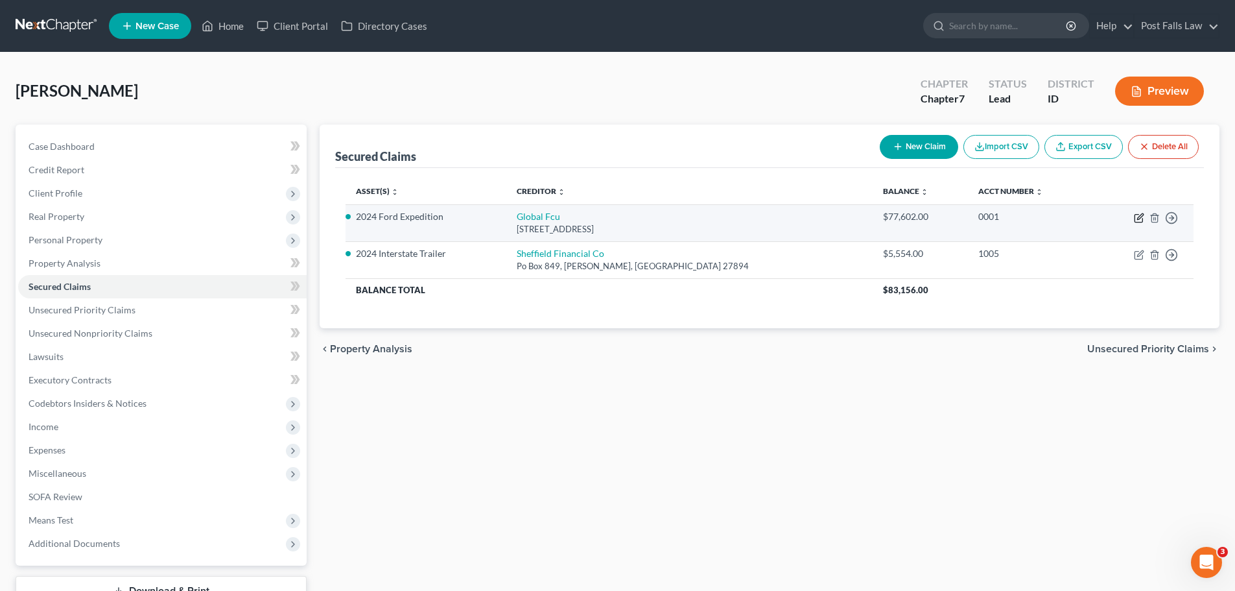
select select "0"
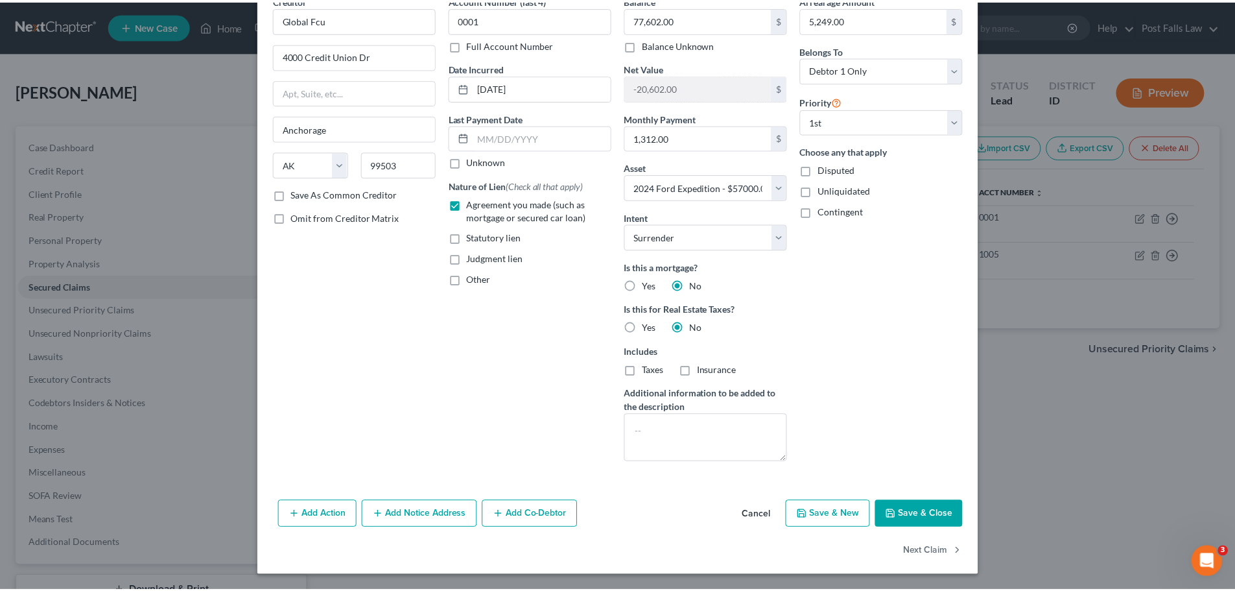
scroll to position [0, 0]
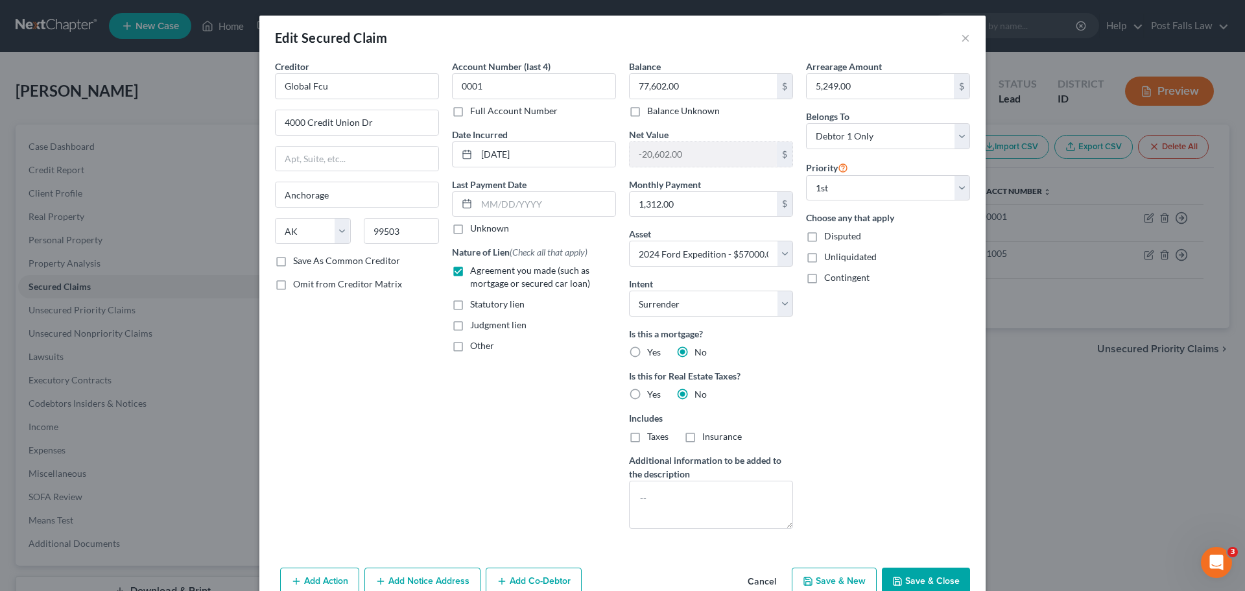
click at [761, 590] on html "Home New Case Client Portal Directory Cases Post Falls Law [PERSON_NAME][EMAIL_…" at bounding box center [622, 344] width 1245 height 689
click at [760, 583] on button "Cancel" at bounding box center [761, 582] width 49 height 26
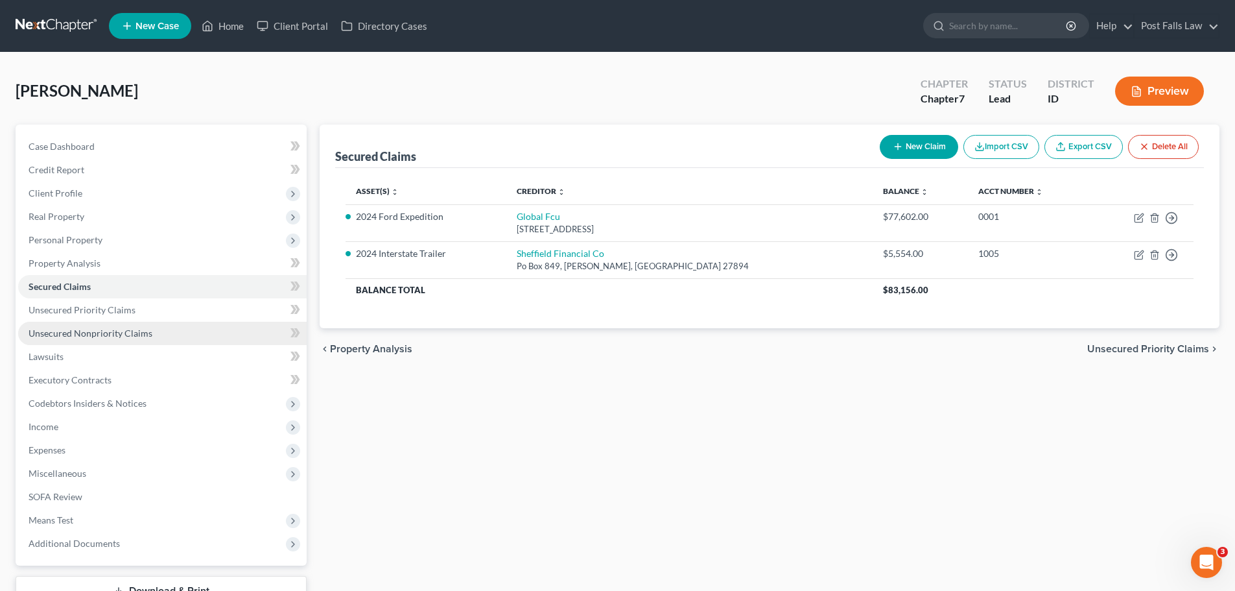
click at [151, 340] on link "Unsecured Nonpriority Claims" at bounding box center [162, 333] width 289 height 23
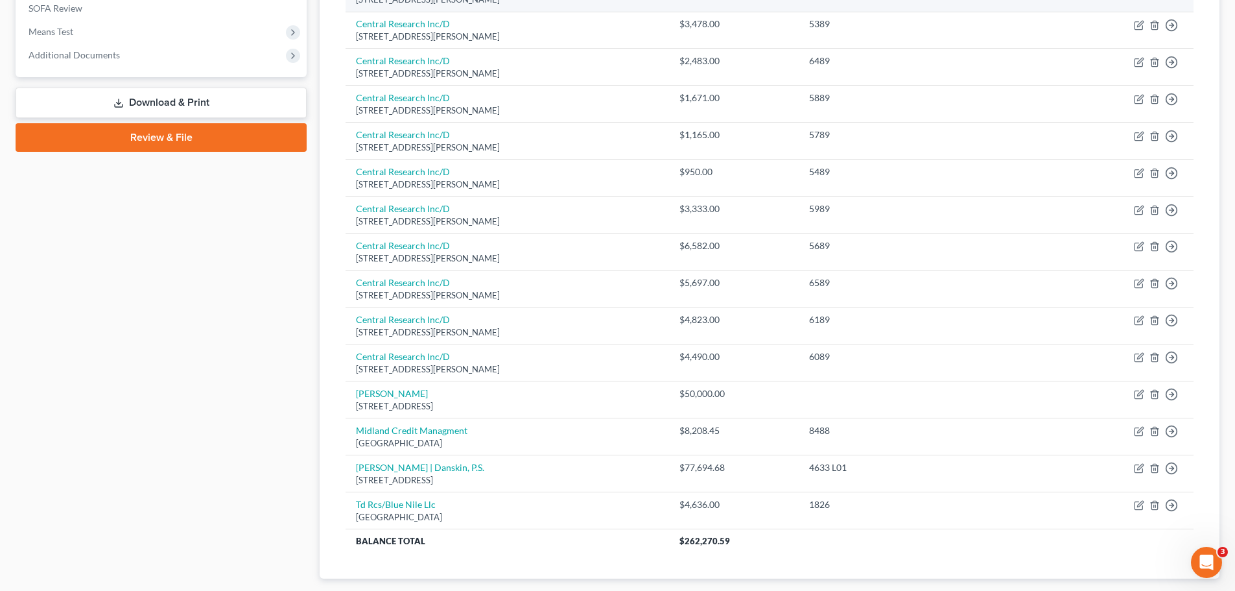
scroll to position [519, 0]
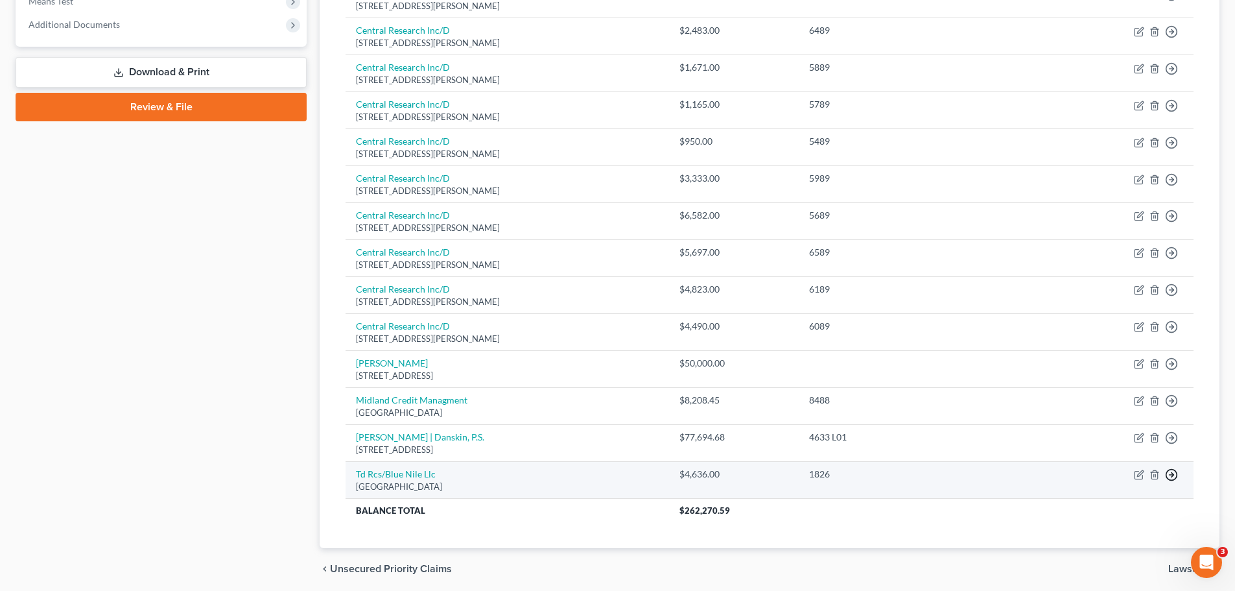
click at [1109, 488] on link "Move to D" at bounding box center [1112, 484] width 108 height 22
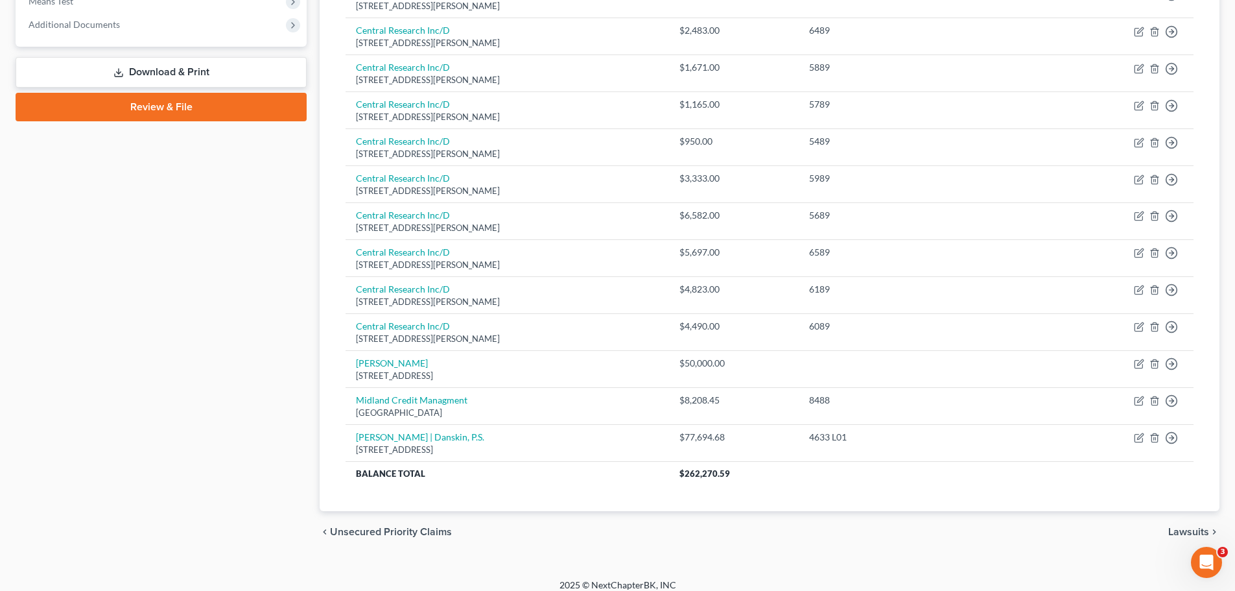
scroll to position [65, 0]
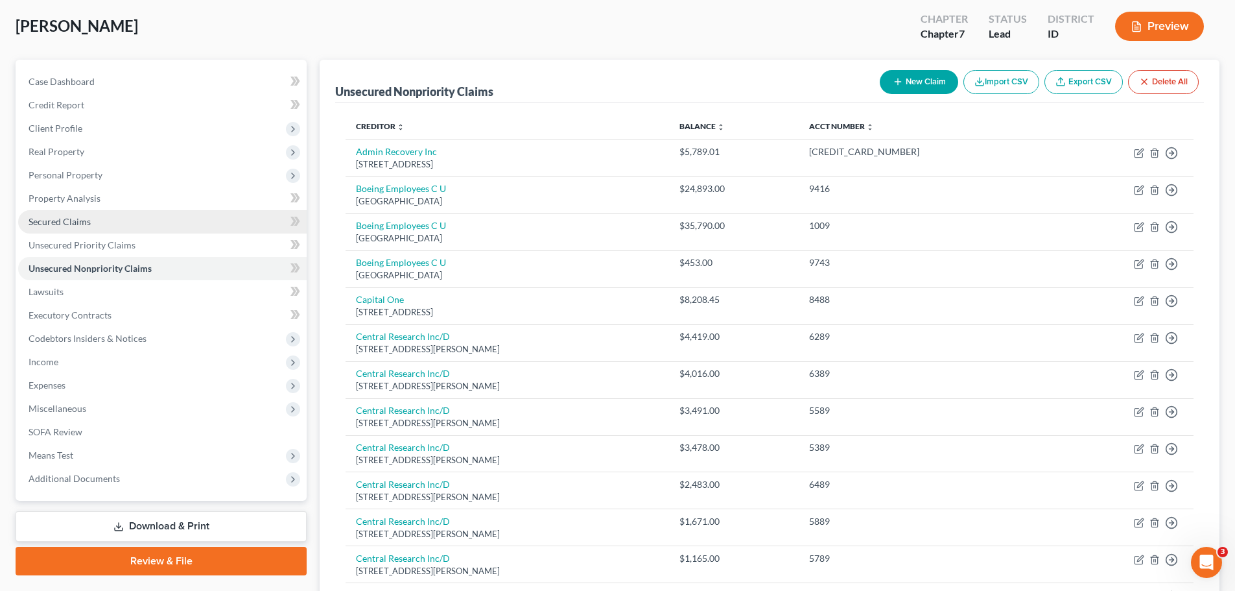
click at [65, 224] on span "Secured Claims" at bounding box center [60, 221] width 62 height 11
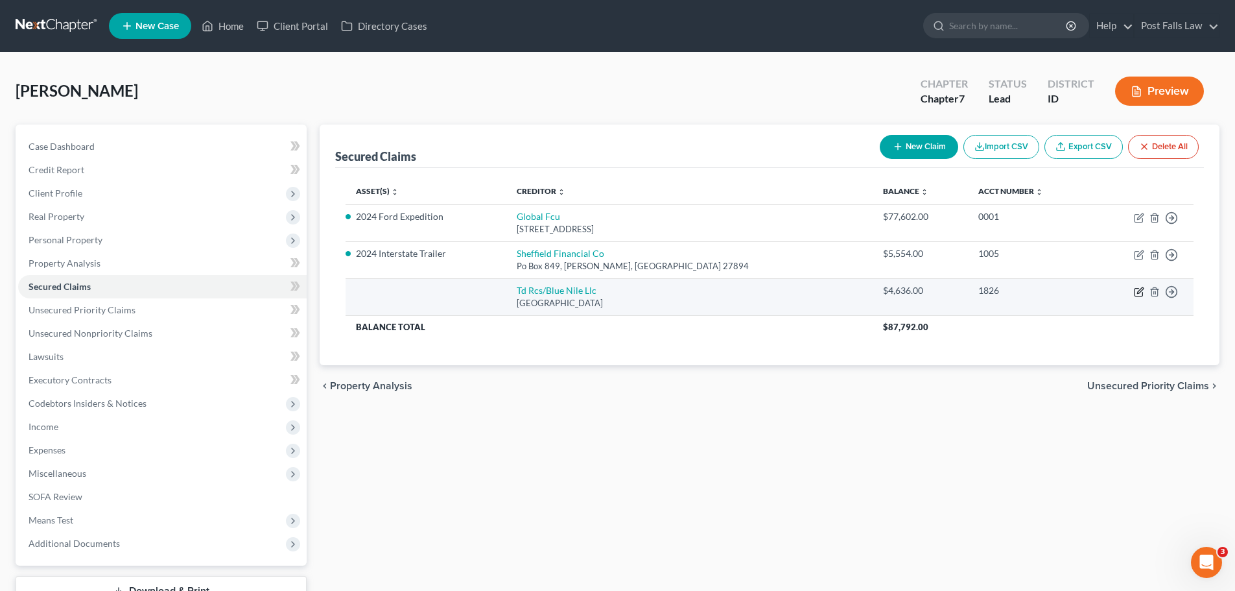
click at [1136, 294] on icon "button" at bounding box center [1139, 292] width 10 height 10
select select "42"
select select "0"
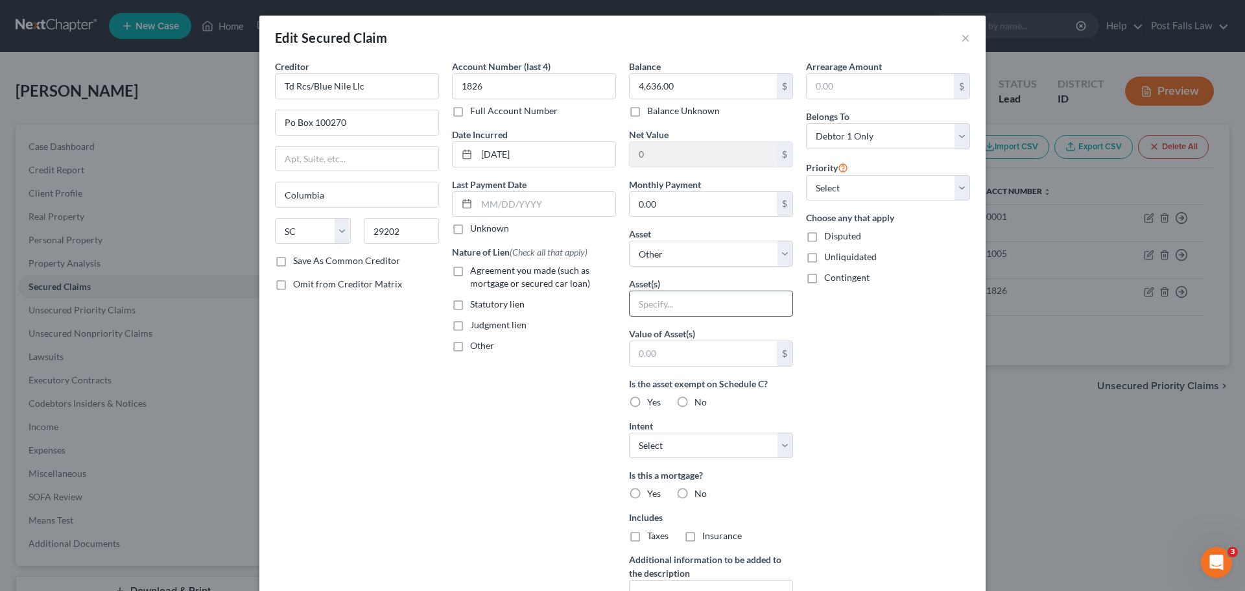
click at [663, 313] on input "text" at bounding box center [711, 303] width 163 height 25
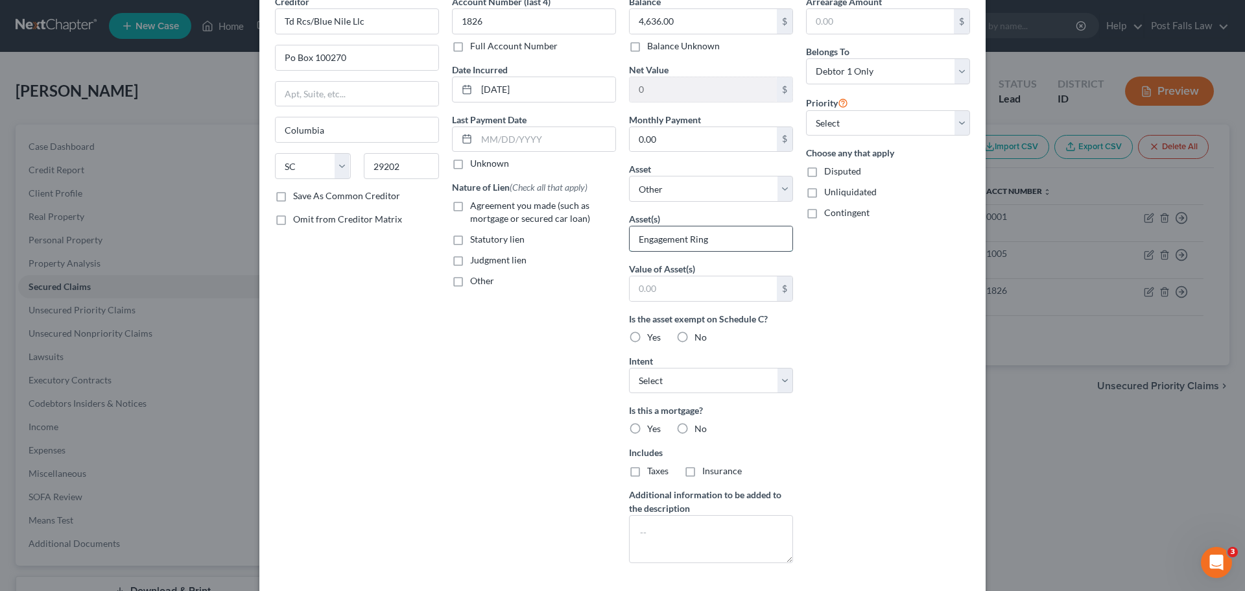
click at [706, 241] on input "Engagement Ring" at bounding box center [711, 238] width 163 height 25
type input "Engagement Ring"
click at [950, 130] on select "Select 1st 2nd 3rd 4th 5th 6th 7th 8th 9th 10th 11th 12th 13th 14th 15th 16th 1…" at bounding box center [888, 123] width 164 height 26
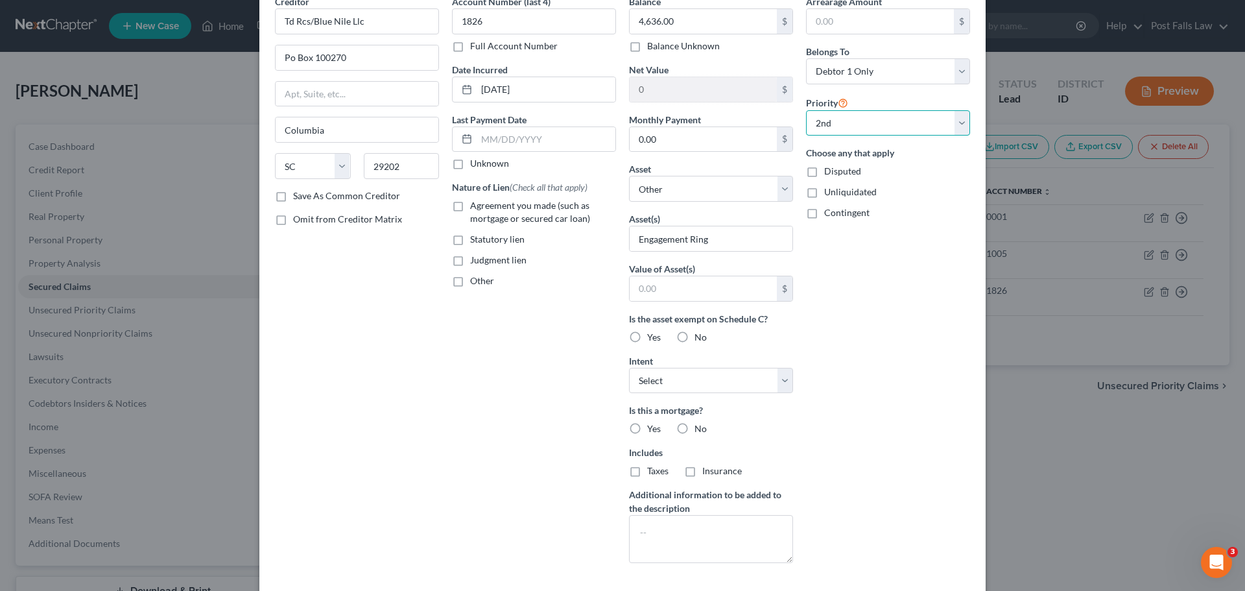
click at [806, 110] on select "Select 1st 2nd 3rd 4th 5th 6th 7th 8th 9th 10th 11th 12th 13th 14th 15th 16th 1…" at bounding box center [888, 123] width 164 height 26
click at [966, 131] on div "Arrearage Amount $ Belongs To * Select Debtor 1 Only Debtor 2 Only Debtor 1 And…" at bounding box center [888, 284] width 177 height 578
click at [959, 132] on select "Select 1st 2nd 3rd 4th 5th 6th 7th 8th 9th 10th 11th 12th 13th 14th 15th 16th 1…" at bounding box center [888, 123] width 164 height 26
select select "0"
click at [806, 110] on select "Select 1st 2nd 3rd 4th 5th 6th 7th 8th 9th 10th 11th 12th 13th 14th 15th 16th 1…" at bounding box center [888, 123] width 164 height 26
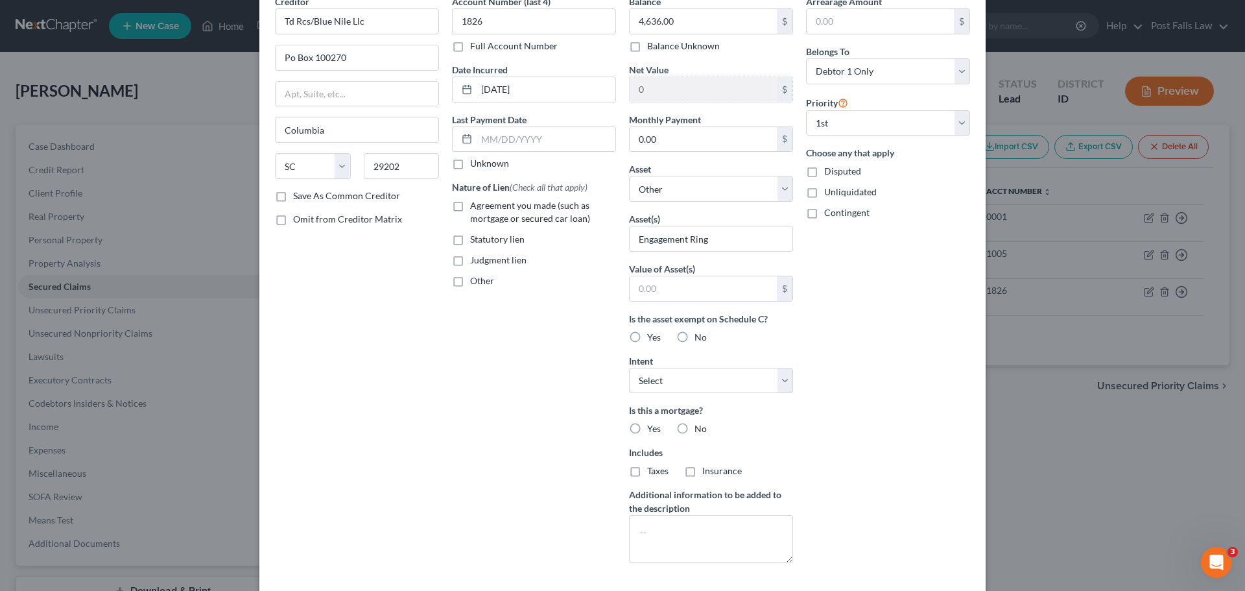
click at [695, 428] on label "No" at bounding box center [701, 428] width 12 height 13
click at [700, 428] on input "No" at bounding box center [704, 426] width 8 height 8
radio input "true"
click at [695, 467] on label "No" at bounding box center [701, 470] width 12 height 13
click at [700, 467] on input "No" at bounding box center [704, 468] width 8 height 8
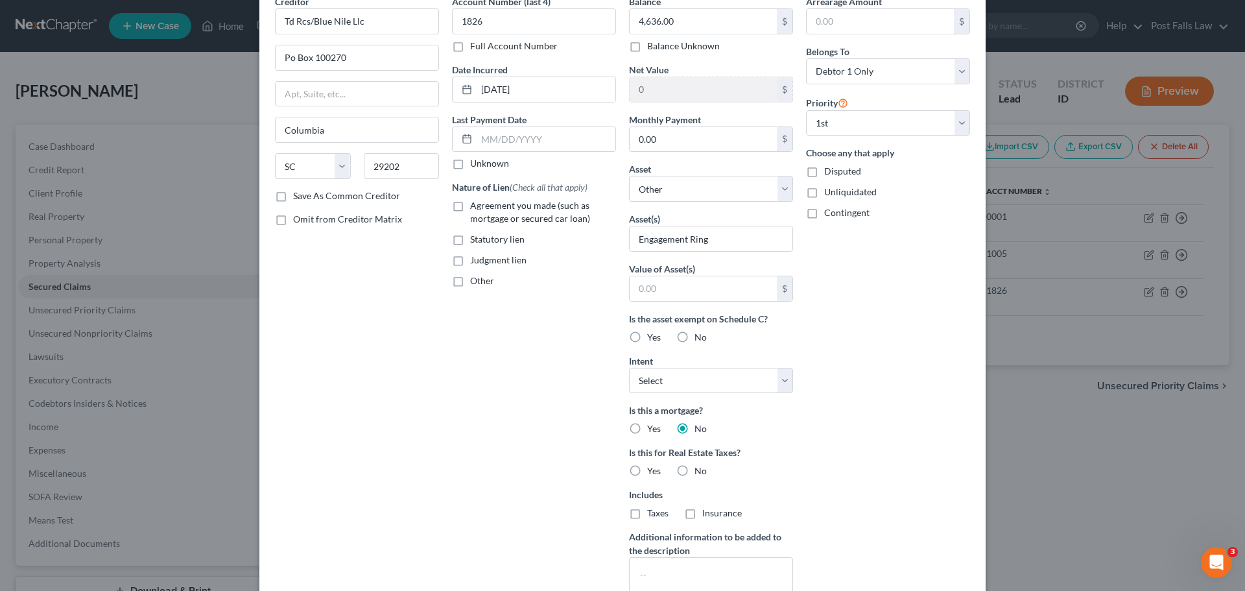
radio input "true"
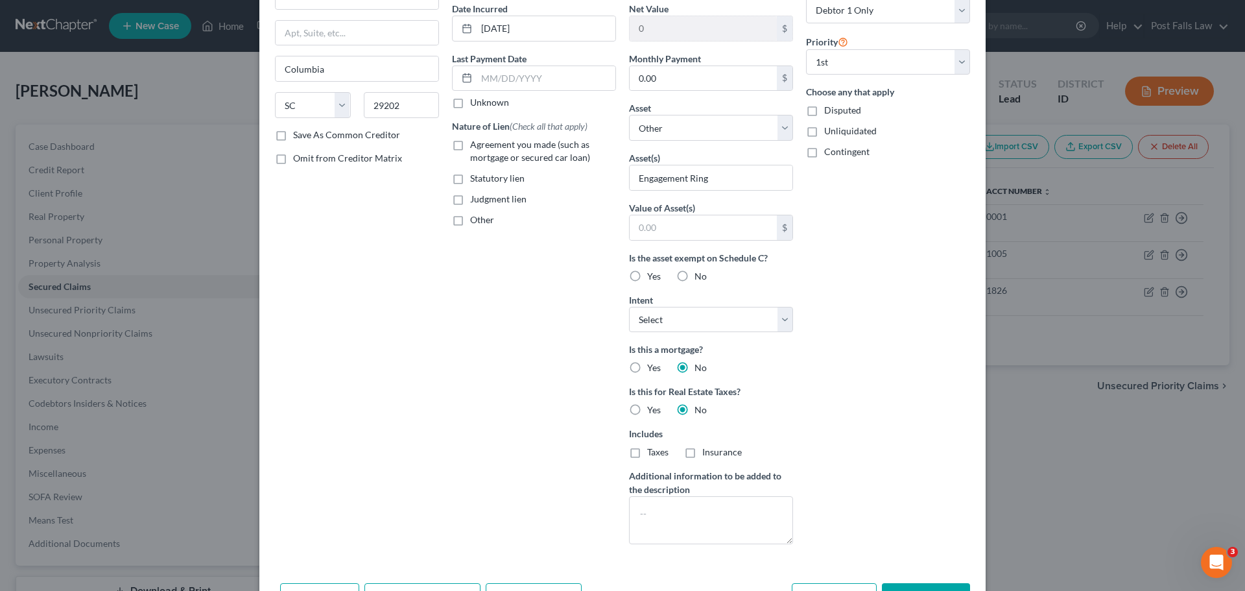
scroll to position [209, 0]
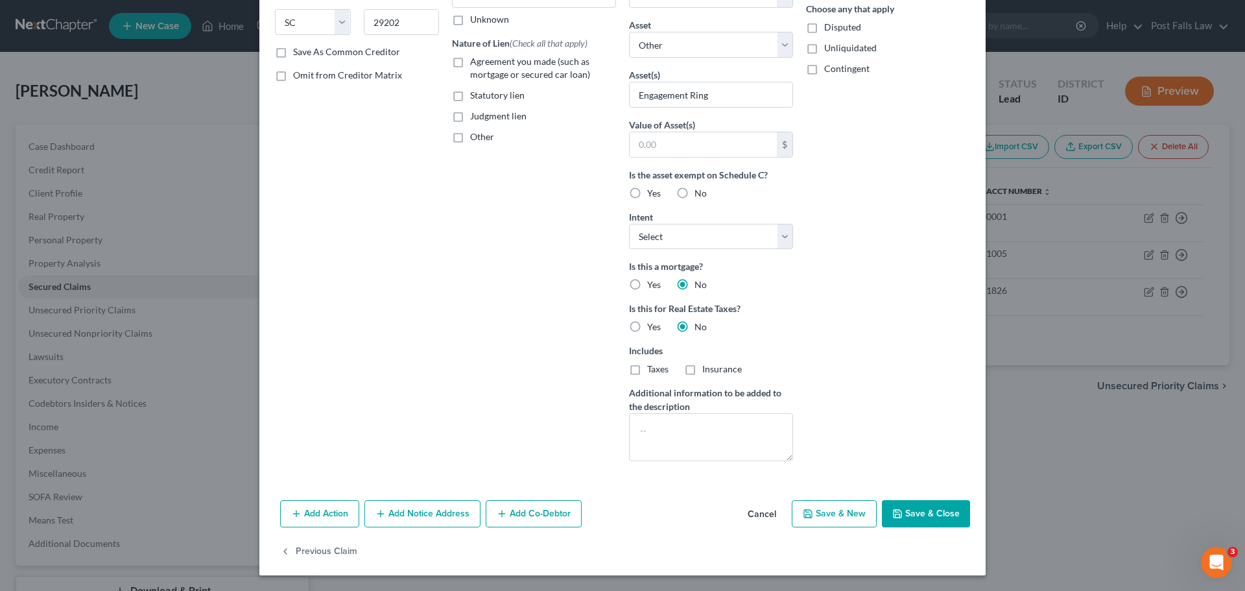
click at [905, 516] on button "Save & Close" at bounding box center [926, 513] width 88 height 27
select select
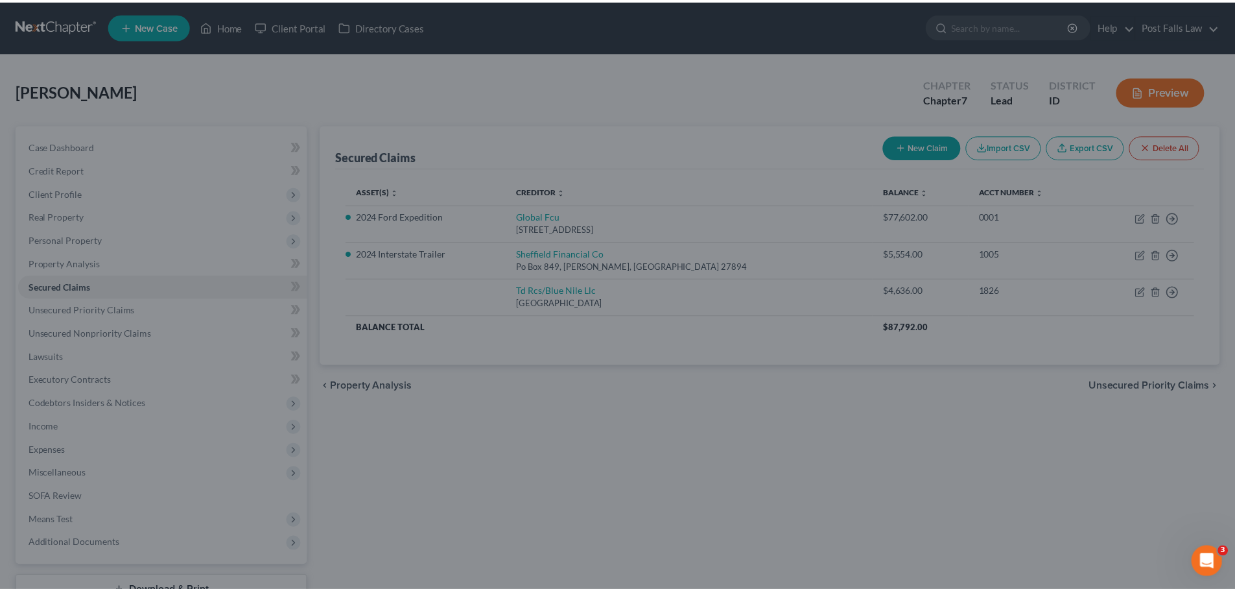
scroll to position [67, 0]
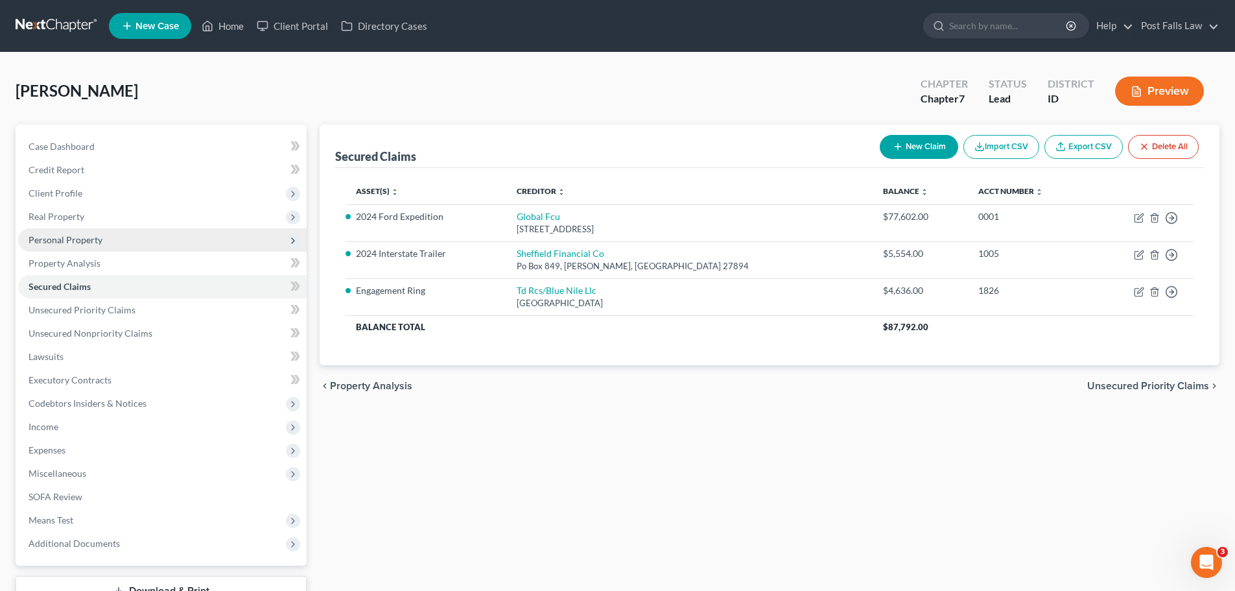
click at [38, 238] on span "Personal Property" at bounding box center [66, 239] width 74 height 11
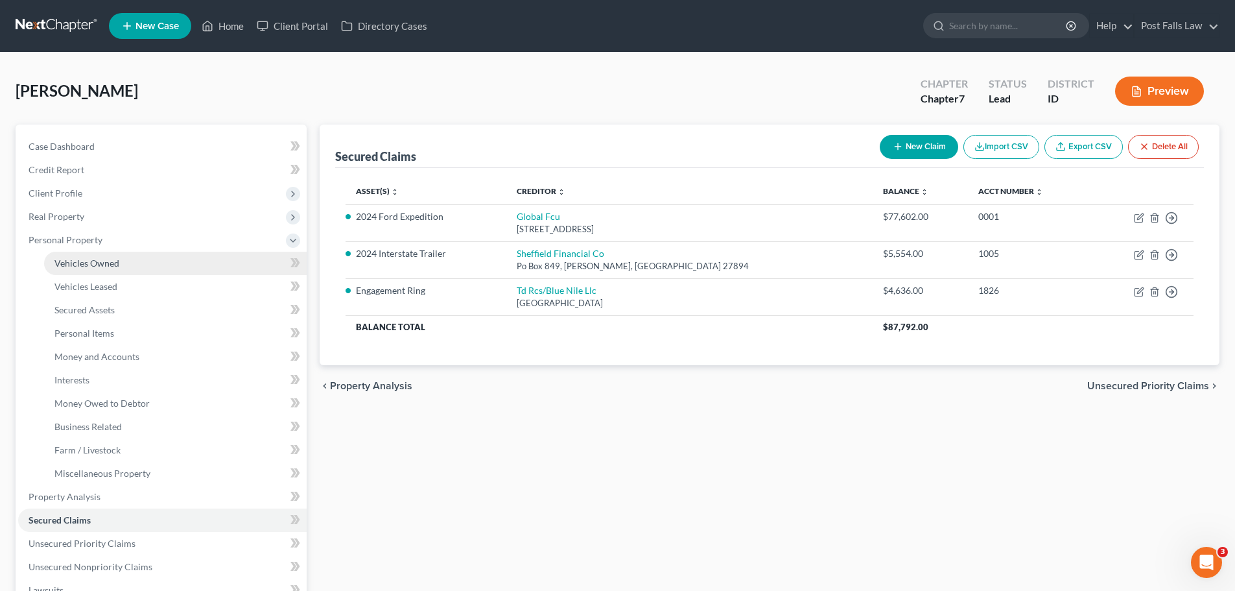
click at [90, 263] on span "Vehicles Owned" at bounding box center [86, 262] width 65 height 11
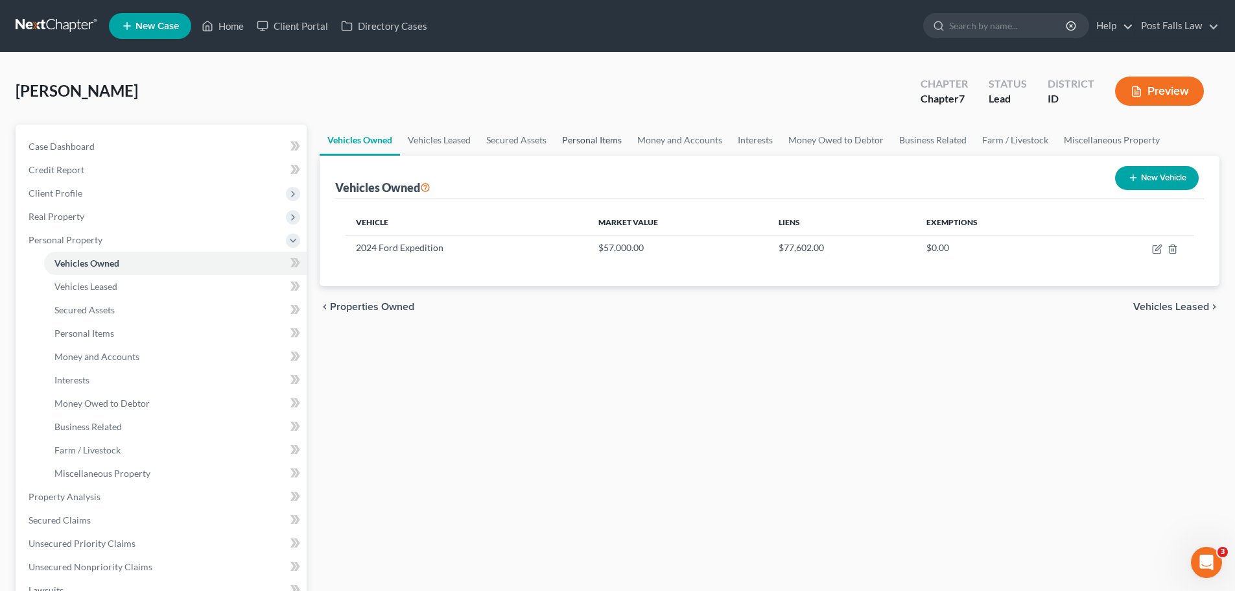
click at [572, 143] on link "Personal Items" at bounding box center [591, 140] width 75 height 31
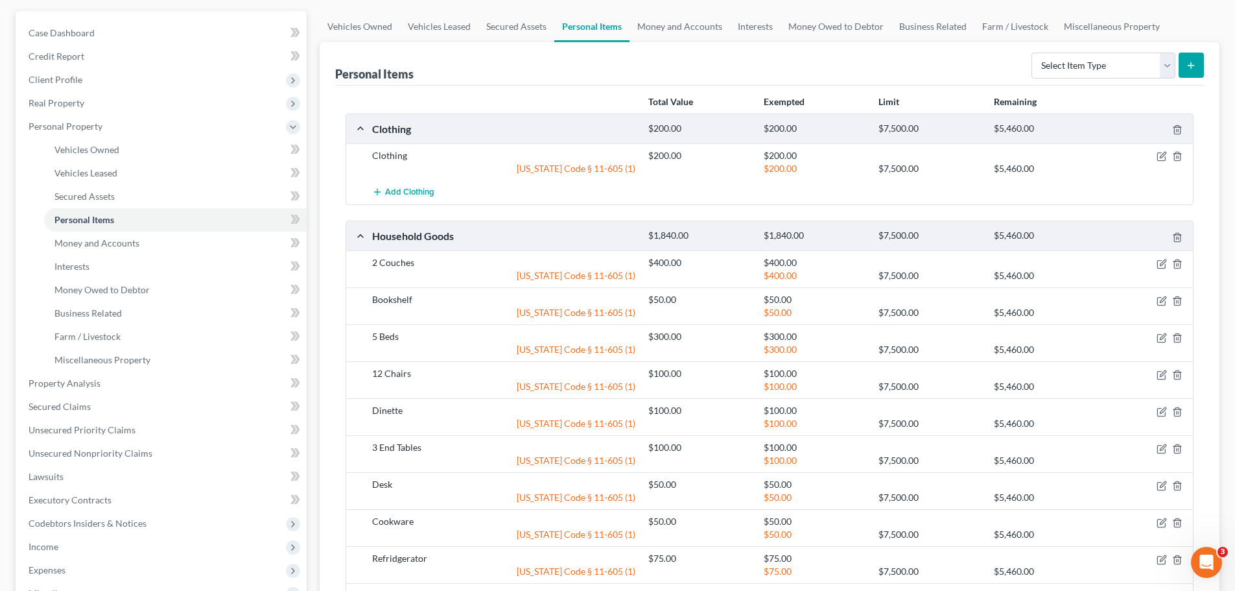
scroll to position [49, 0]
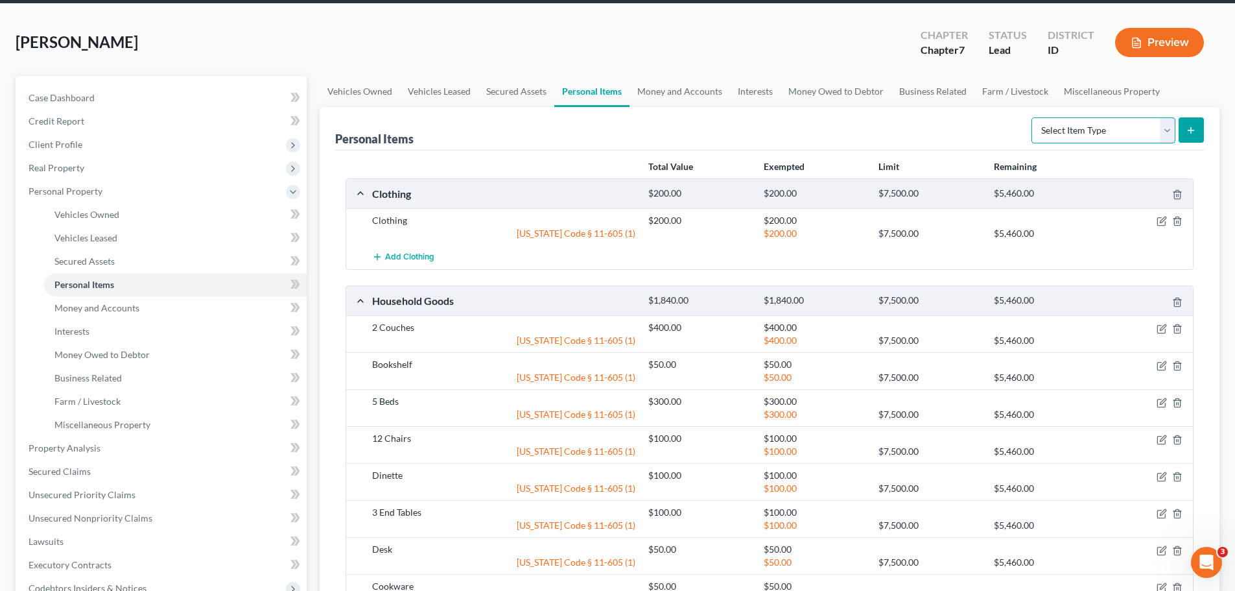
click at [1165, 129] on select "Select Item Type Clothing Collectibles Of Value Electronics Firearms Household …" at bounding box center [1104, 130] width 144 height 26
select select "jewelry"
click at [1033, 117] on select "Select Item Type Clothing Collectibles Of Value Electronics Firearms Household …" at bounding box center [1104, 130] width 144 height 26
click at [1191, 132] on icon "submit" at bounding box center [1191, 130] width 10 height 10
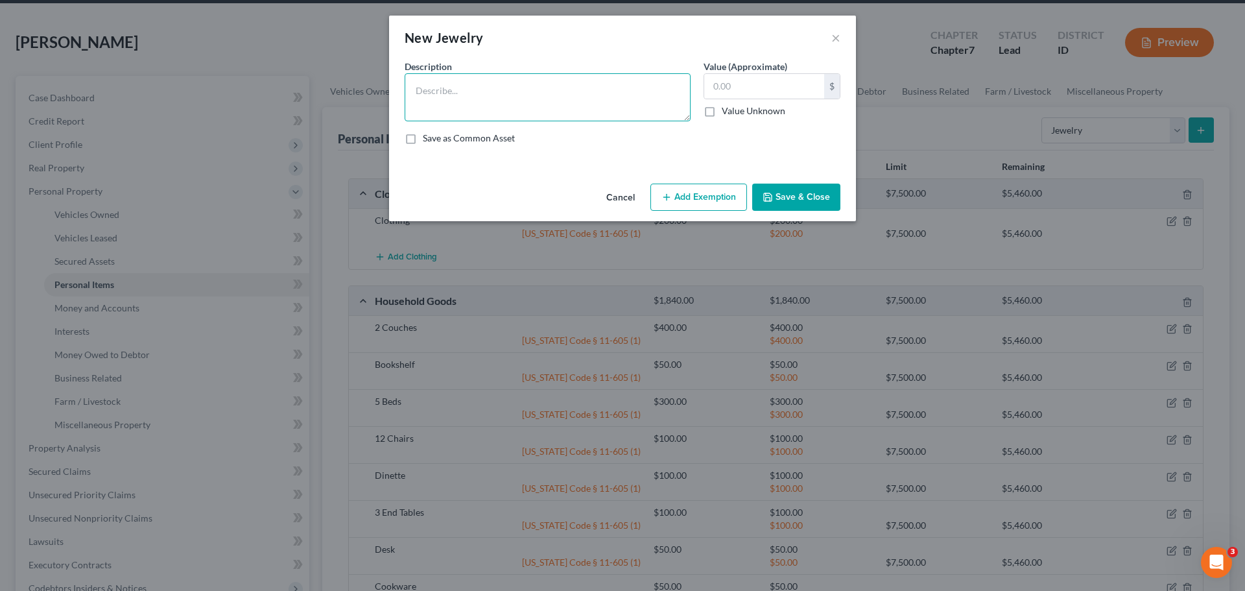
click at [530, 85] on textarea at bounding box center [548, 97] width 286 height 48
type textarea "Engagement Ring"
click at [706, 196] on button "Add Exemption" at bounding box center [698, 197] width 97 height 27
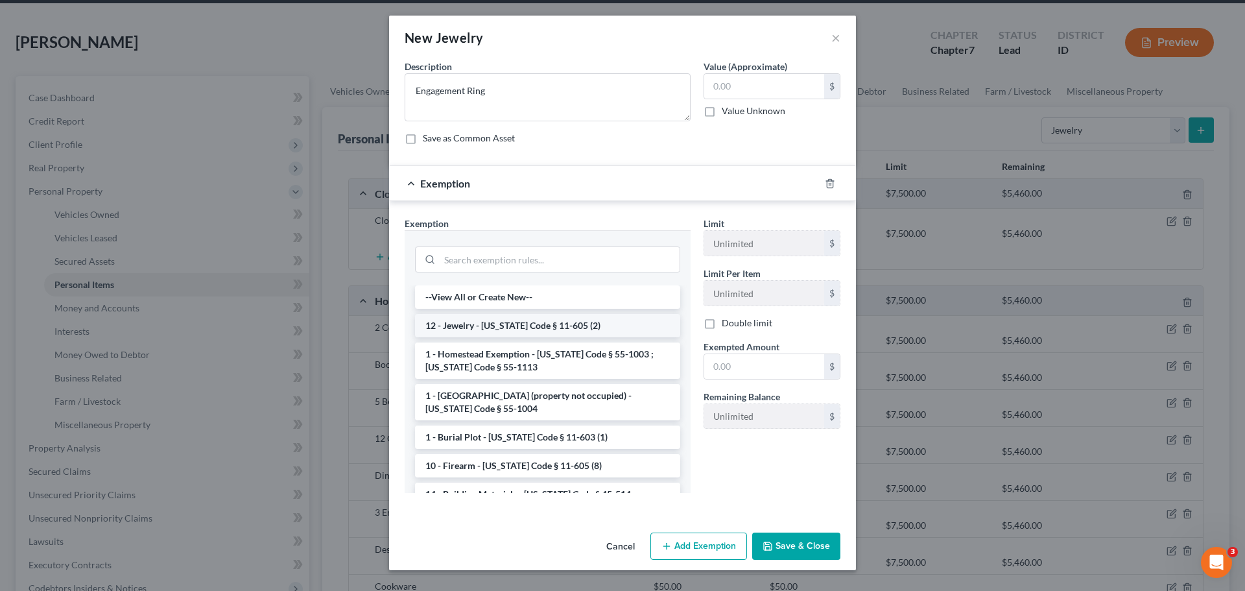
click at [488, 320] on li "12 - Jewelry - [US_STATE] Code § 11-605 (2)" at bounding box center [547, 325] width 265 height 23
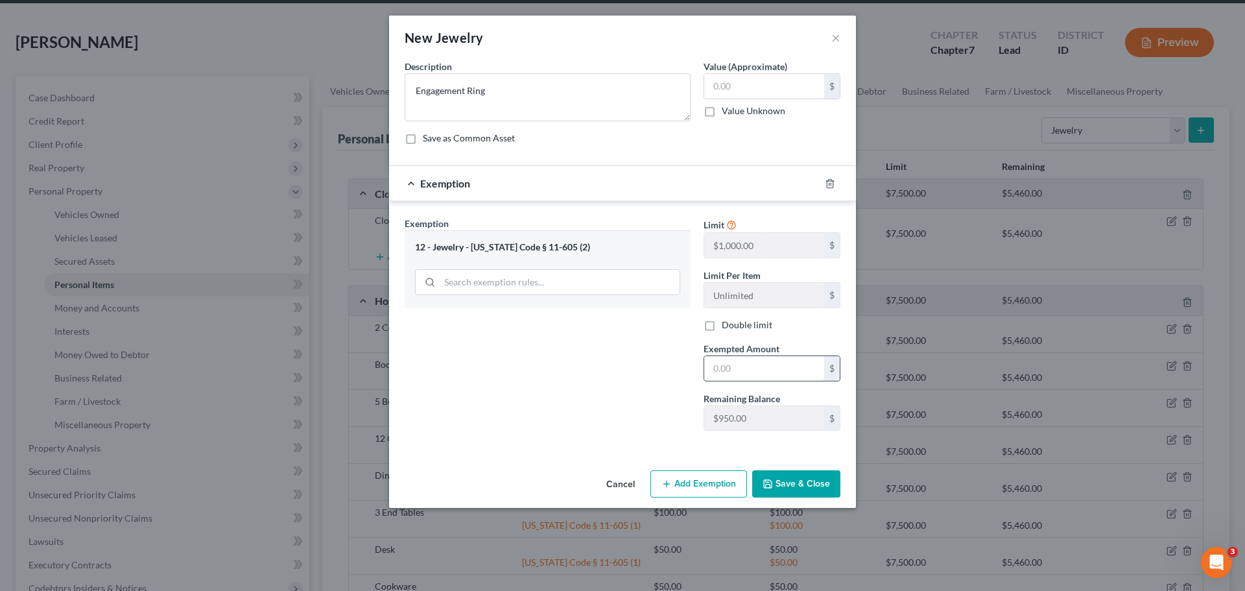
click at [734, 366] on input "text" at bounding box center [764, 368] width 120 height 25
type input "1"
click at [630, 484] on button "Cancel" at bounding box center [620, 484] width 49 height 26
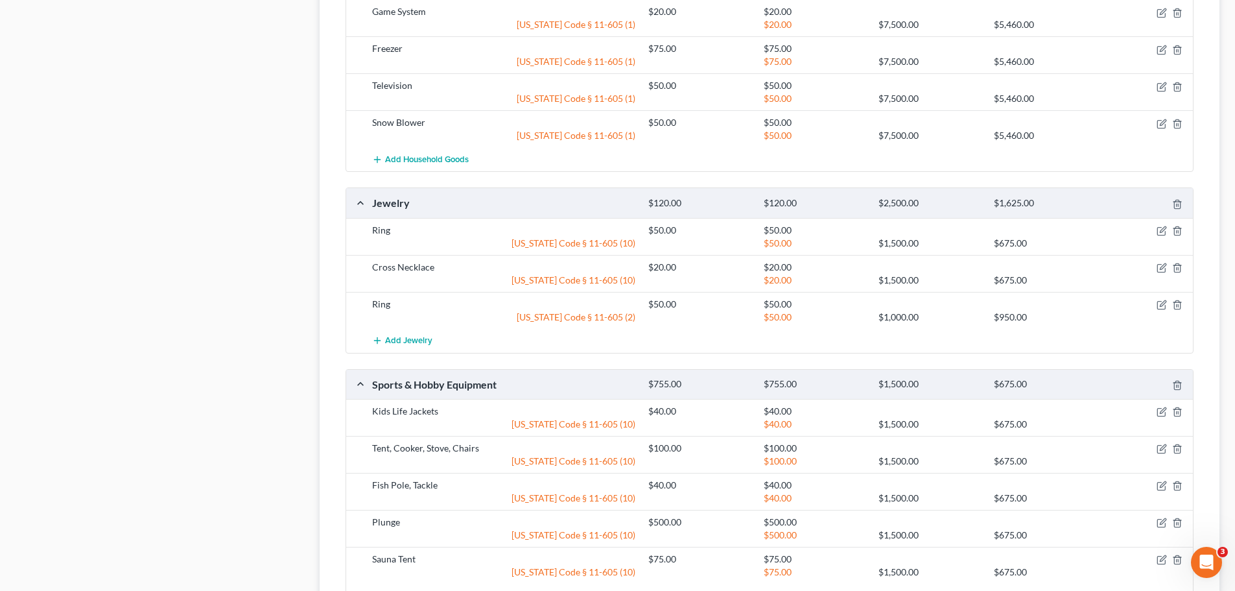
scroll to position [892, 0]
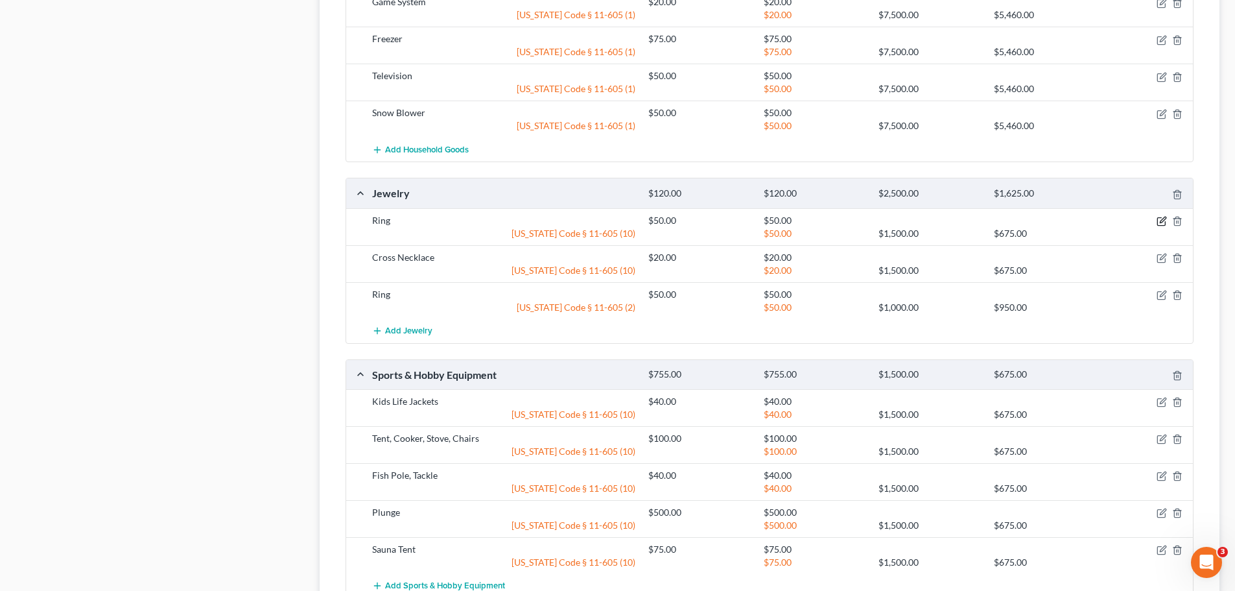
click at [1162, 223] on icon "button" at bounding box center [1162, 221] width 10 height 10
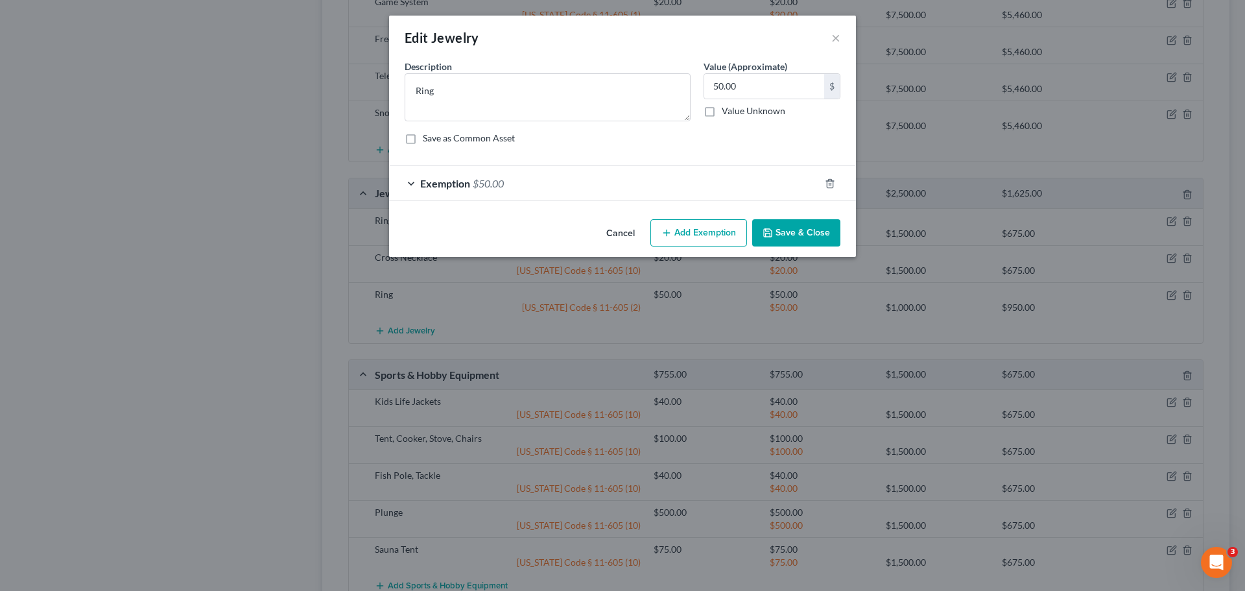
click at [435, 180] on span "Exemption" at bounding box center [445, 183] width 50 height 12
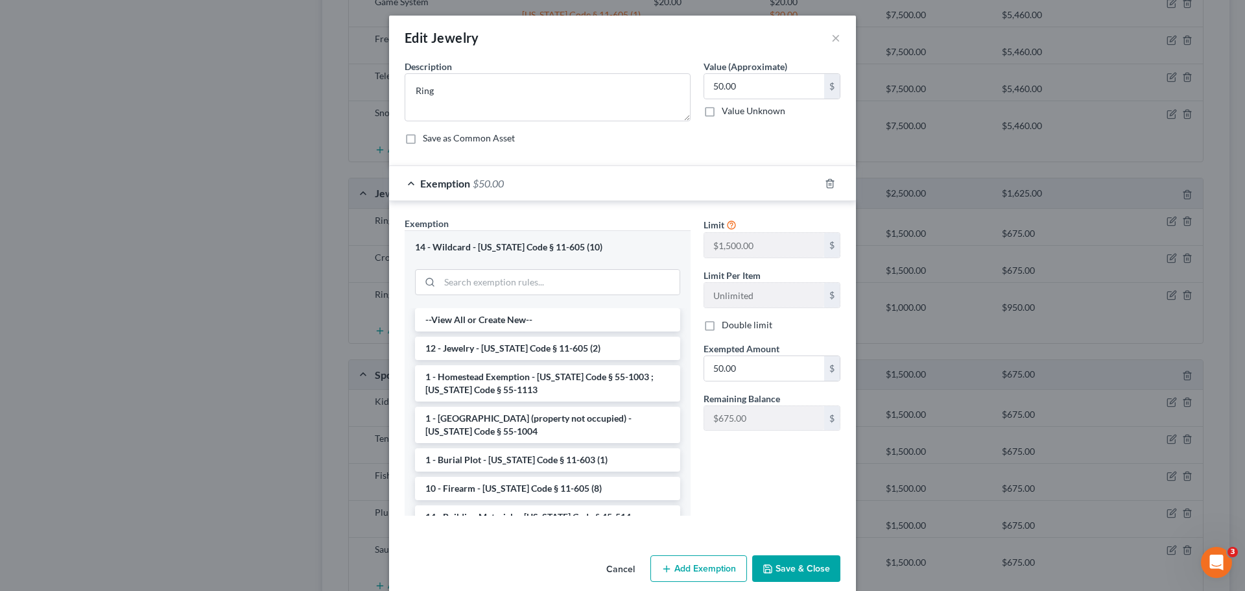
click at [623, 573] on button "Cancel" at bounding box center [620, 569] width 49 height 26
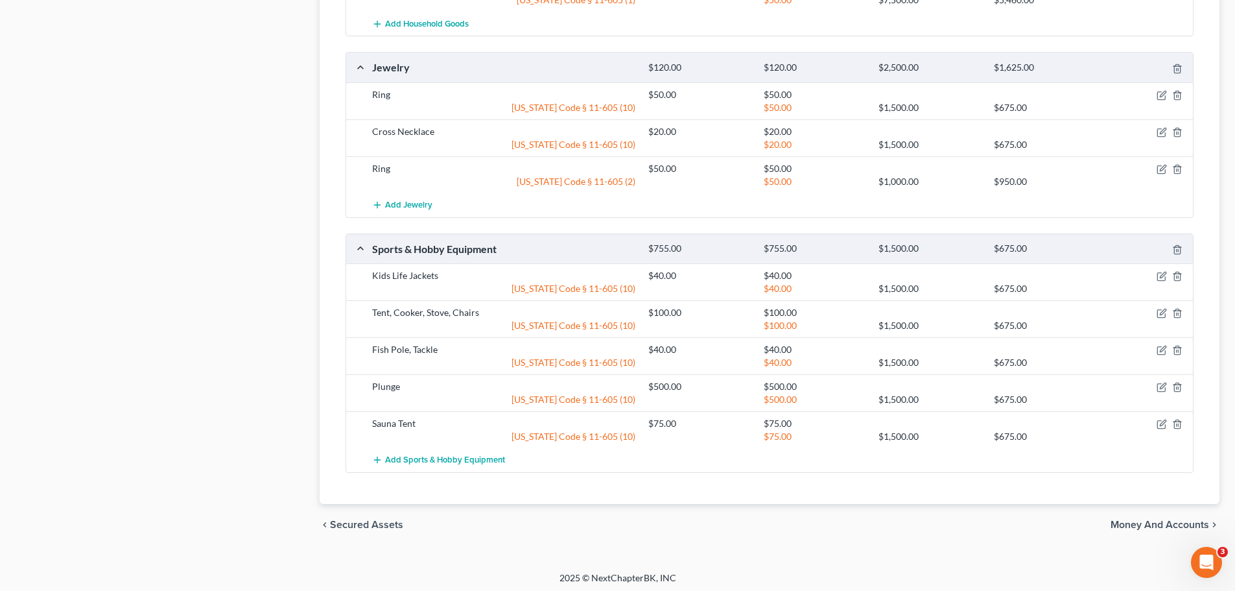
scroll to position [1021, 0]
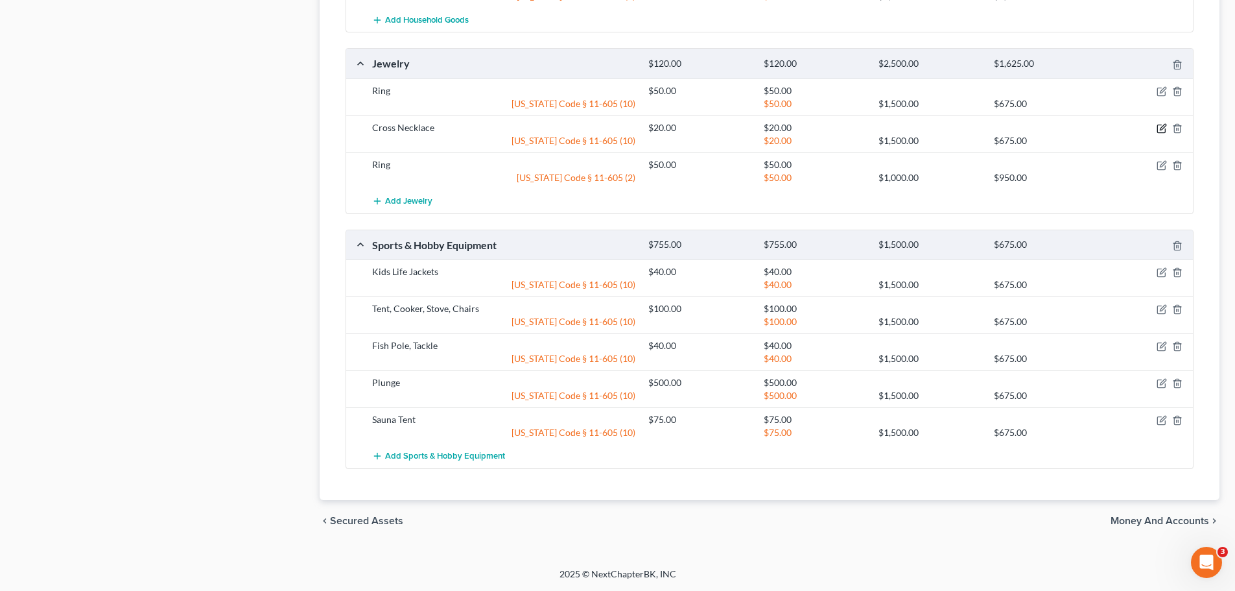
click at [1157, 128] on icon "button" at bounding box center [1162, 128] width 10 height 10
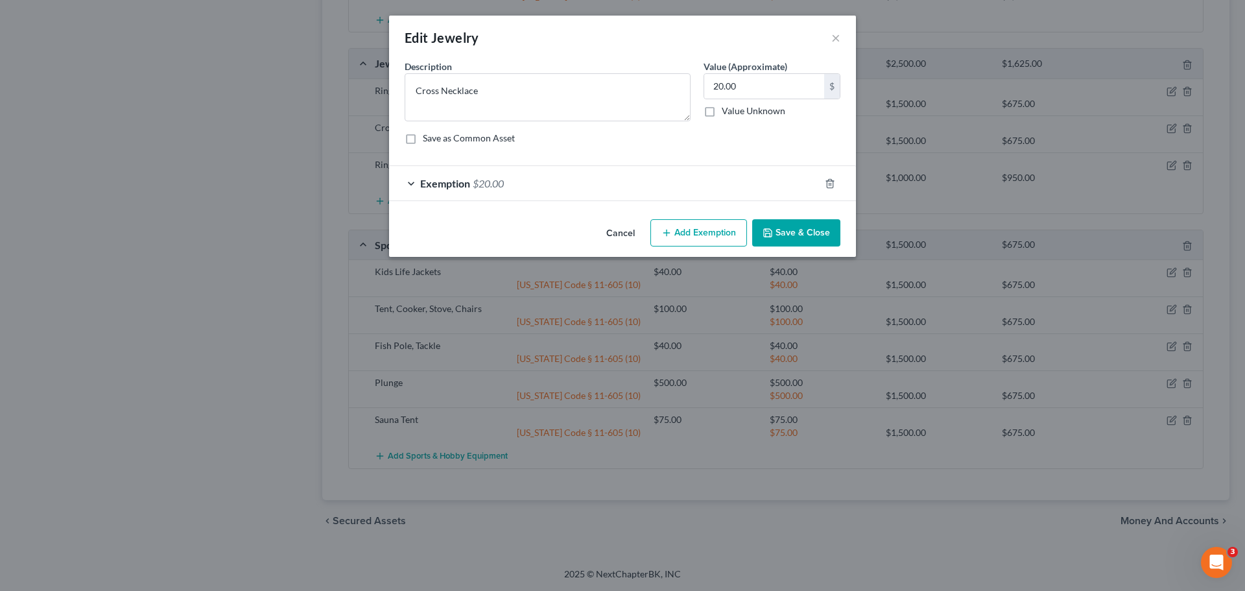
click at [449, 182] on span "Exemption" at bounding box center [445, 183] width 50 height 12
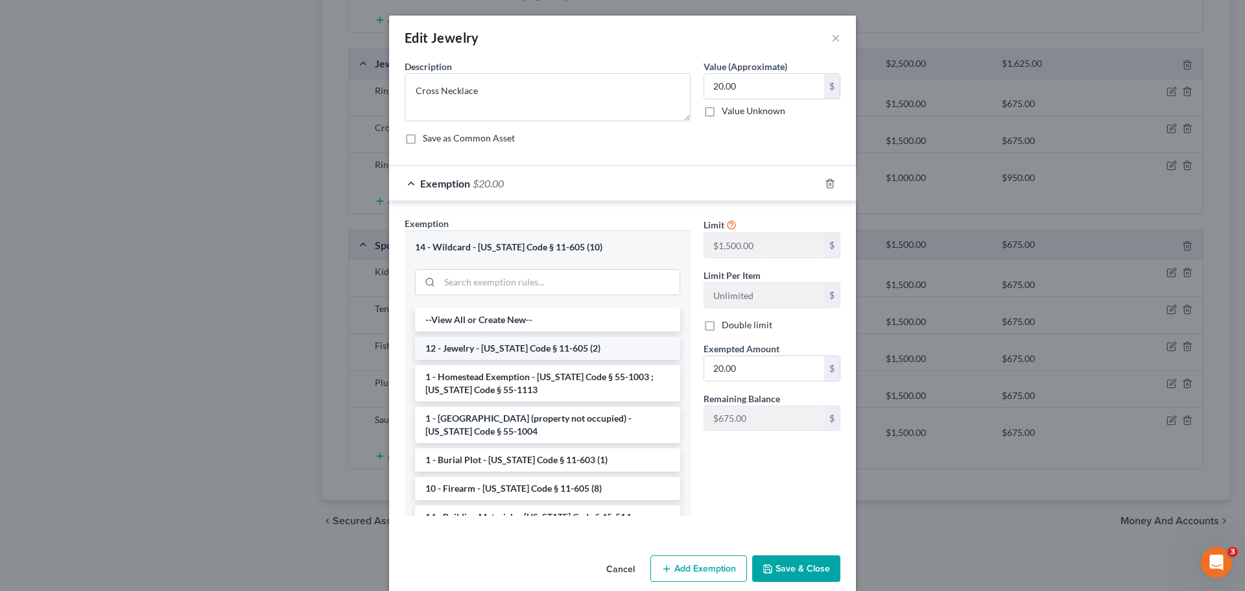
click at [543, 354] on li "12 - Jewelry - [US_STATE] Code § 11-605 (2)" at bounding box center [547, 348] width 265 height 23
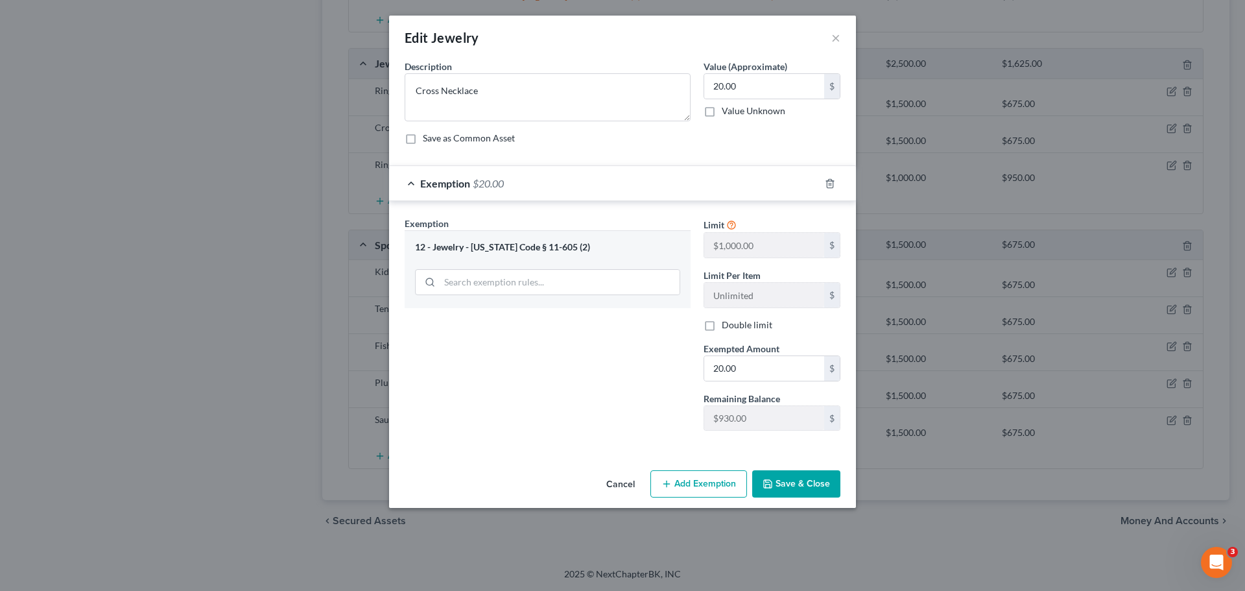
click at [785, 490] on button "Save & Close" at bounding box center [796, 483] width 88 height 27
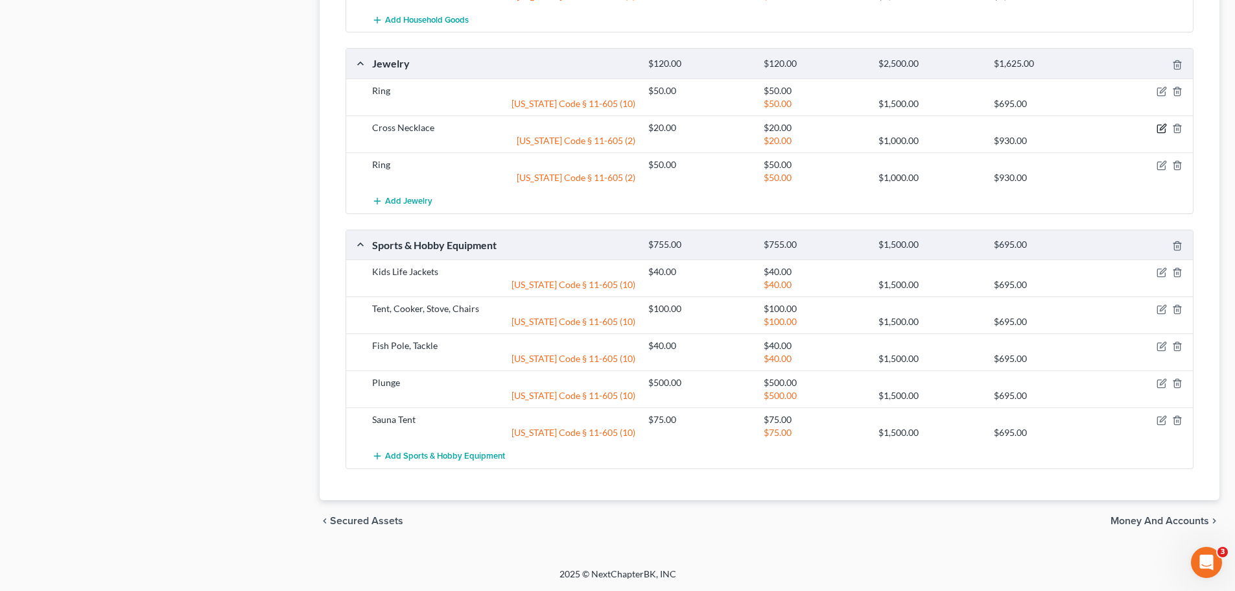
click at [1162, 127] on icon "button" at bounding box center [1163, 127] width 6 height 6
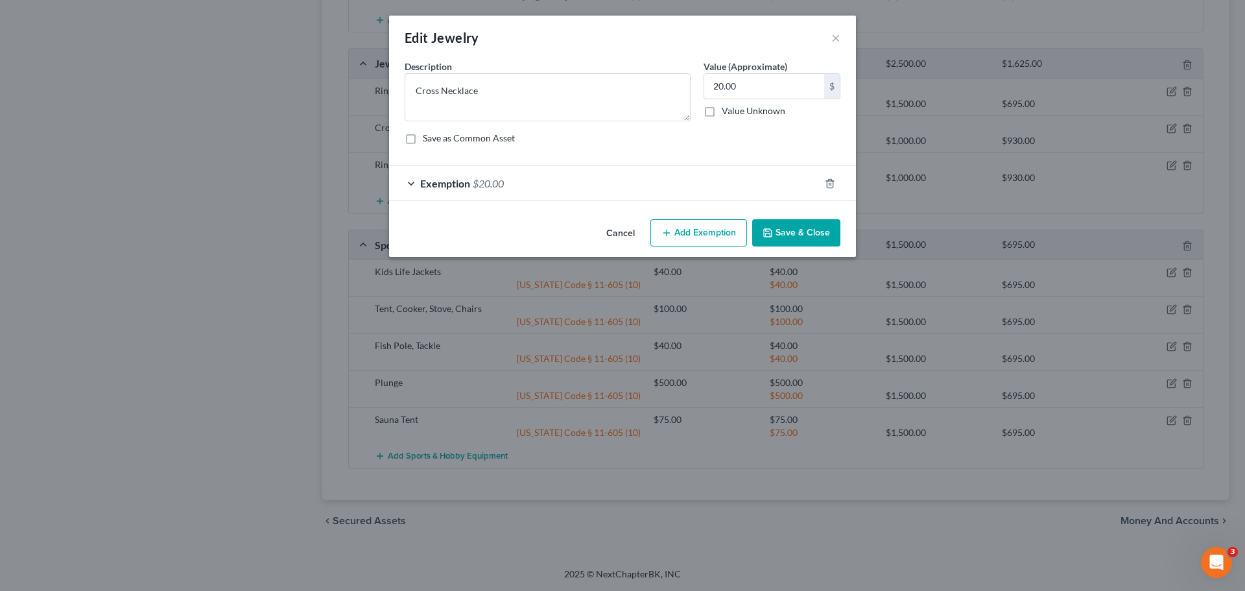
click at [473, 176] on div "Exemption $20.00" at bounding box center [604, 183] width 431 height 34
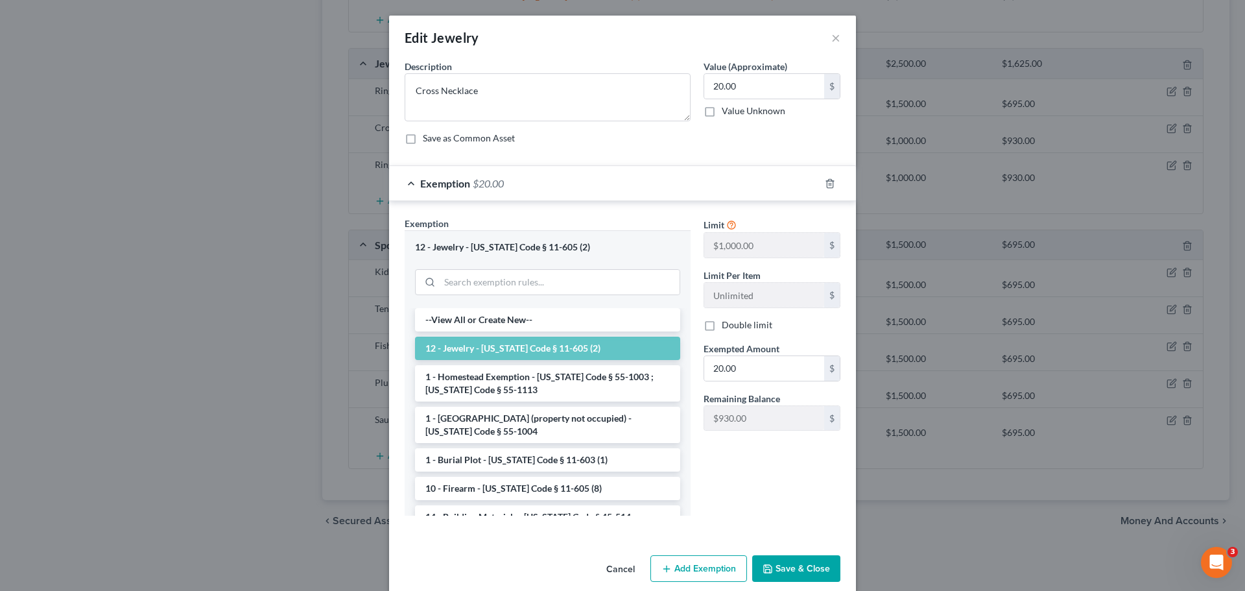
click at [473, 176] on div "Exemption $20.00" at bounding box center [604, 183] width 431 height 34
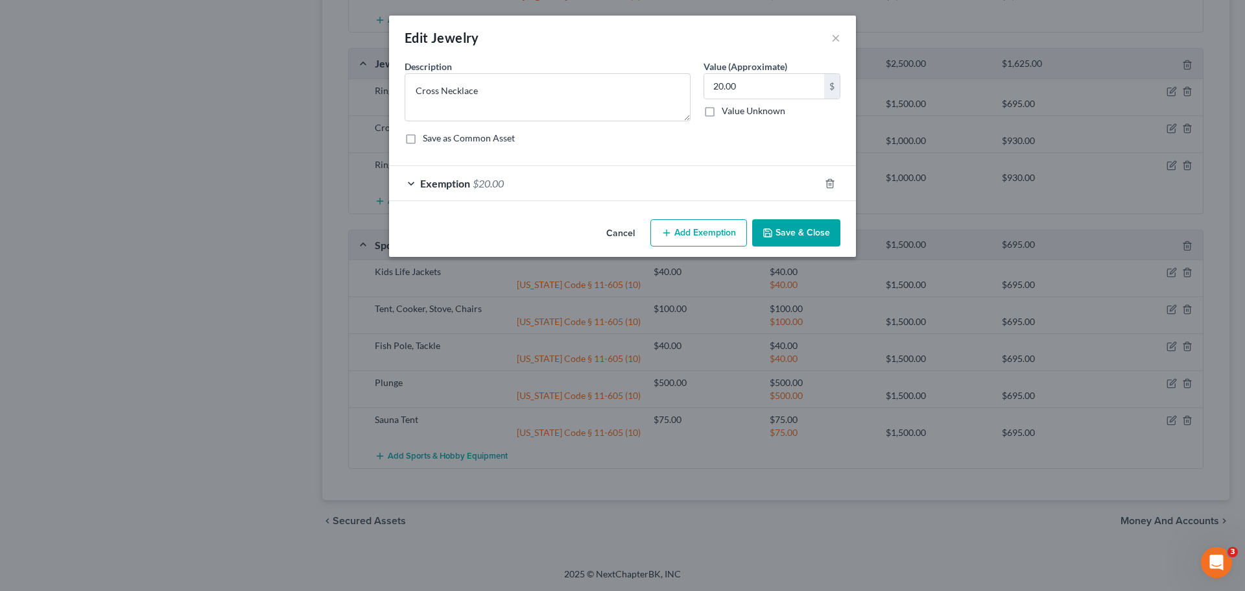
click at [473, 175] on div "Exemption $20.00" at bounding box center [604, 183] width 431 height 34
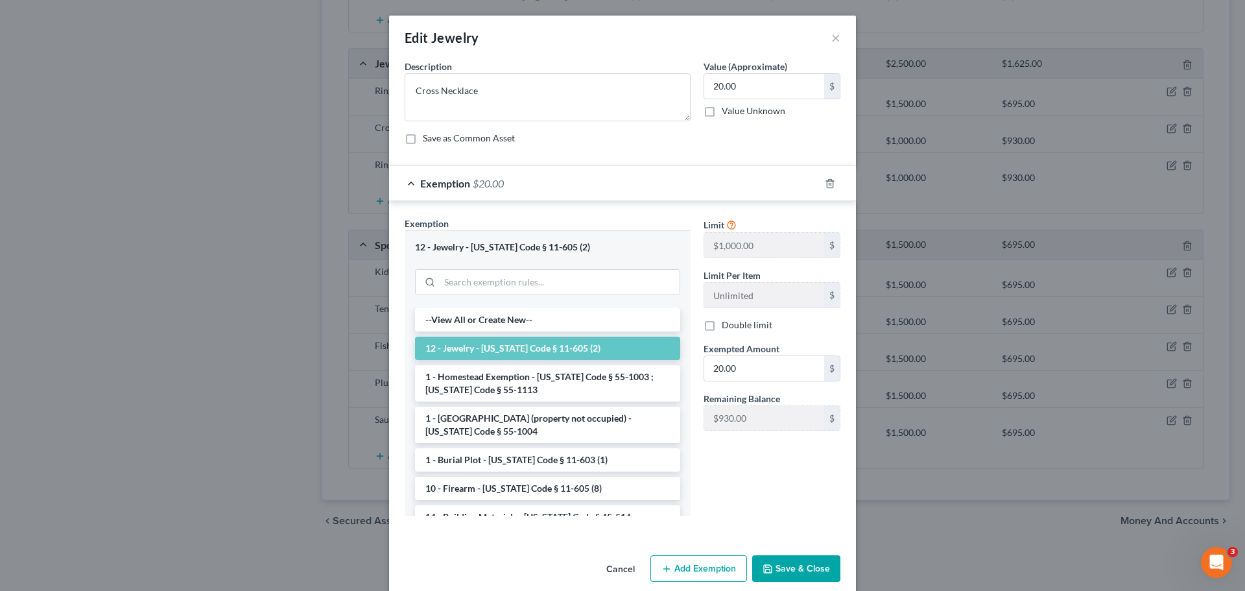
click at [787, 573] on button "Save & Close" at bounding box center [796, 568] width 88 height 27
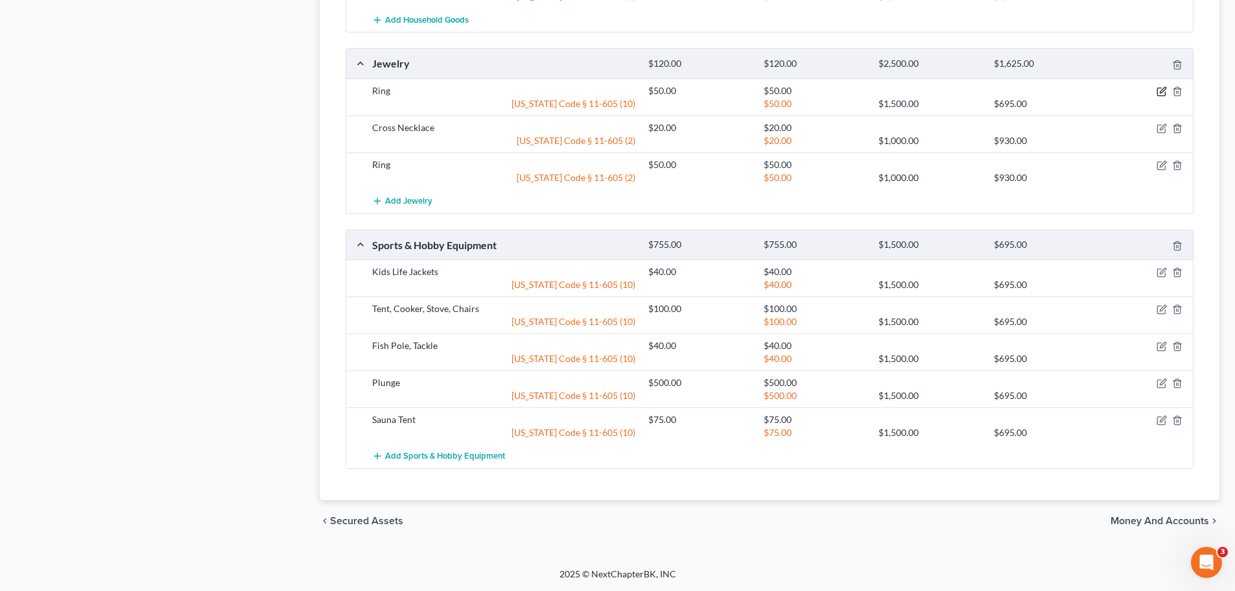
click at [1160, 94] on icon "button" at bounding box center [1162, 91] width 10 height 10
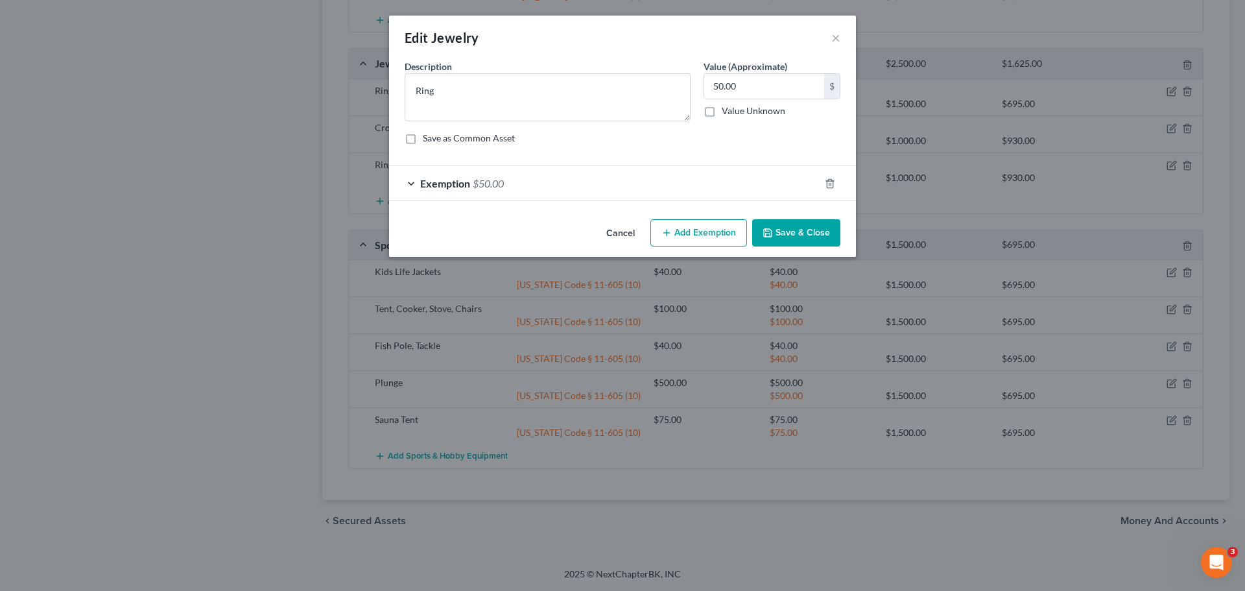
click at [466, 187] on span "Exemption" at bounding box center [445, 183] width 50 height 12
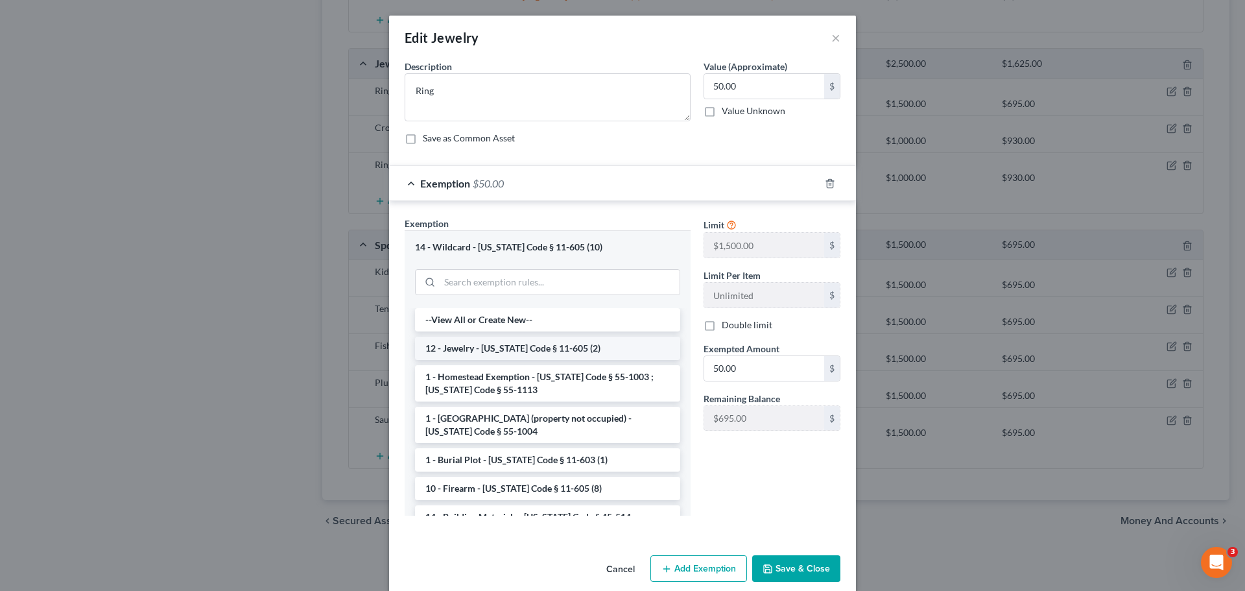
click at [494, 347] on li "12 - Jewelry - [US_STATE] Code § 11-605 (2)" at bounding box center [547, 348] width 265 height 23
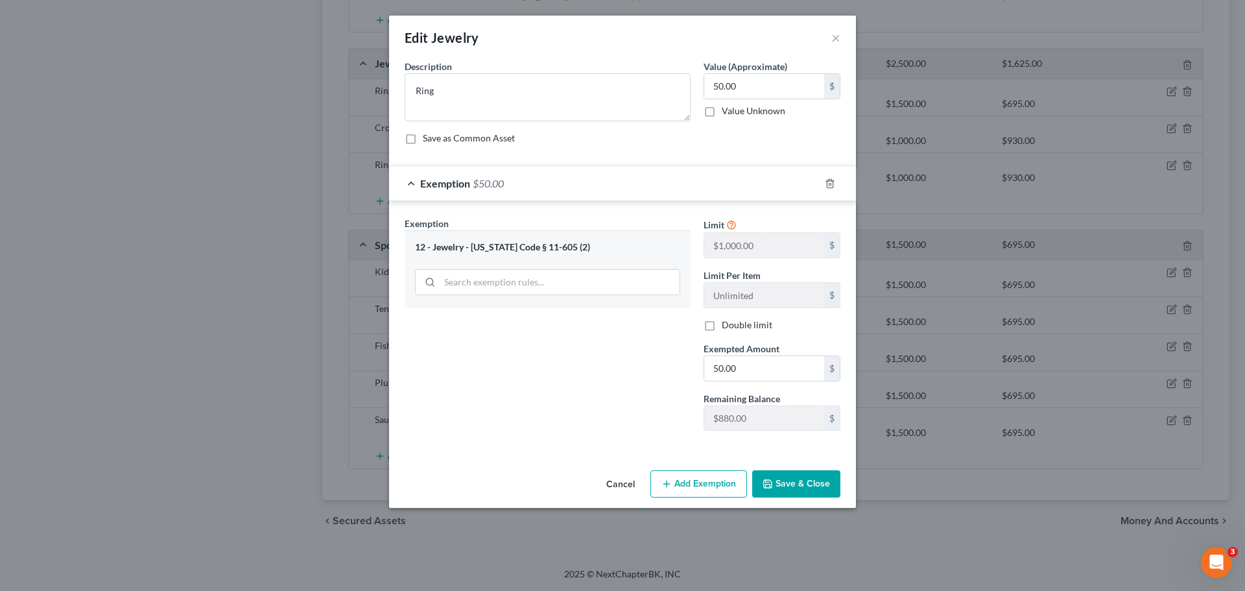
click at [787, 490] on button "Save & Close" at bounding box center [796, 483] width 88 height 27
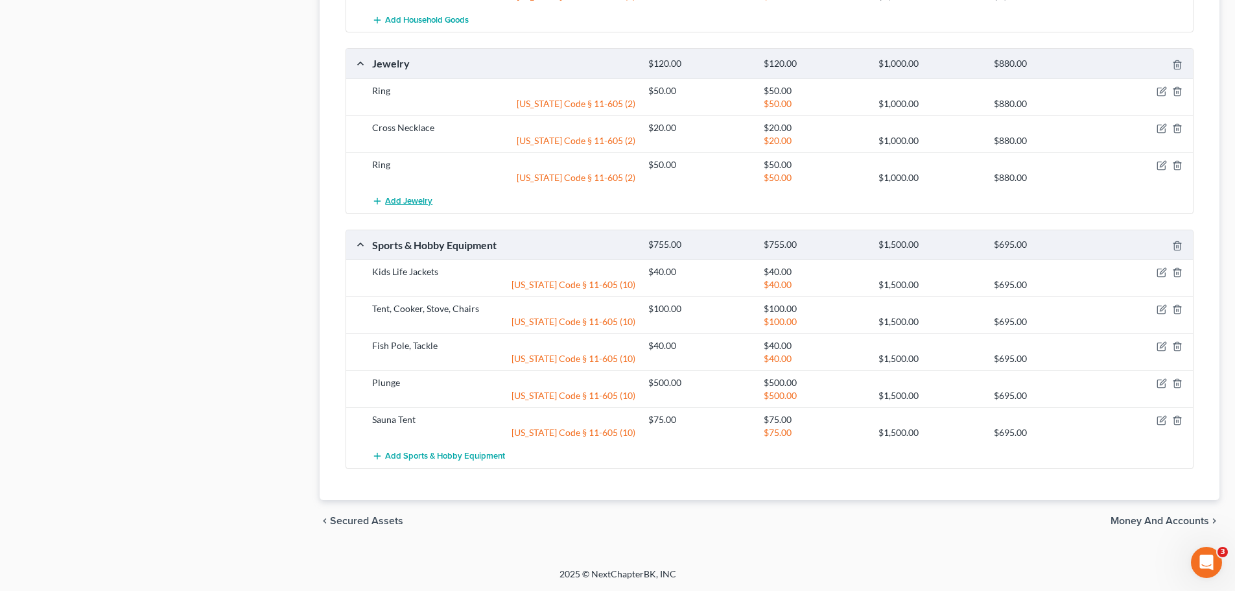
click at [421, 203] on span "Add Jewelry" at bounding box center [408, 201] width 47 height 10
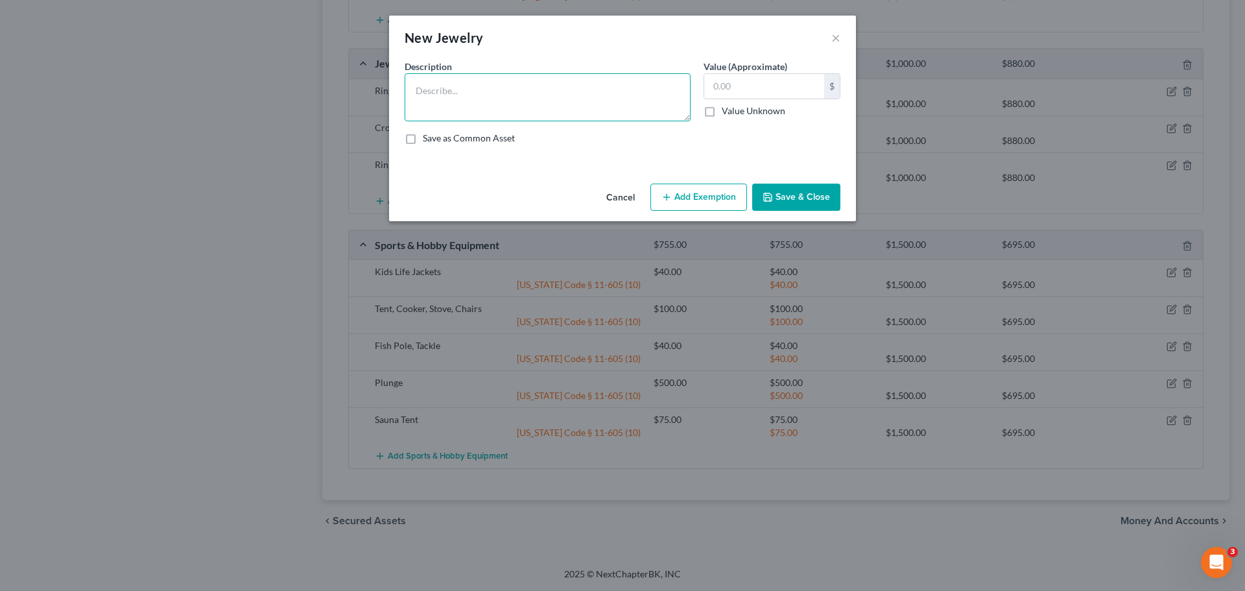
click at [454, 80] on textarea at bounding box center [548, 97] width 286 height 48
type textarea "Engagement Ring"
click at [682, 192] on button "Add Exemption" at bounding box center [698, 197] width 97 height 27
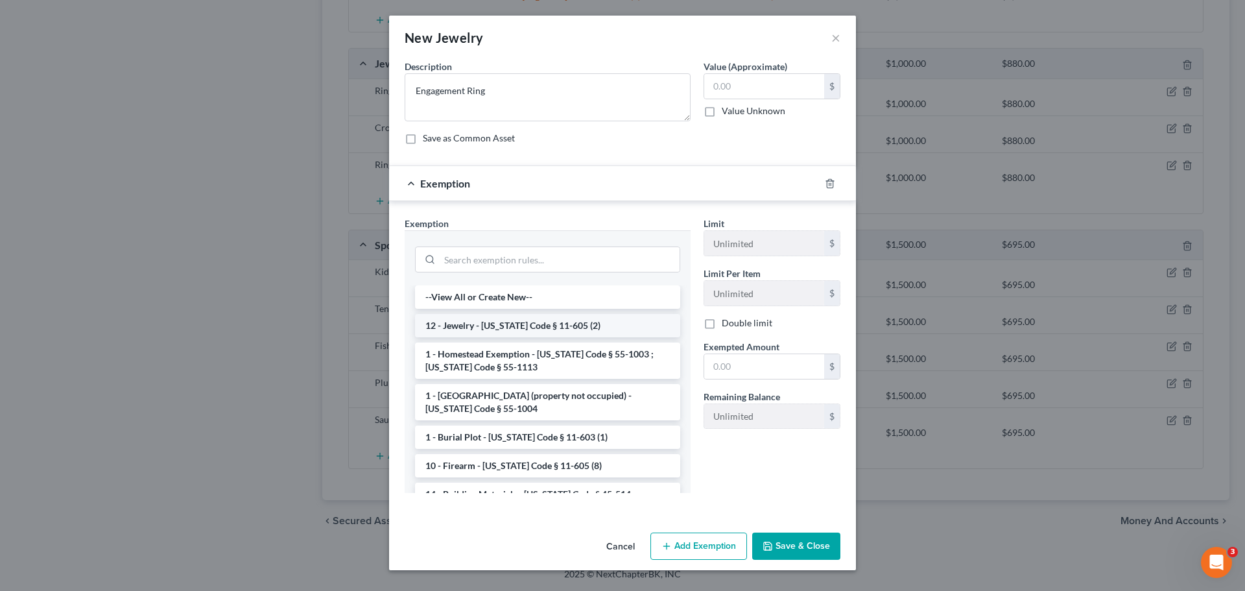
click at [462, 331] on li "12 - Jewelry - [US_STATE] Code § 11-605 (2)" at bounding box center [547, 325] width 265 height 23
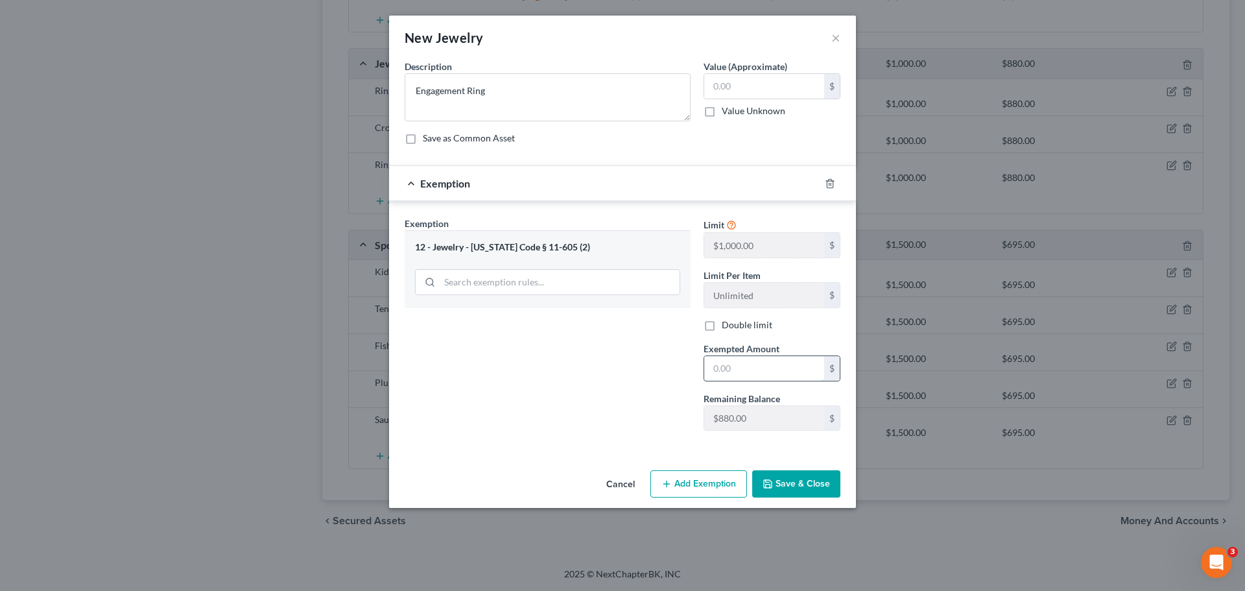
click at [723, 368] on input "text" at bounding box center [764, 368] width 120 height 25
type input "880.00"
click at [744, 83] on input "text" at bounding box center [764, 86] width 120 height 25
click at [780, 488] on button "Save & Close" at bounding box center [796, 483] width 88 height 27
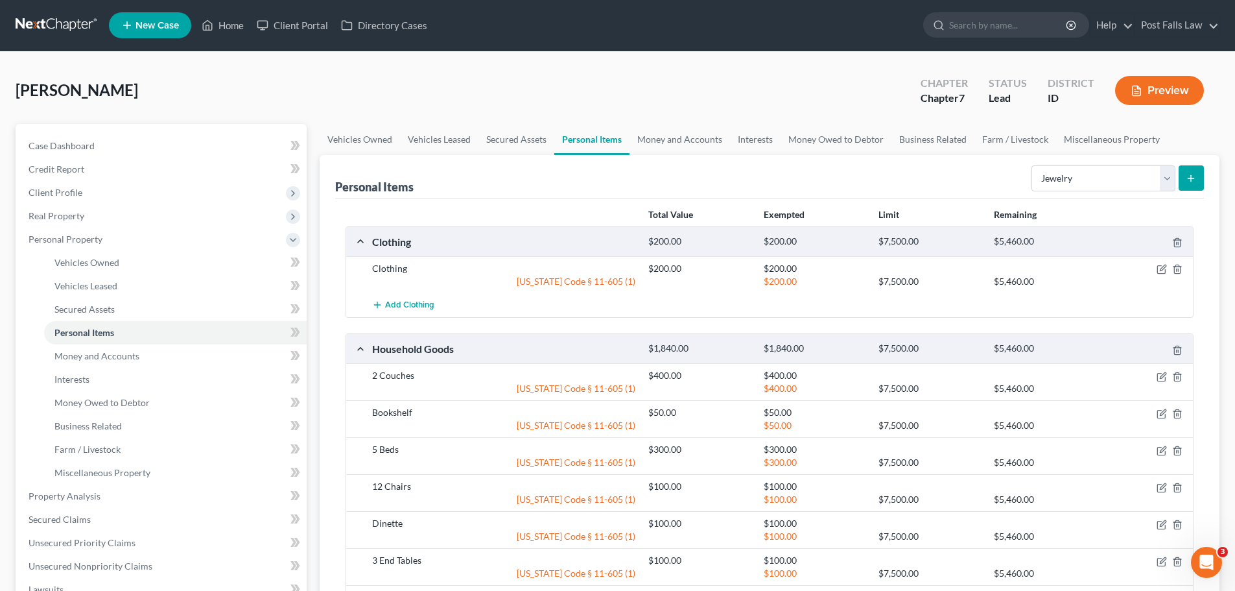
scroll to position [0, 0]
